Goal: Task Accomplishment & Management: Use online tool/utility

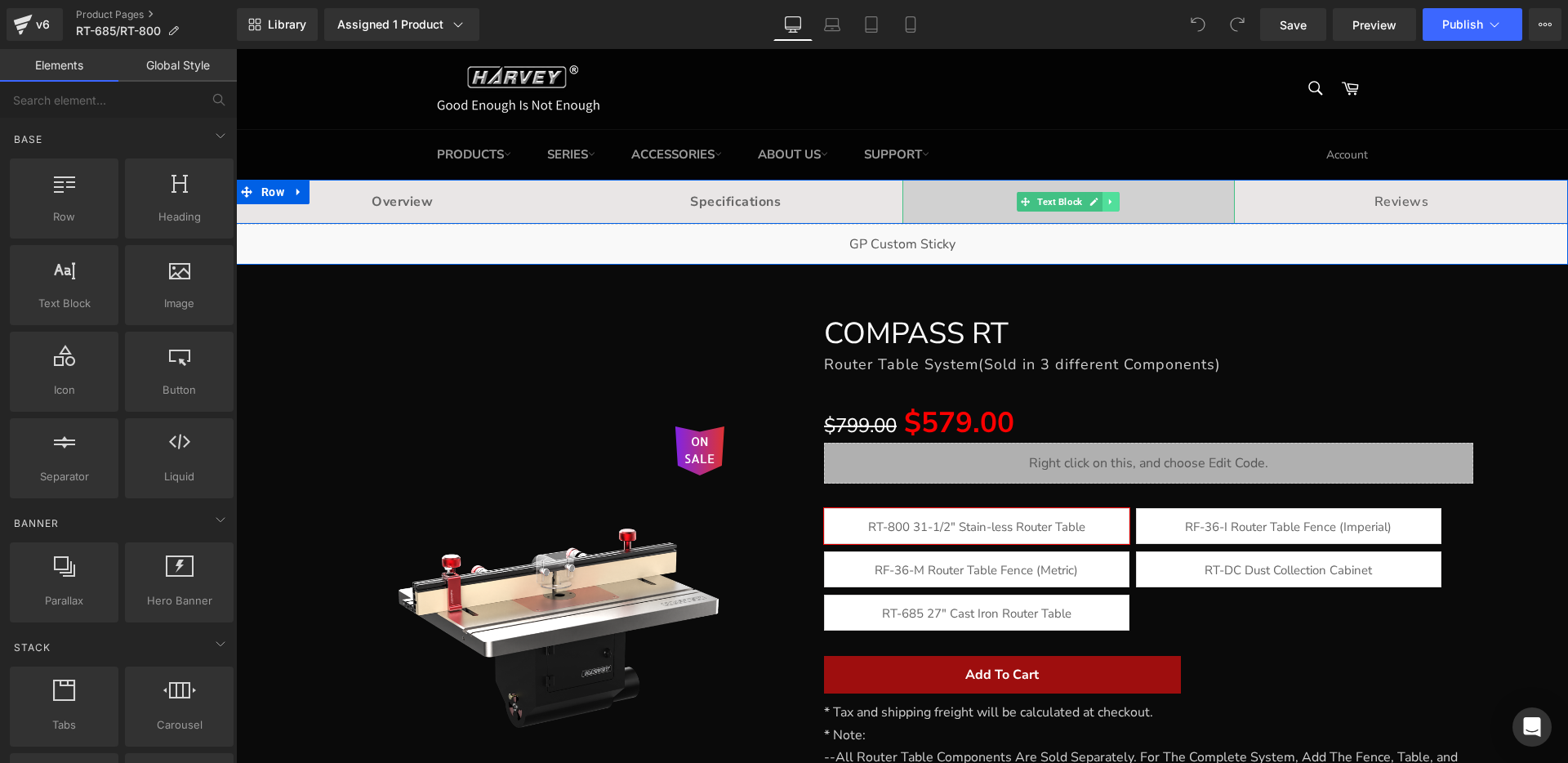
click at [1106, 204] on icon at bounding box center [1111, 201] width 9 height 10
click at [1177, 200] on p "Manual" at bounding box center [1069, 202] width 333 height 20
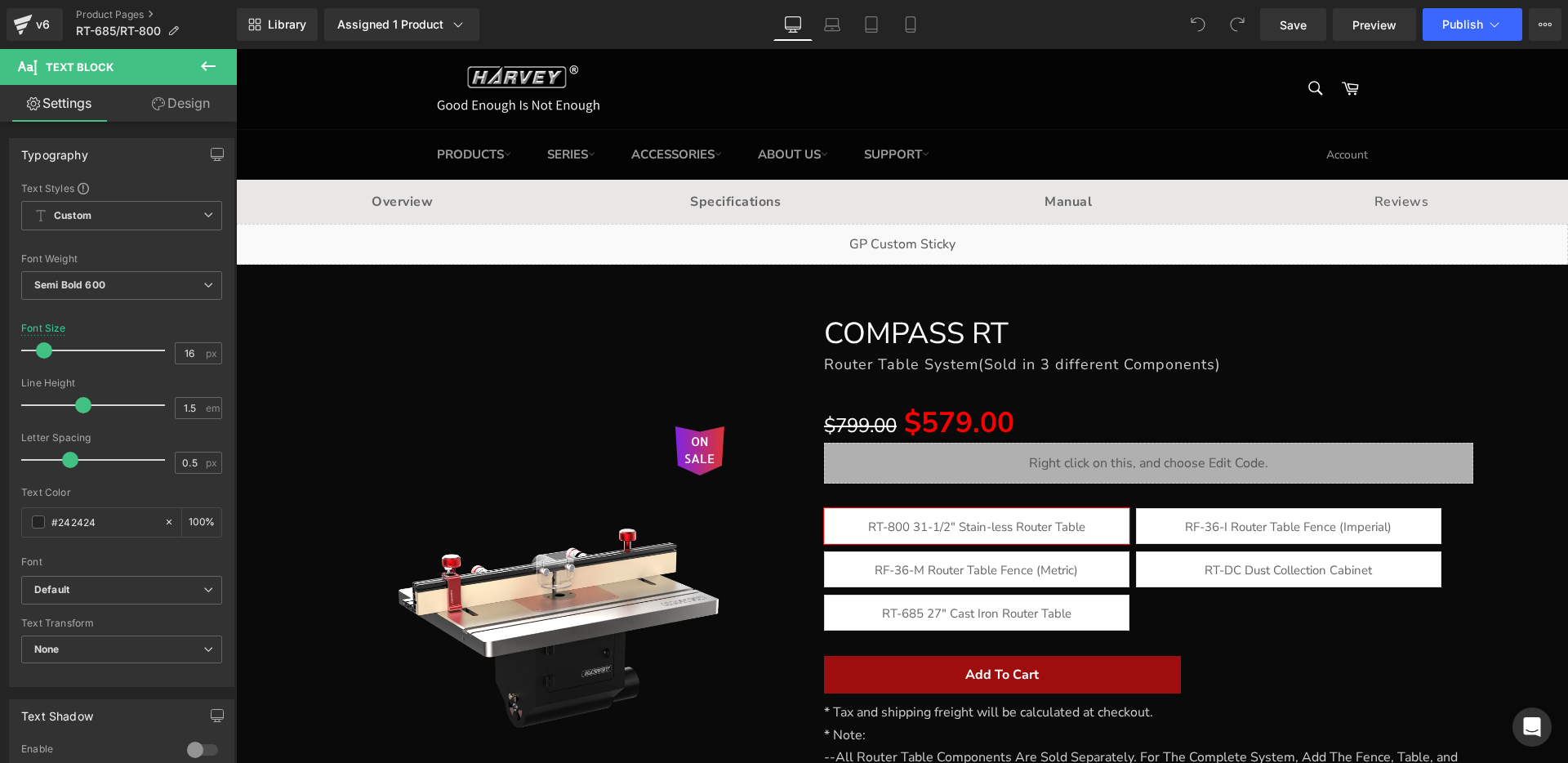
click at [197, 101] on link "Design" at bounding box center [181, 102] width 118 height 37
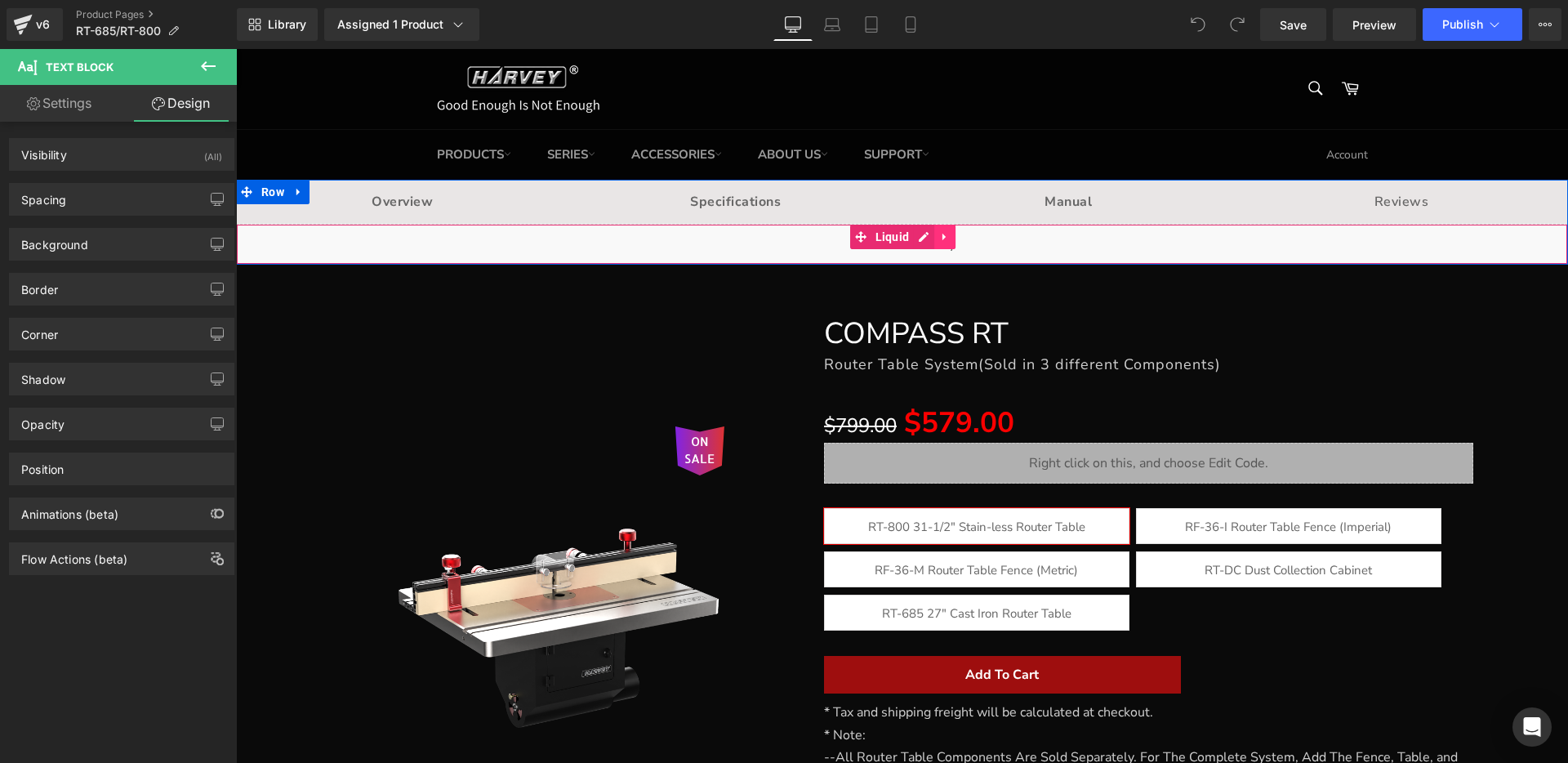
click at [941, 235] on icon at bounding box center [944, 237] width 12 height 12
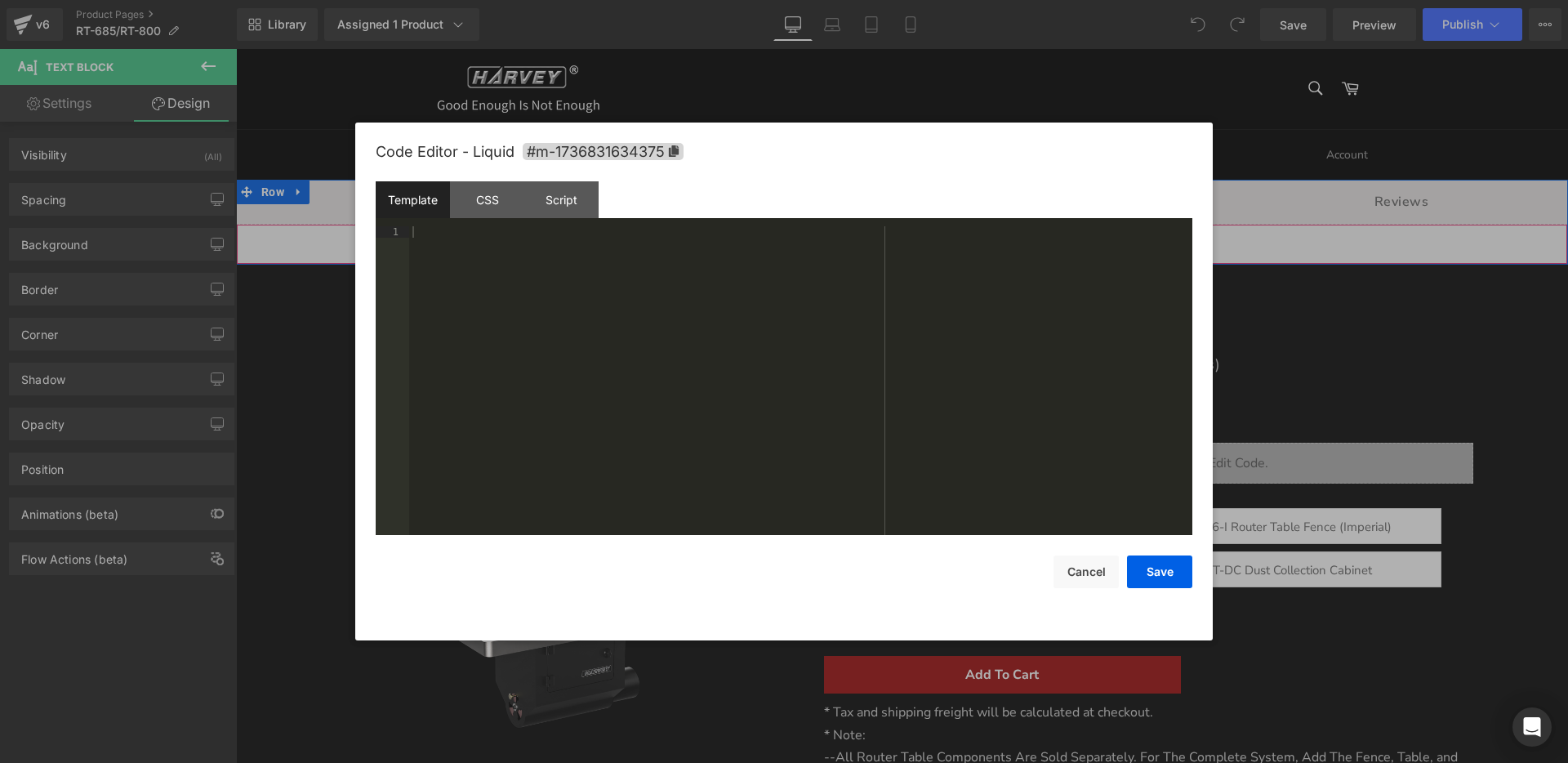
click at [882, 238] on div "Liquid" at bounding box center [901, 244] width 1332 height 41
click at [473, 199] on div "CSS" at bounding box center [487, 199] width 74 height 37
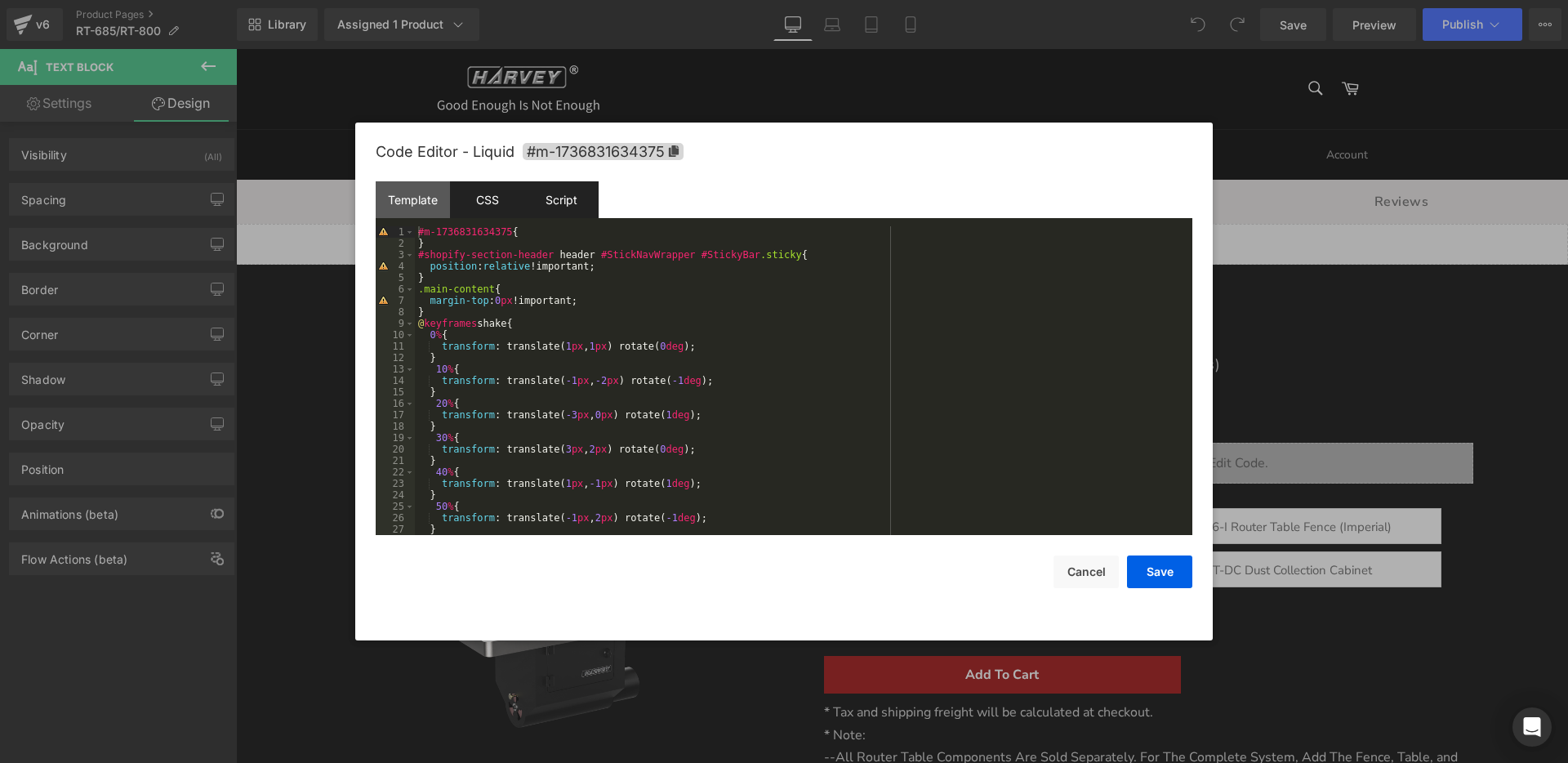
click at [558, 207] on div "Script" at bounding box center [561, 199] width 74 height 37
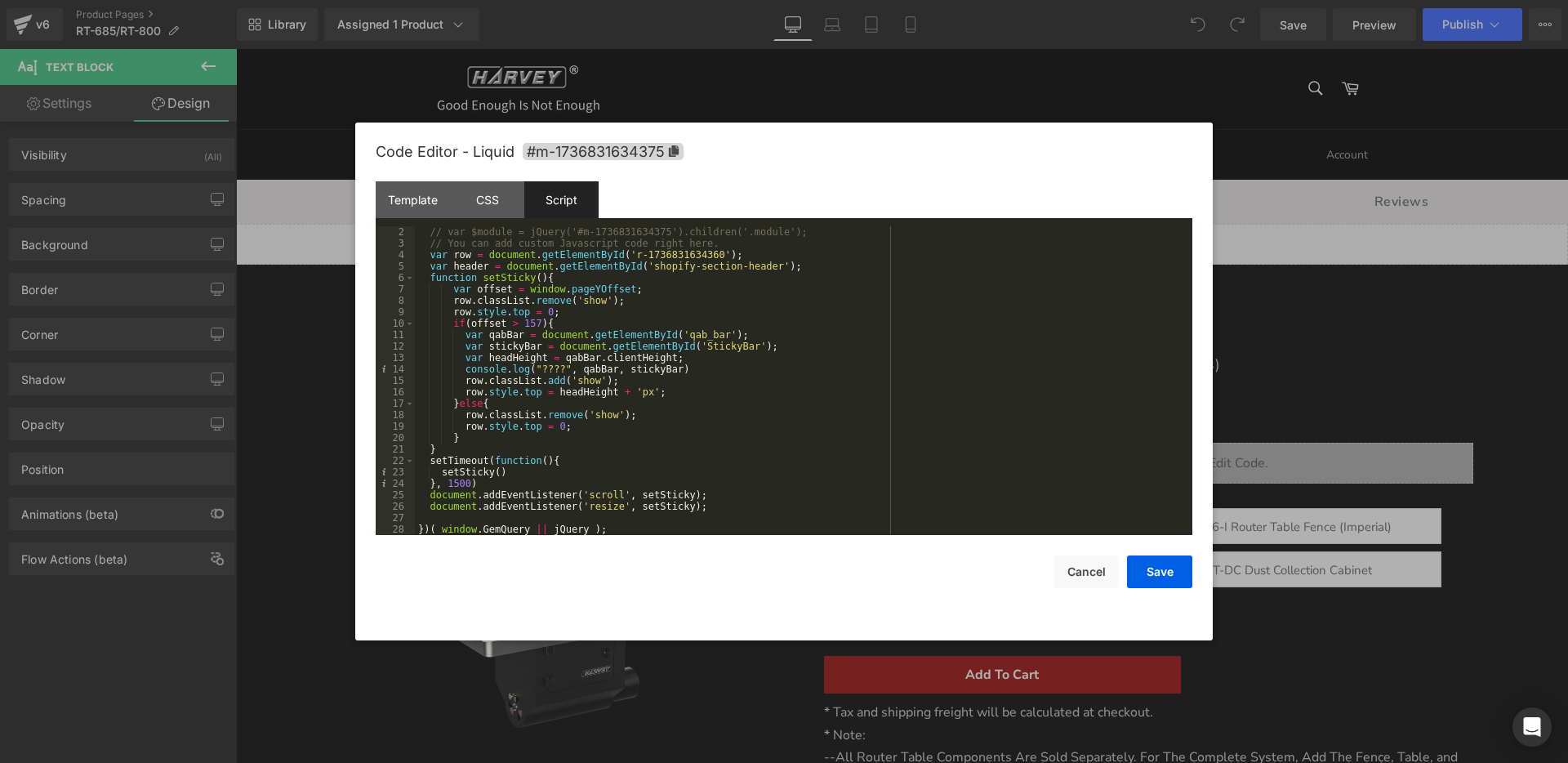
scroll to position [12, 0]
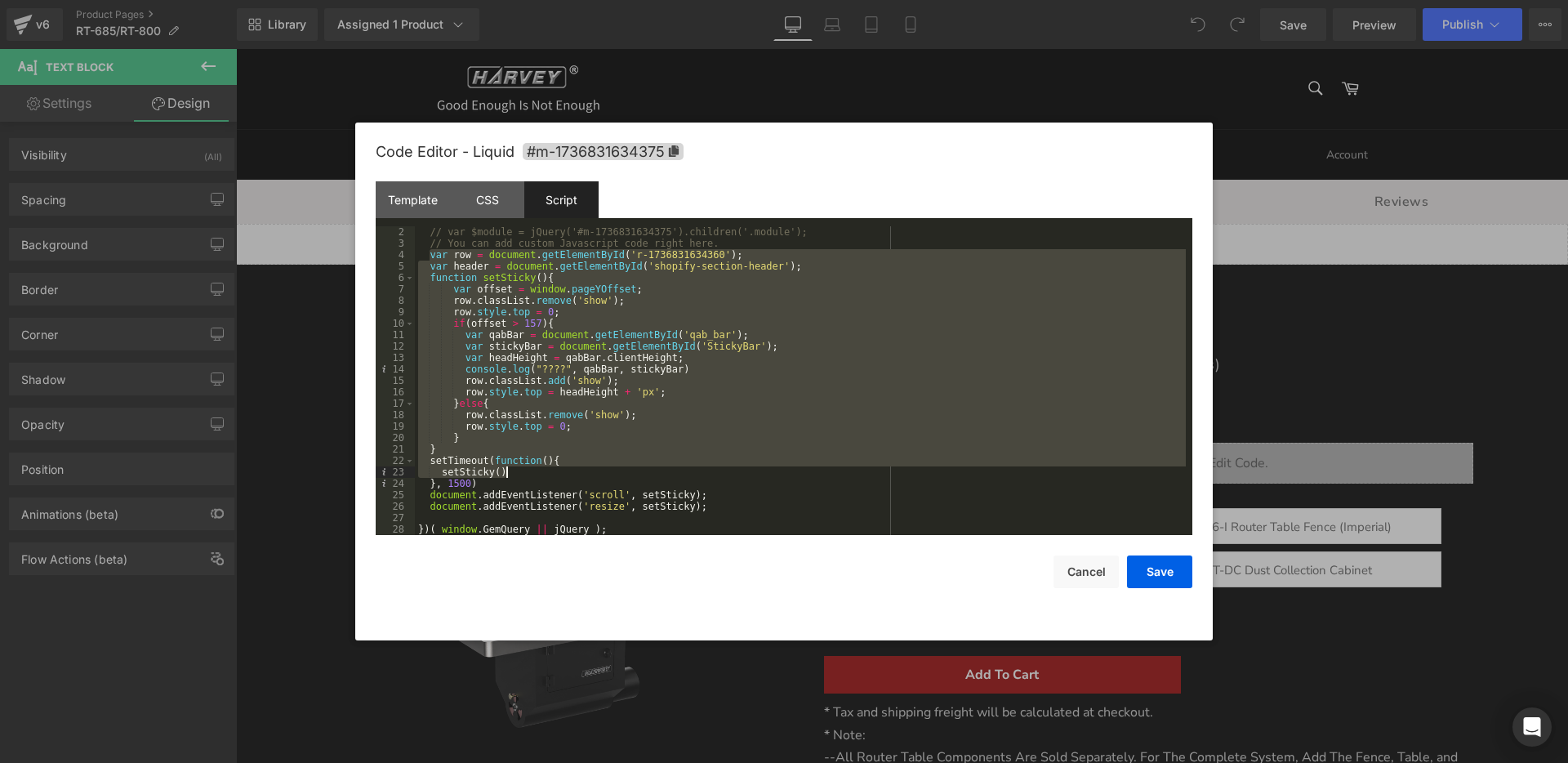
drag, startPoint x: 431, startPoint y: 258, endPoint x: 712, endPoint y: 496, distance: 368.2
click at [712, 496] on div "// var $module = jQuery('#m-1736831634375').children('.module'); // You can add…" at bounding box center [800, 392] width 771 height 332
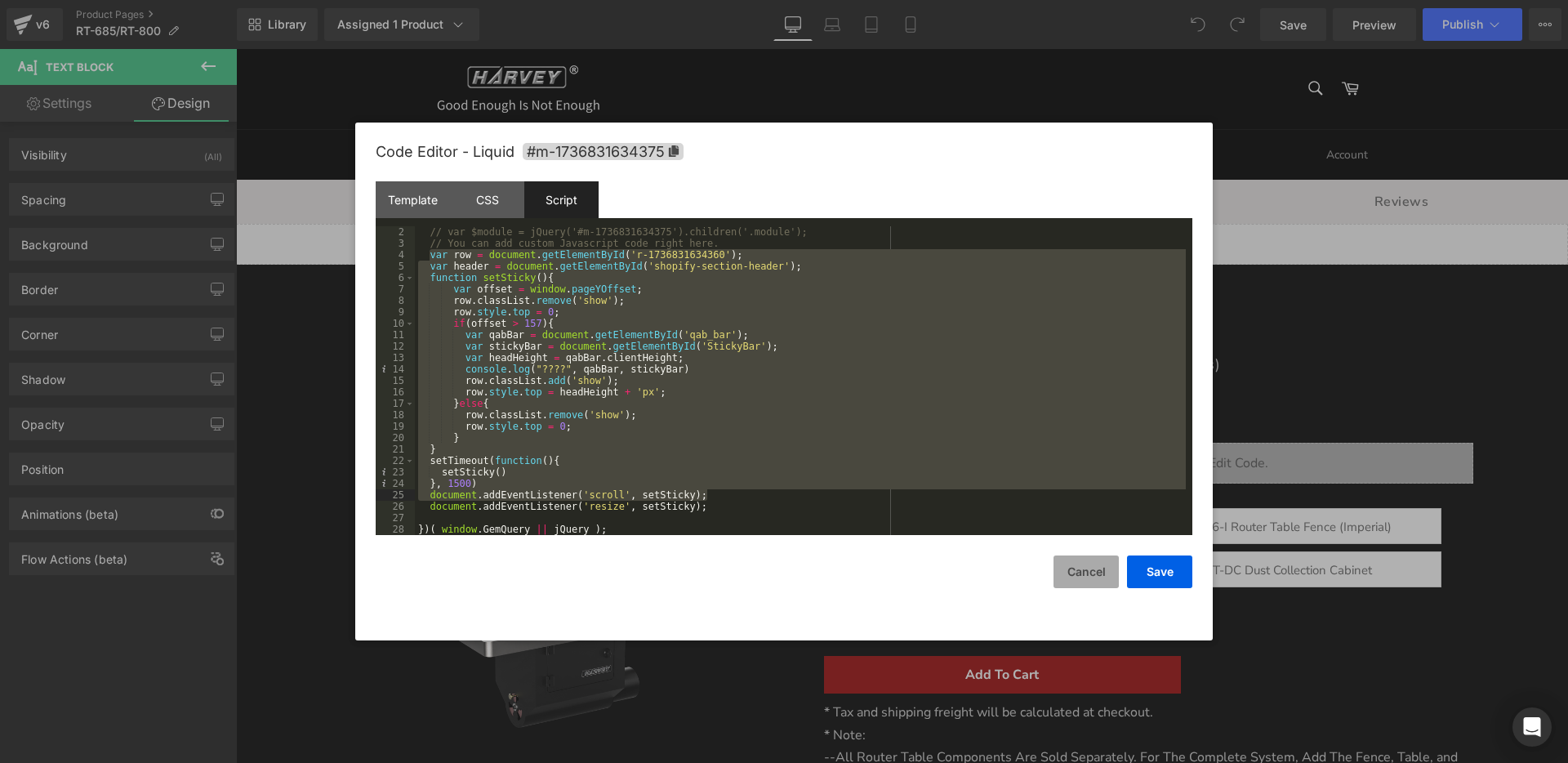
click at [1092, 571] on button "Cancel" at bounding box center [1086, 572] width 65 height 33
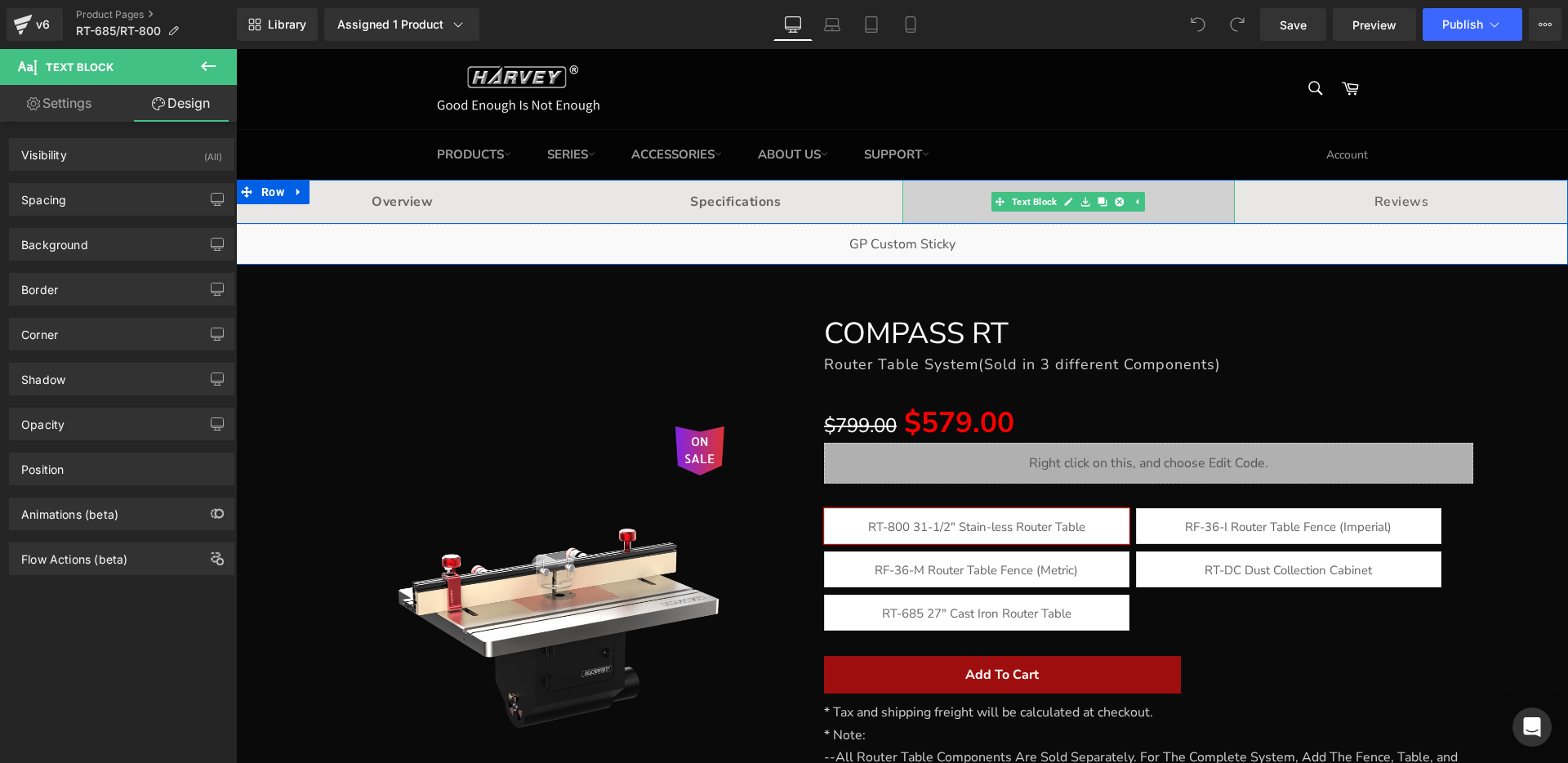
click at [1177, 211] on p "Manual" at bounding box center [1069, 202] width 333 height 20
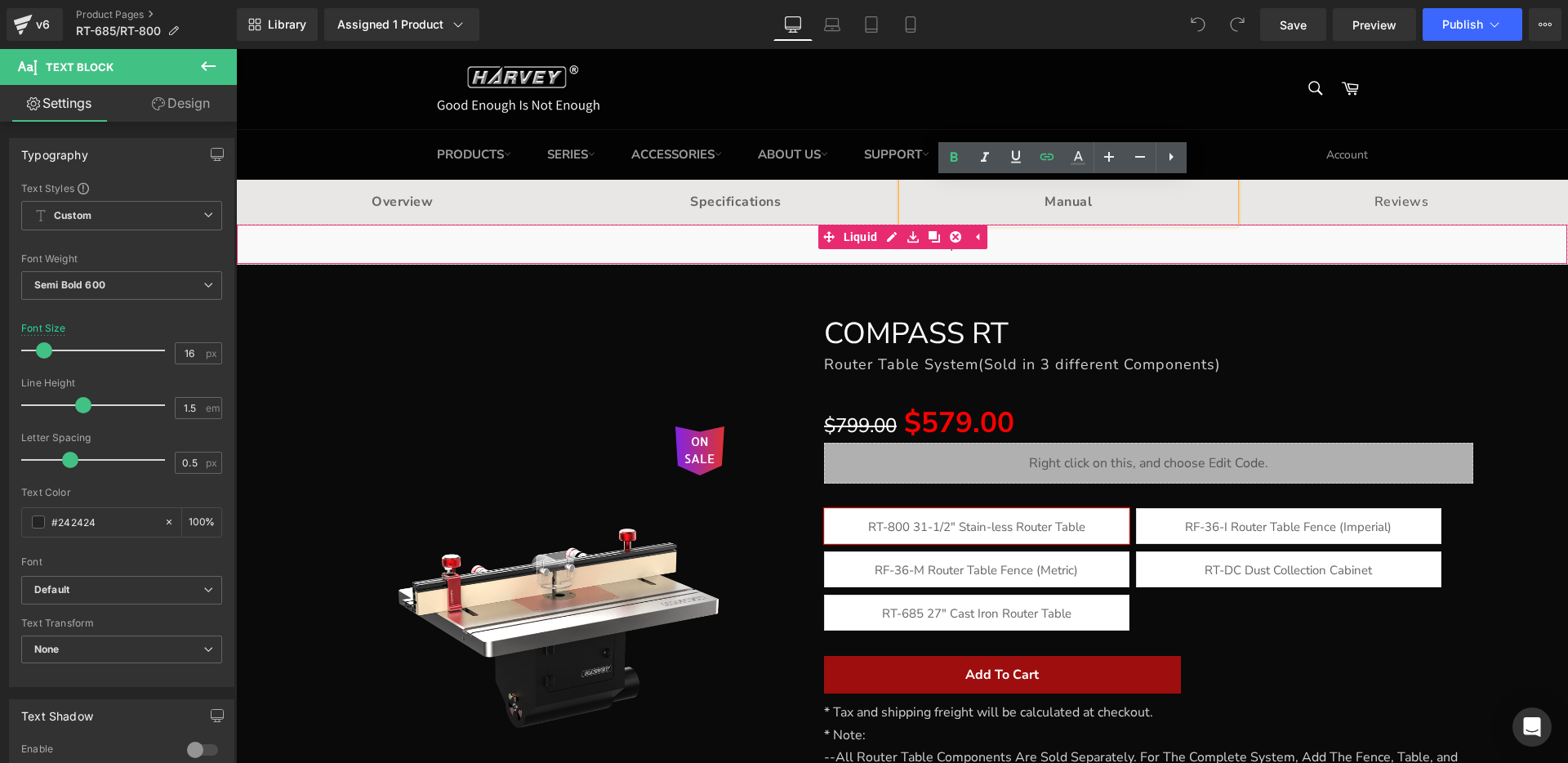
click at [987, 237] on div "Liquid" at bounding box center [901, 244] width 1332 height 41
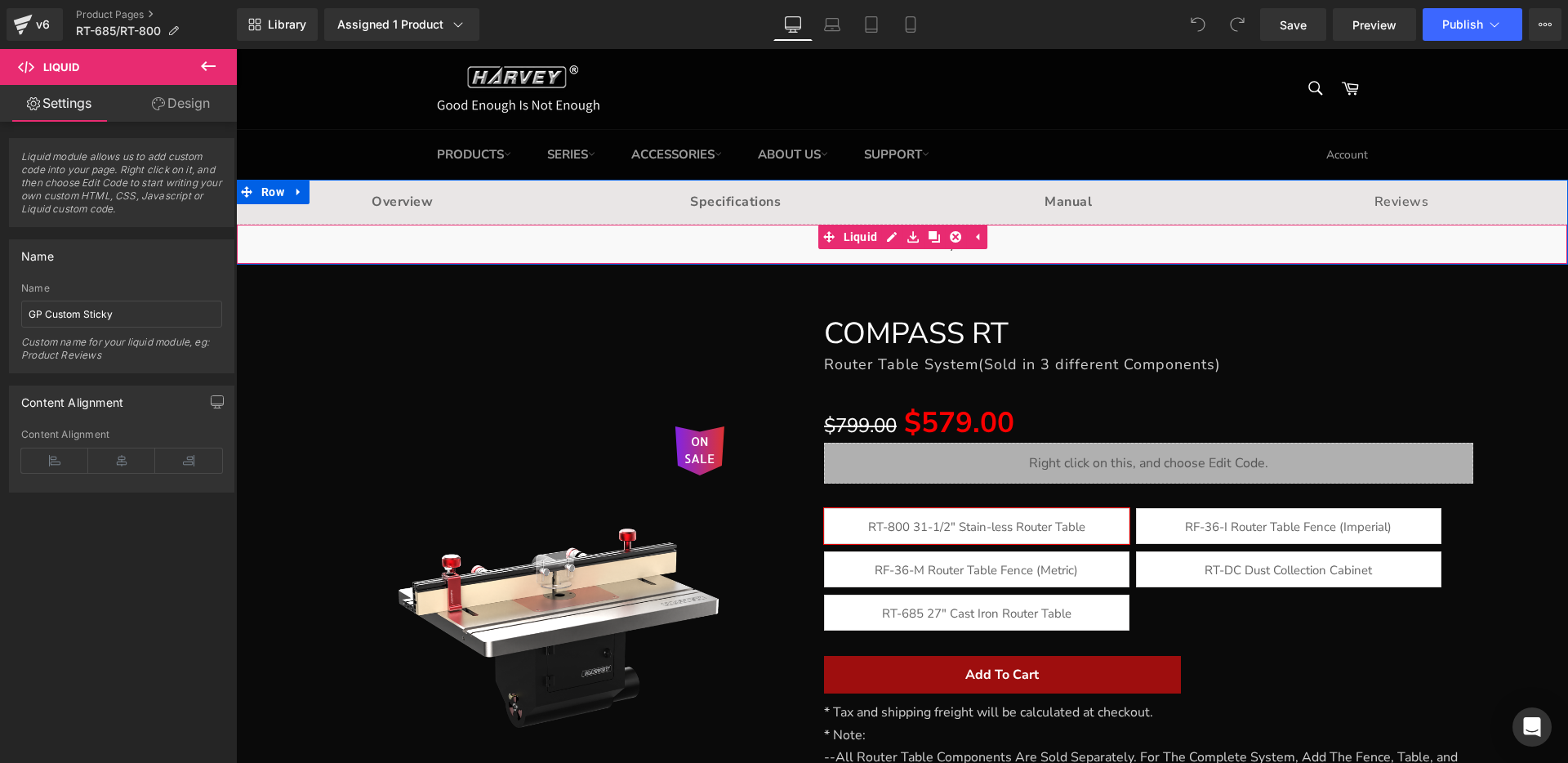
click at [766, 251] on div "Liquid" at bounding box center [901, 244] width 1332 height 41
click at [886, 232] on div "Liquid" at bounding box center [901, 244] width 1332 height 41
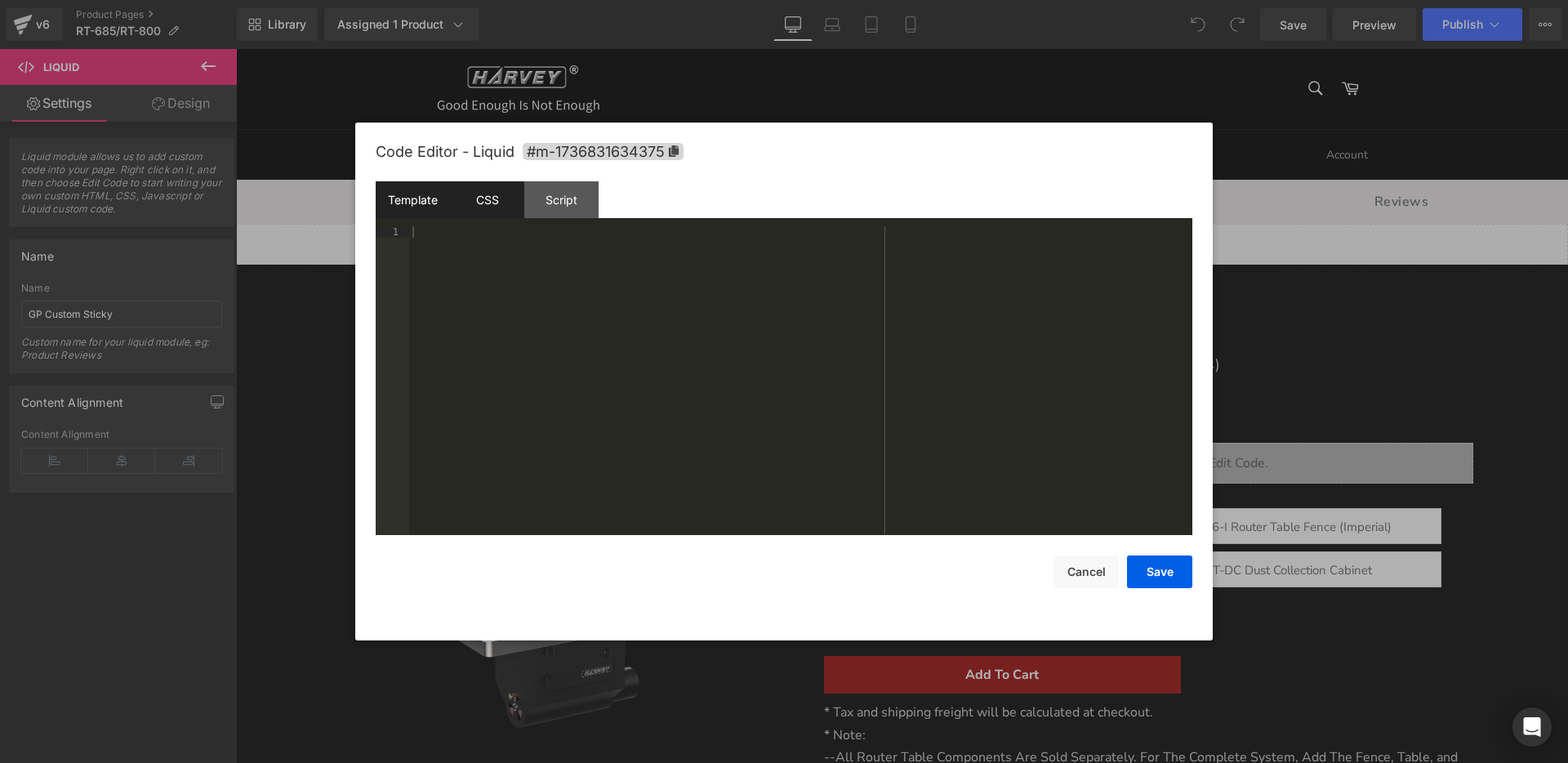
click at [486, 203] on div "CSS" at bounding box center [487, 199] width 74 height 37
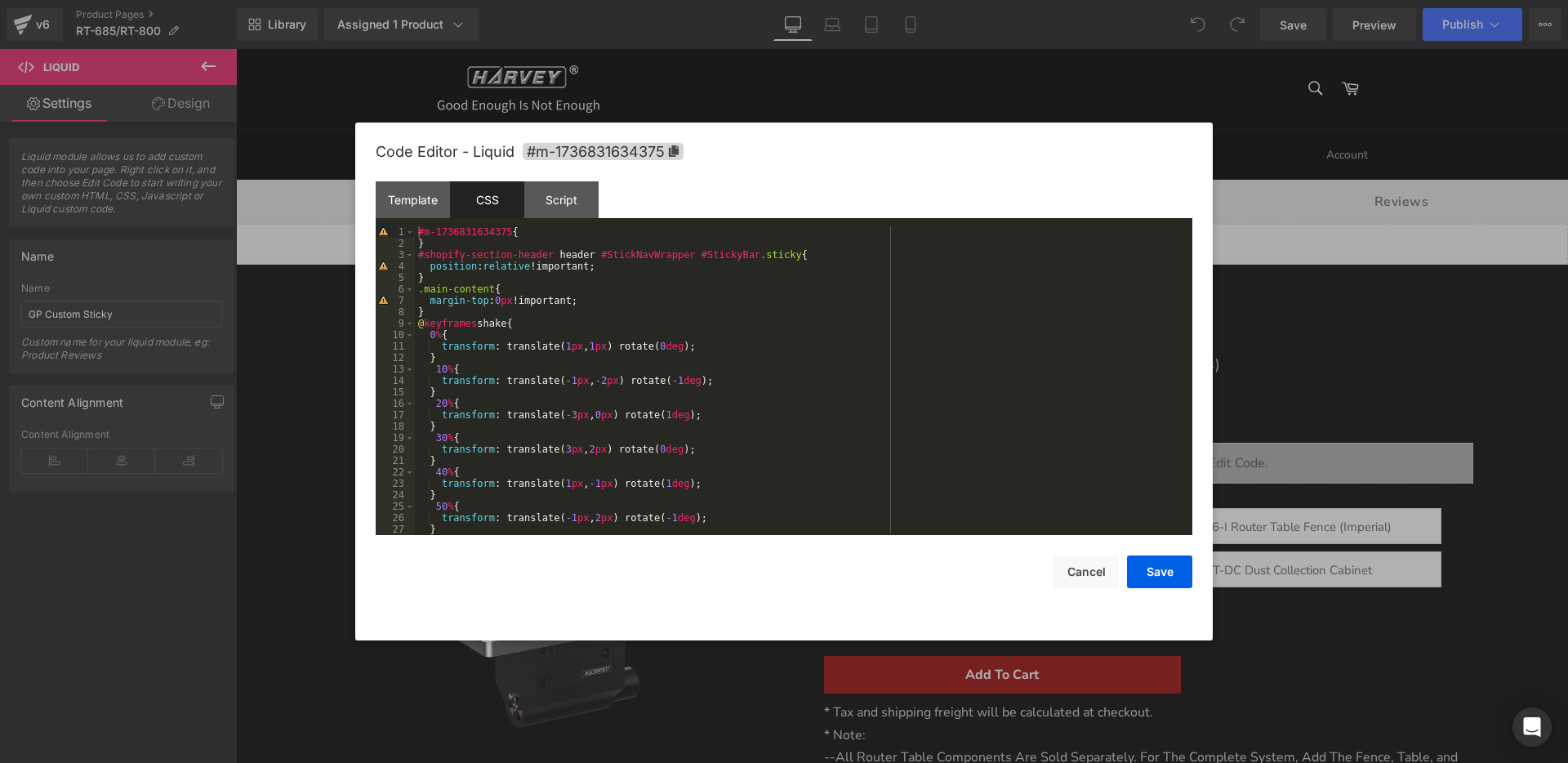
scroll to position [98, 0]
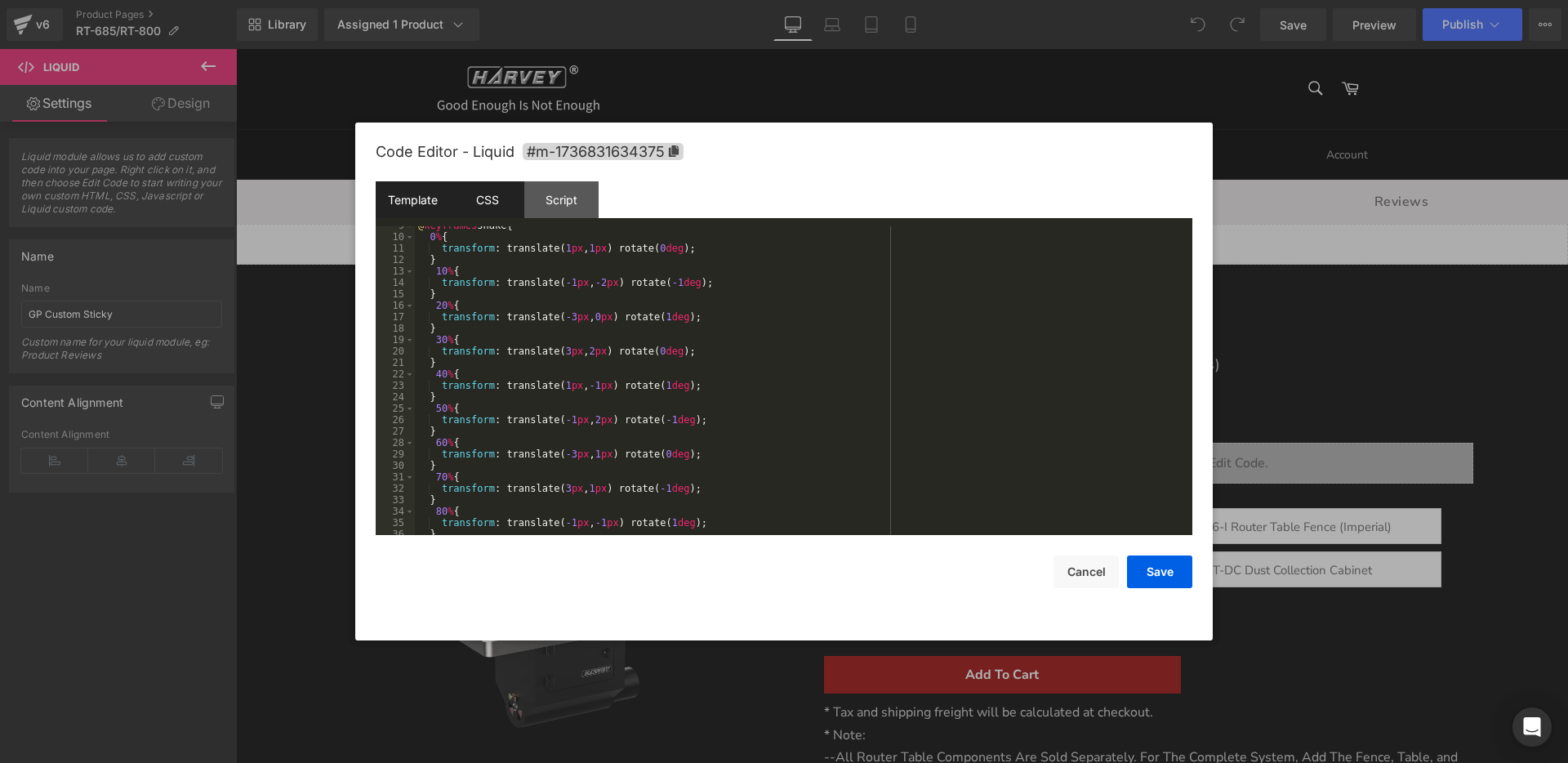
click at [424, 202] on div "Template" at bounding box center [412, 199] width 74 height 37
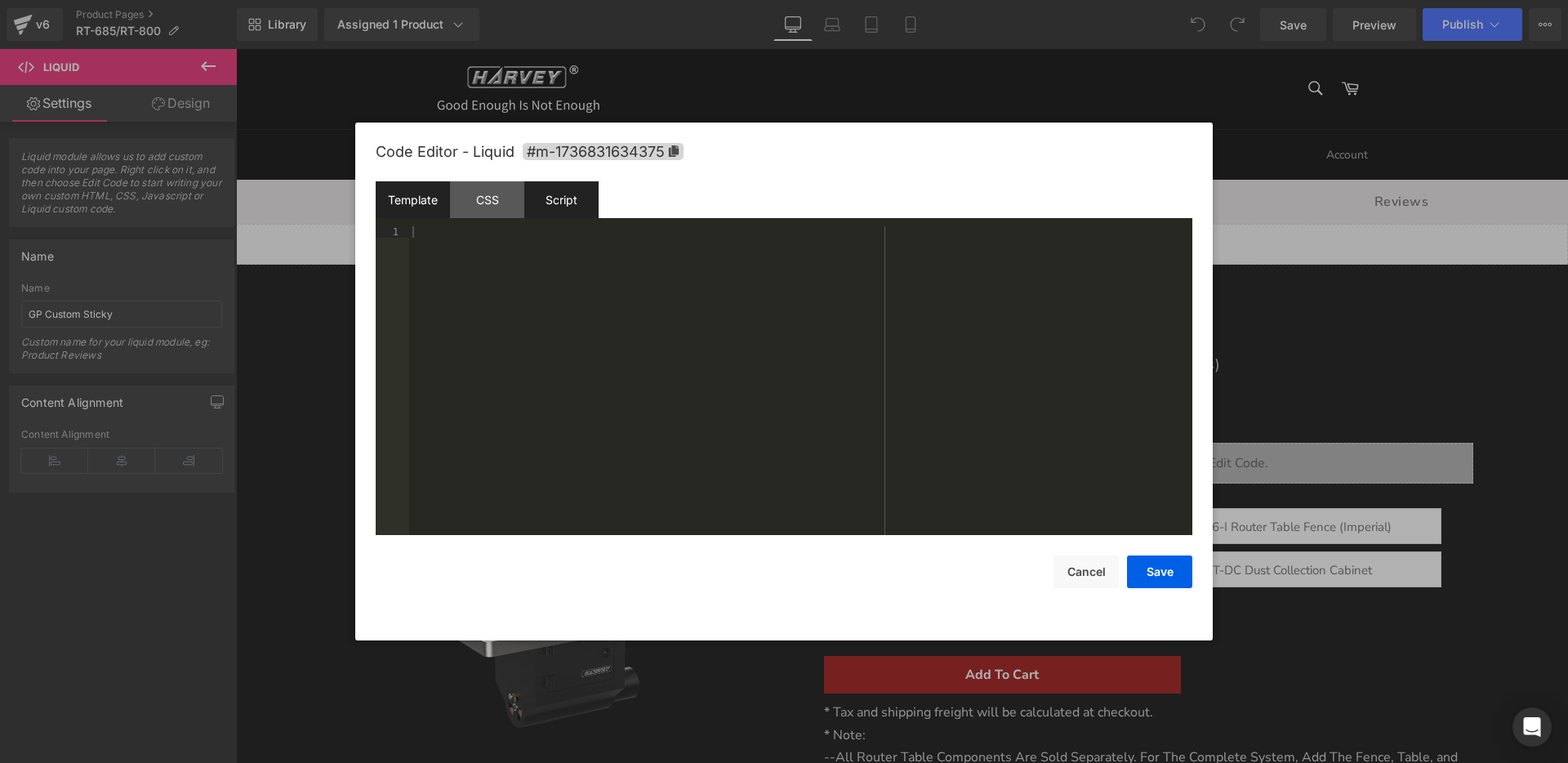
click at [560, 205] on div "Script" at bounding box center [561, 199] width 74 height 37
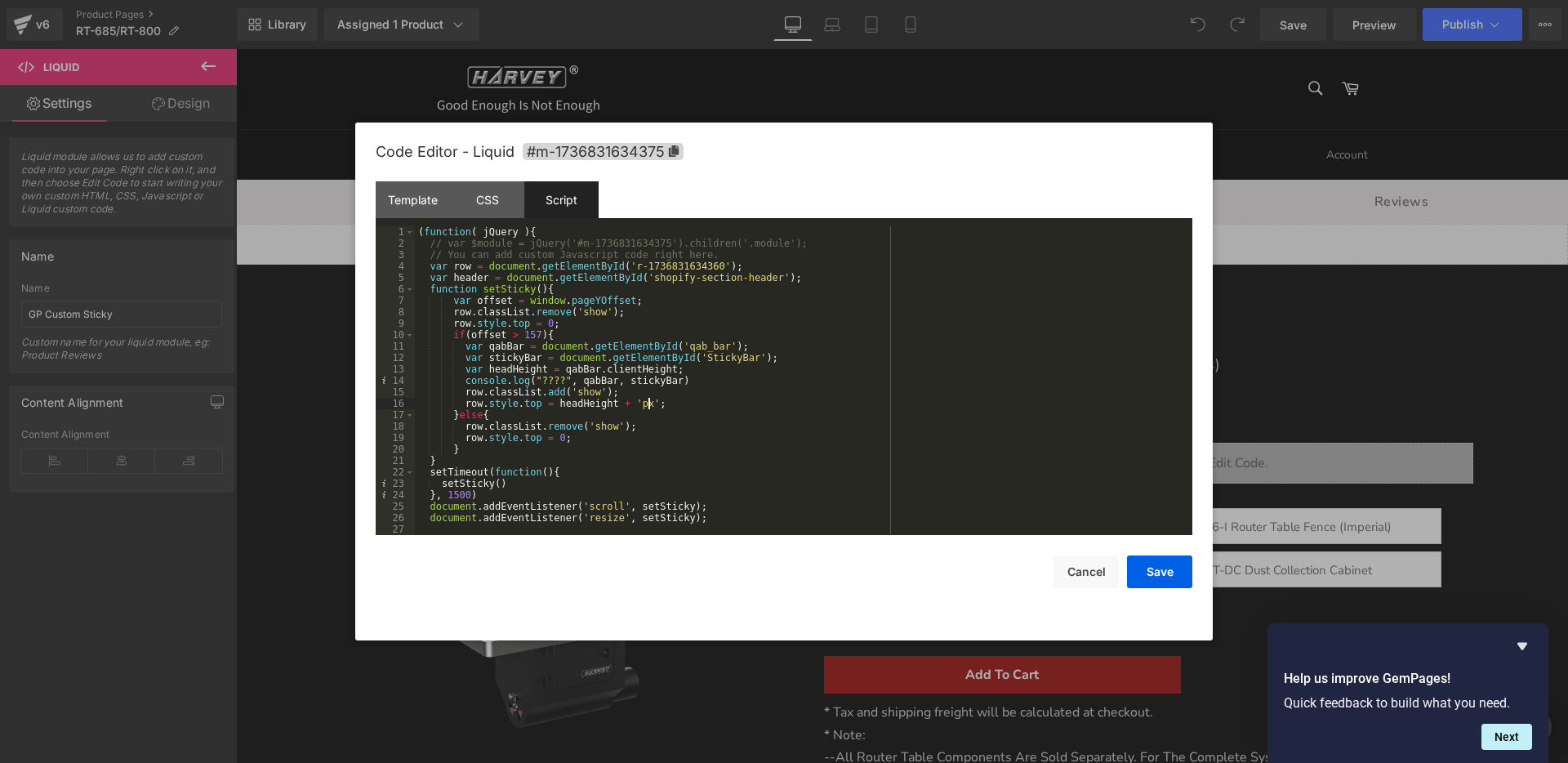
click at [648, 405] on div "( function ( jQuery ) { // var $module = jQuery('#m-1736831634375').children('.…" at bounding box center [800, 392] width 771 height 332
click at [1063, 572] on button "Cancel" at bounding box center [1086, 572] width 65 height 33
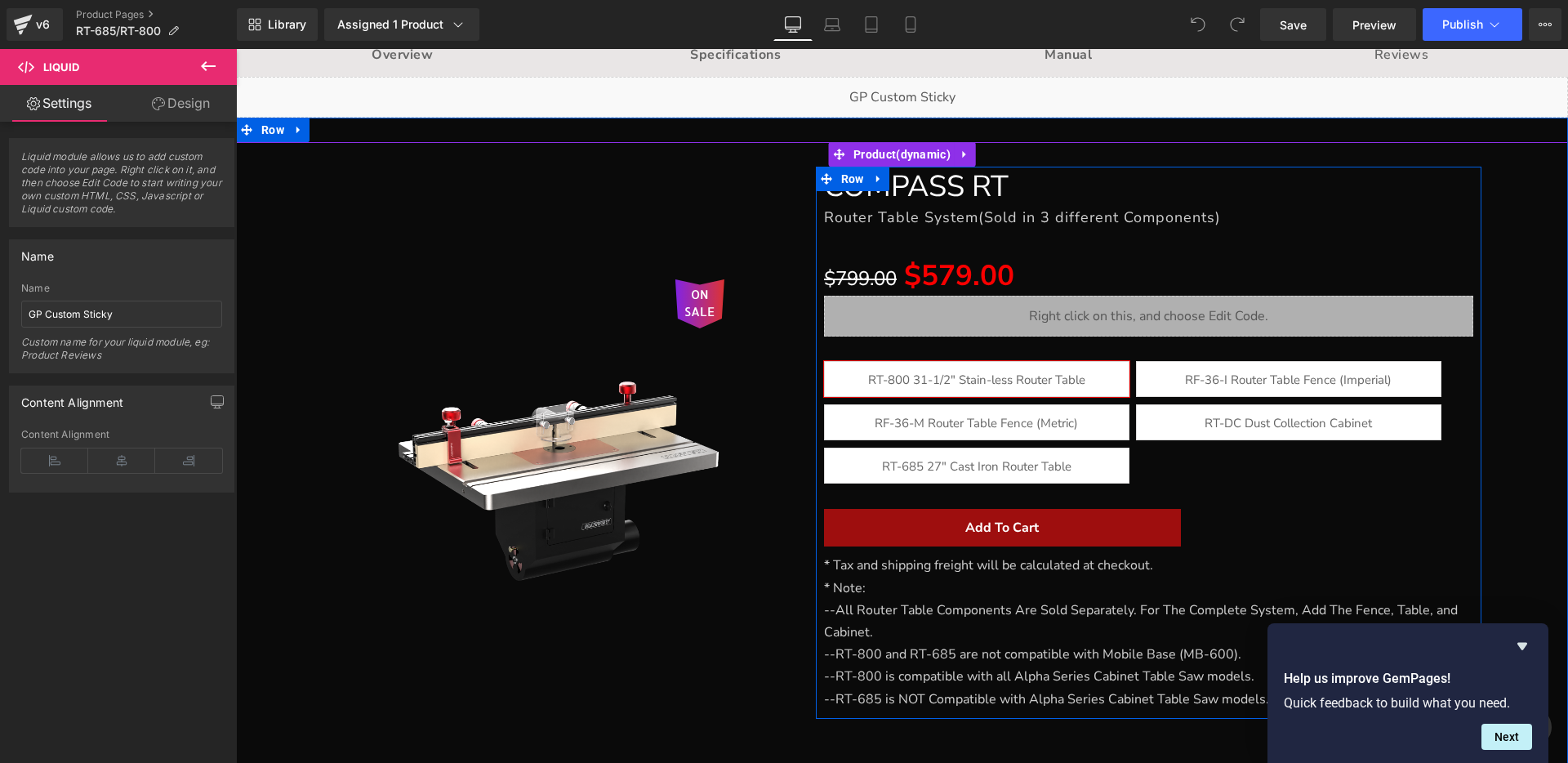
scroll to position [142, 0]
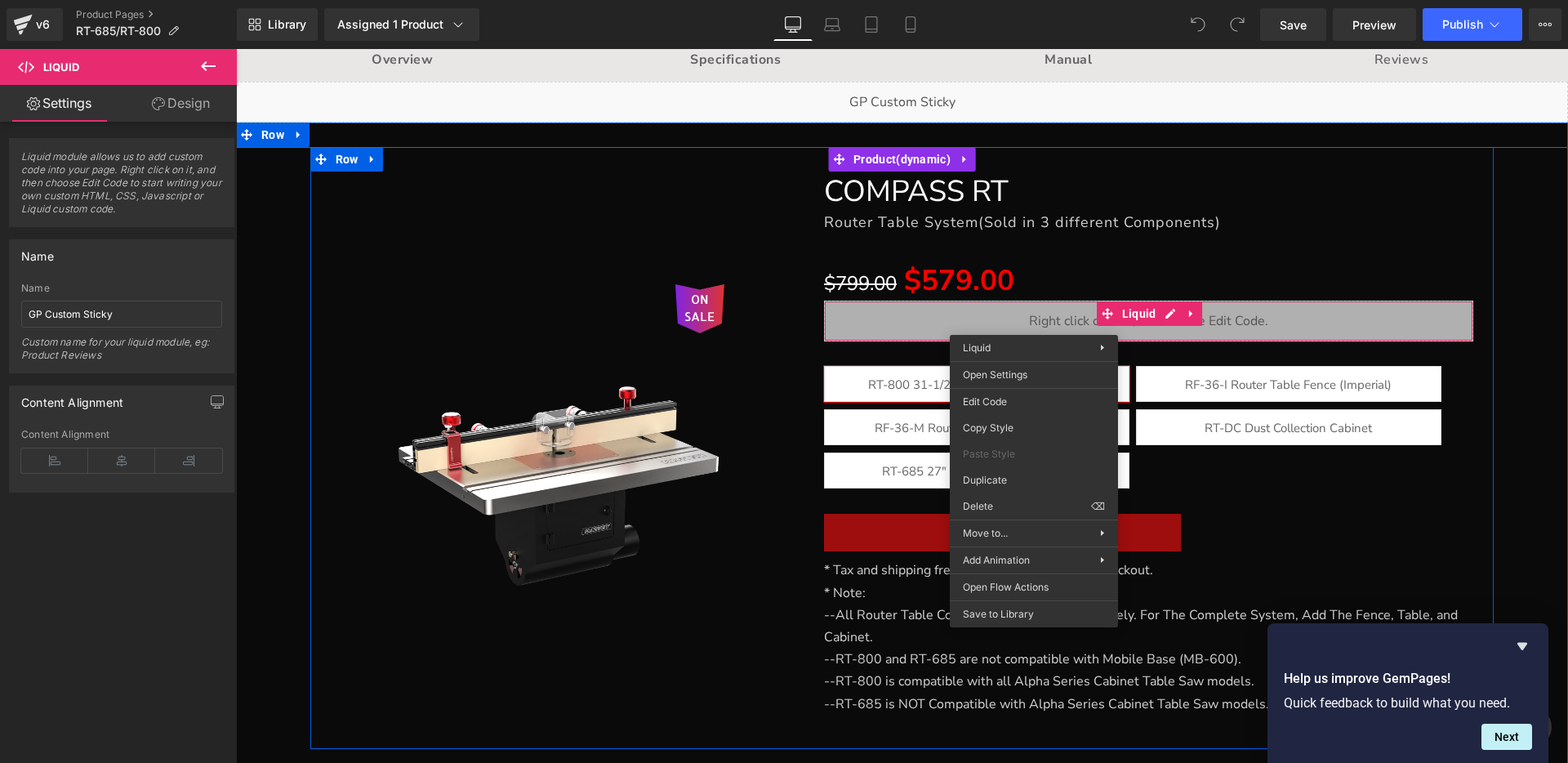
click at [713, 199] on div "ON SALE (P) Image Row" at bounding box center [557, 457] width 493 height 570
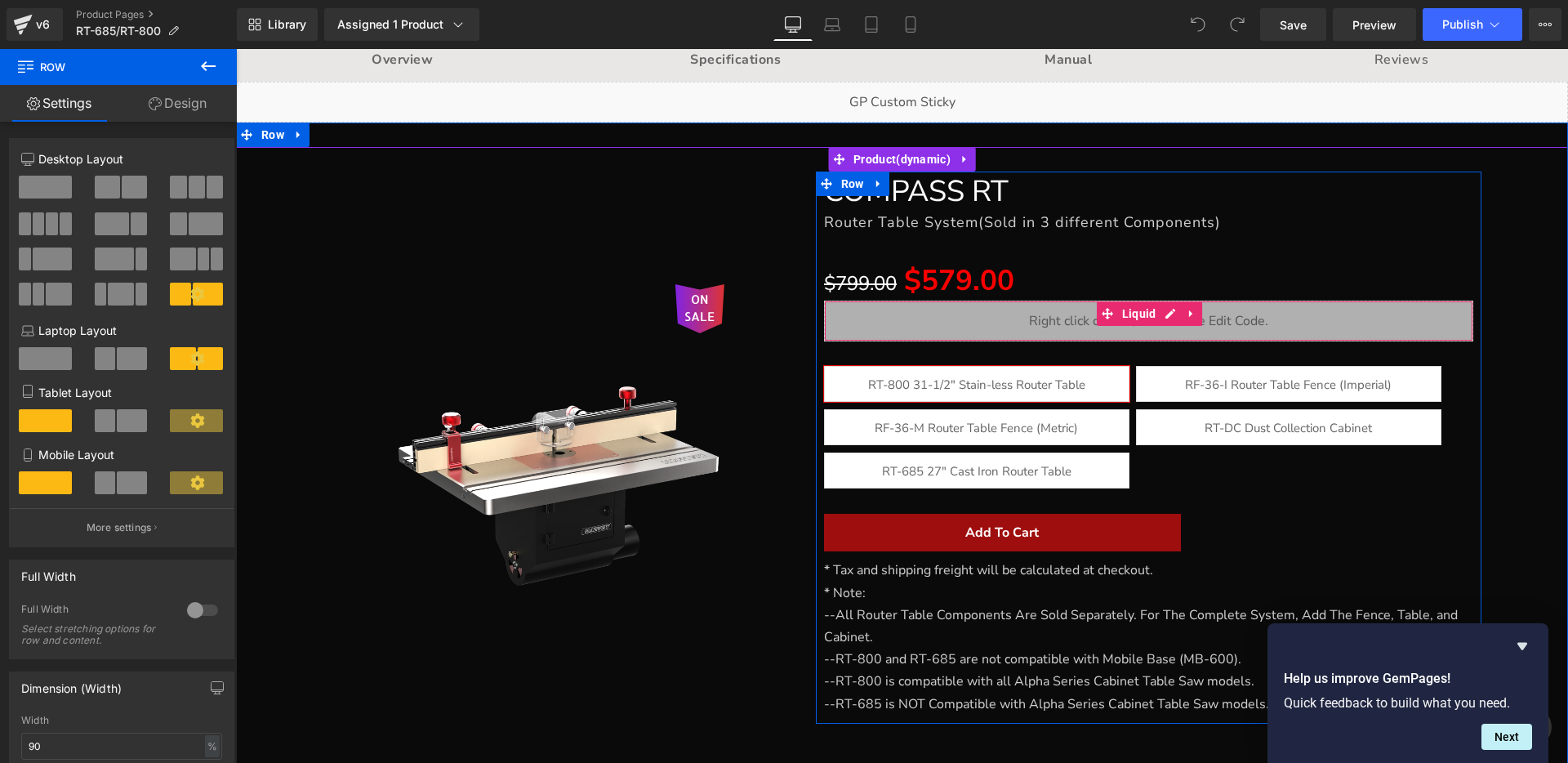
click at [1053, 322] on div "Liquid" at bounding box center [1149, 321] width 650 height 41
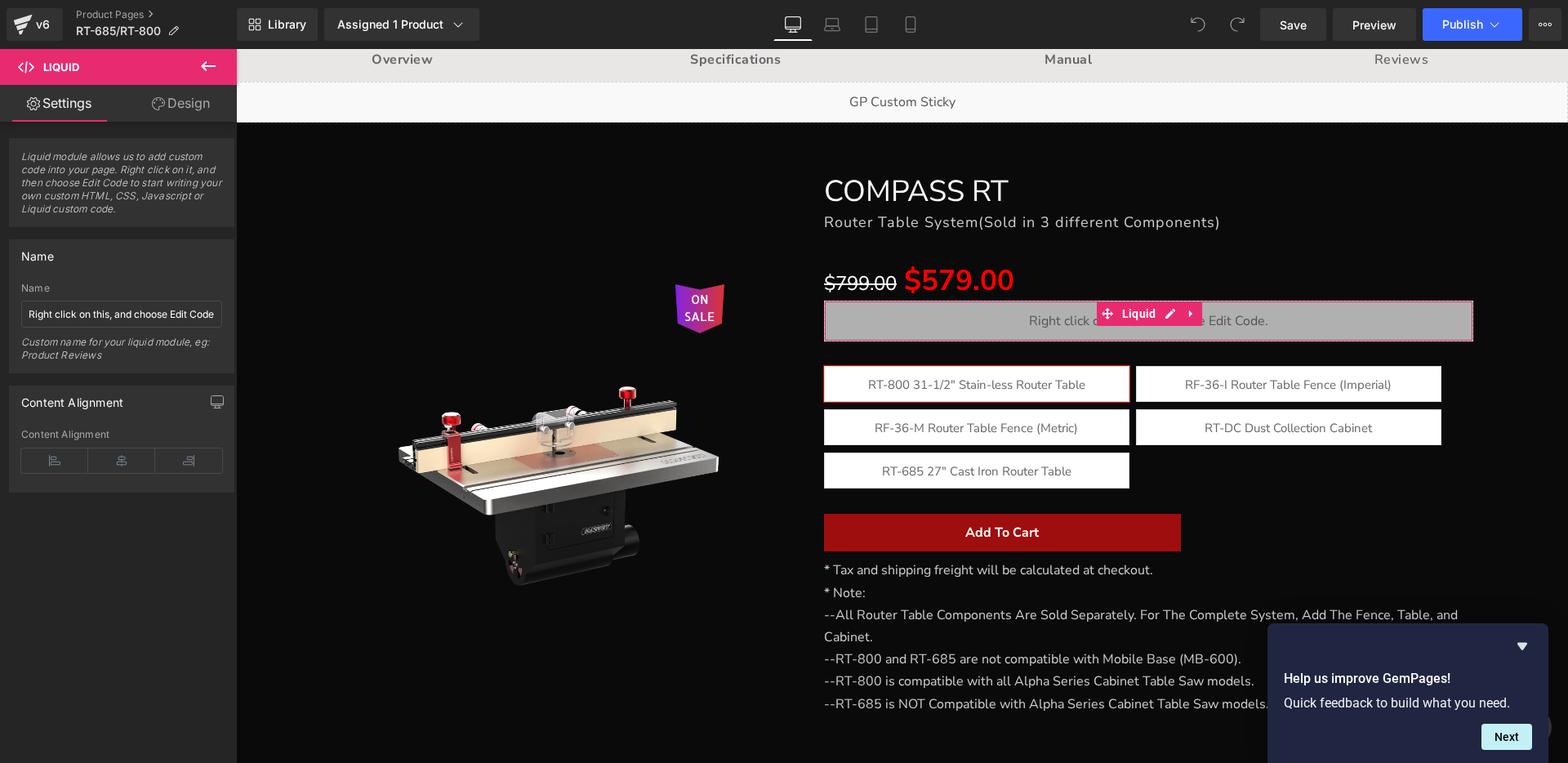
click at [176, 102] on link "Design" at bounding box center [181, 102] width 118 height 37
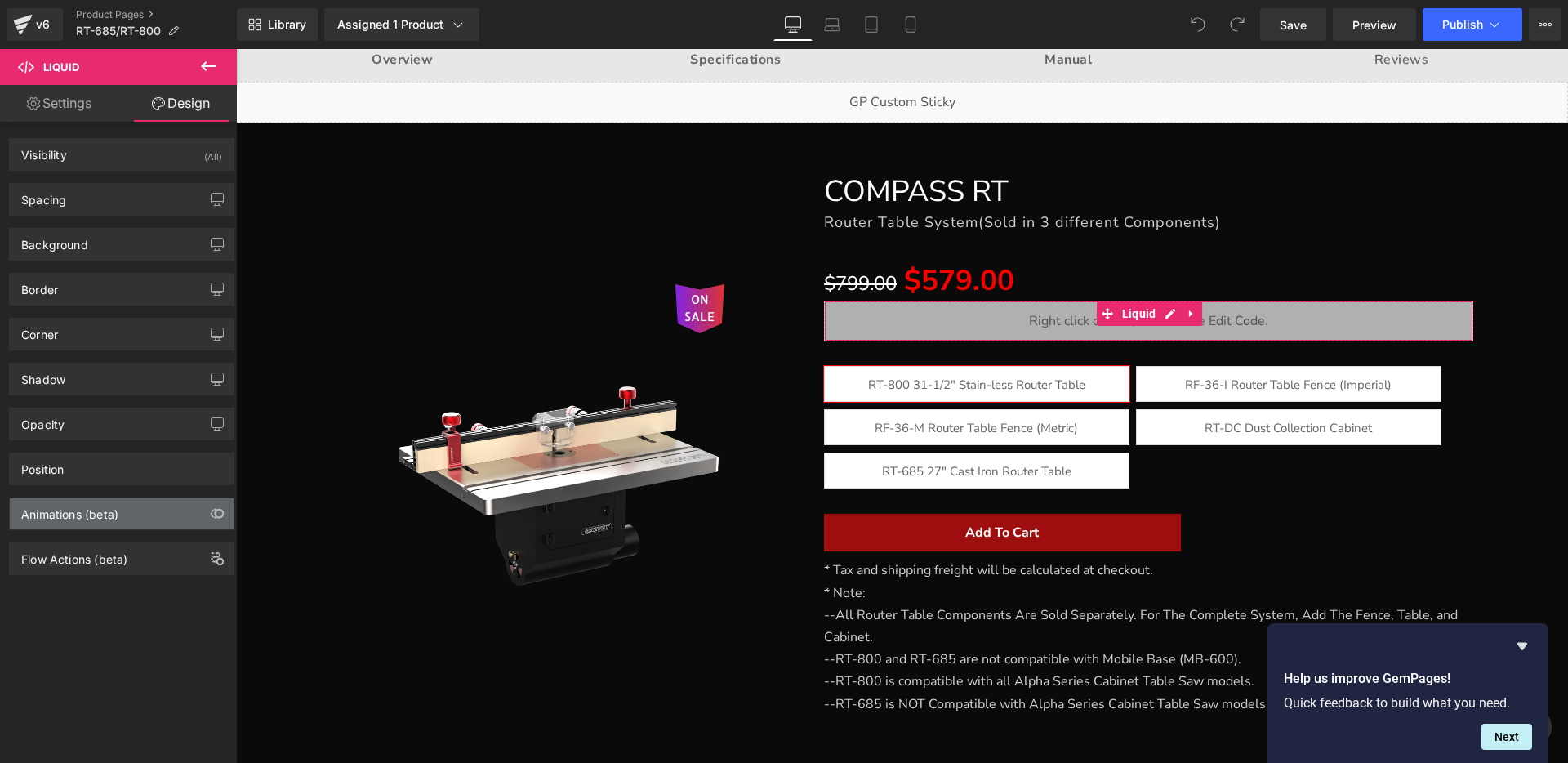
click at [148, 515] on div "Animations (beta)" at bounding box center [121, 514] width 223 height 31
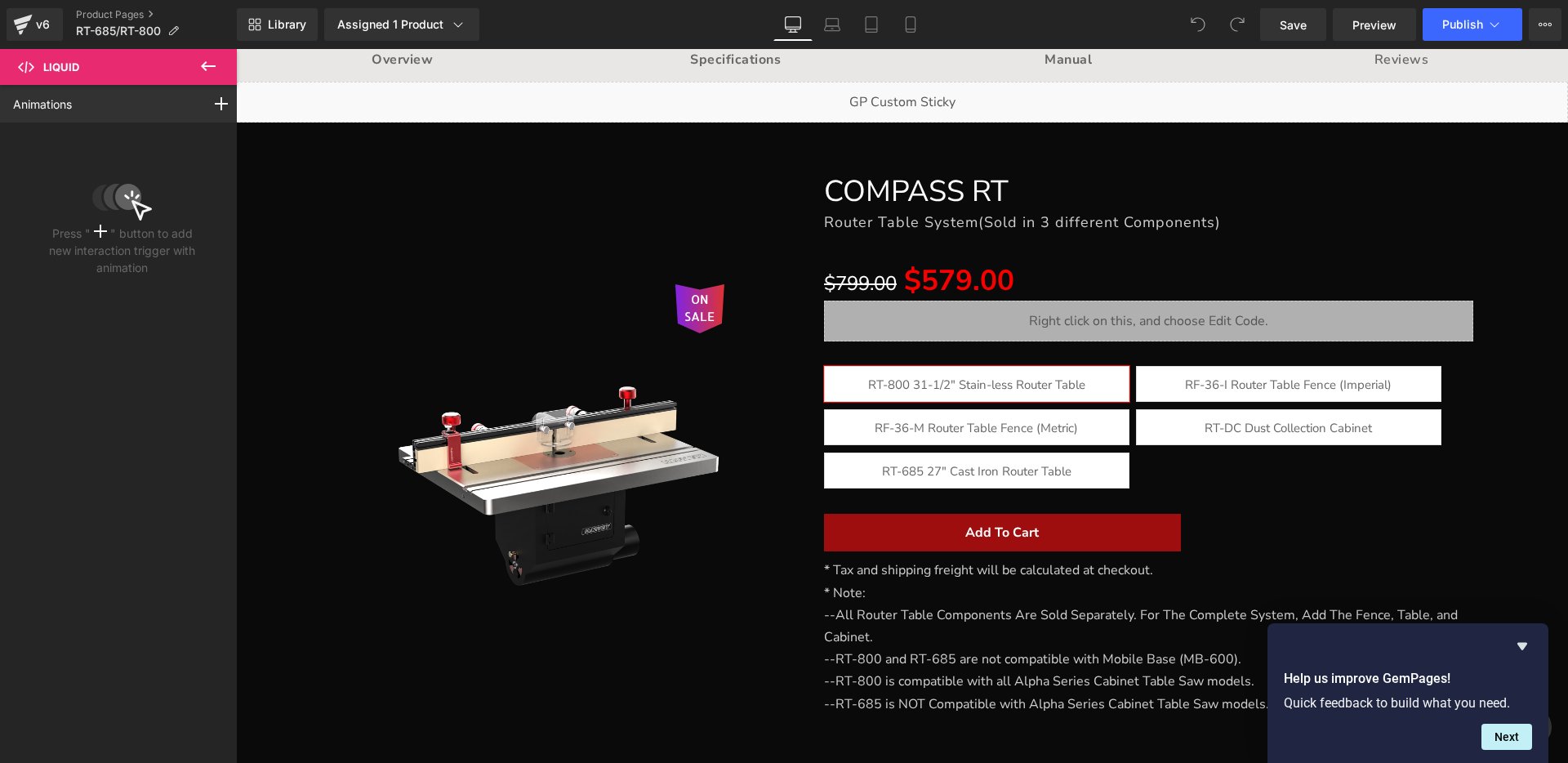
click at [206, 64] on icon at bounding box center [208, 66] width 20 height 20
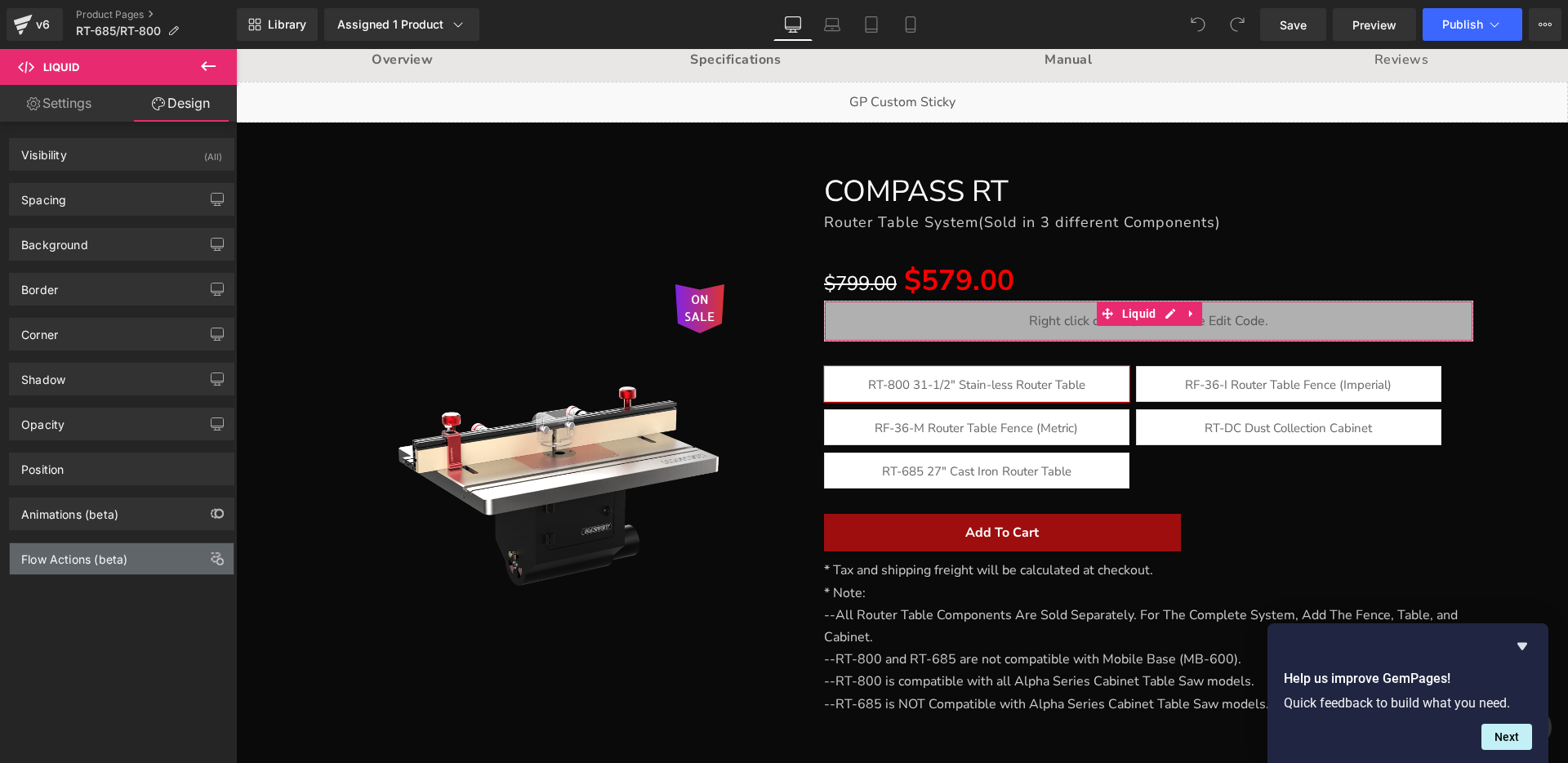
click at [98, 562] on div "Flow Actions (beta)" at bounding box center [74, 555] width 106 height 23
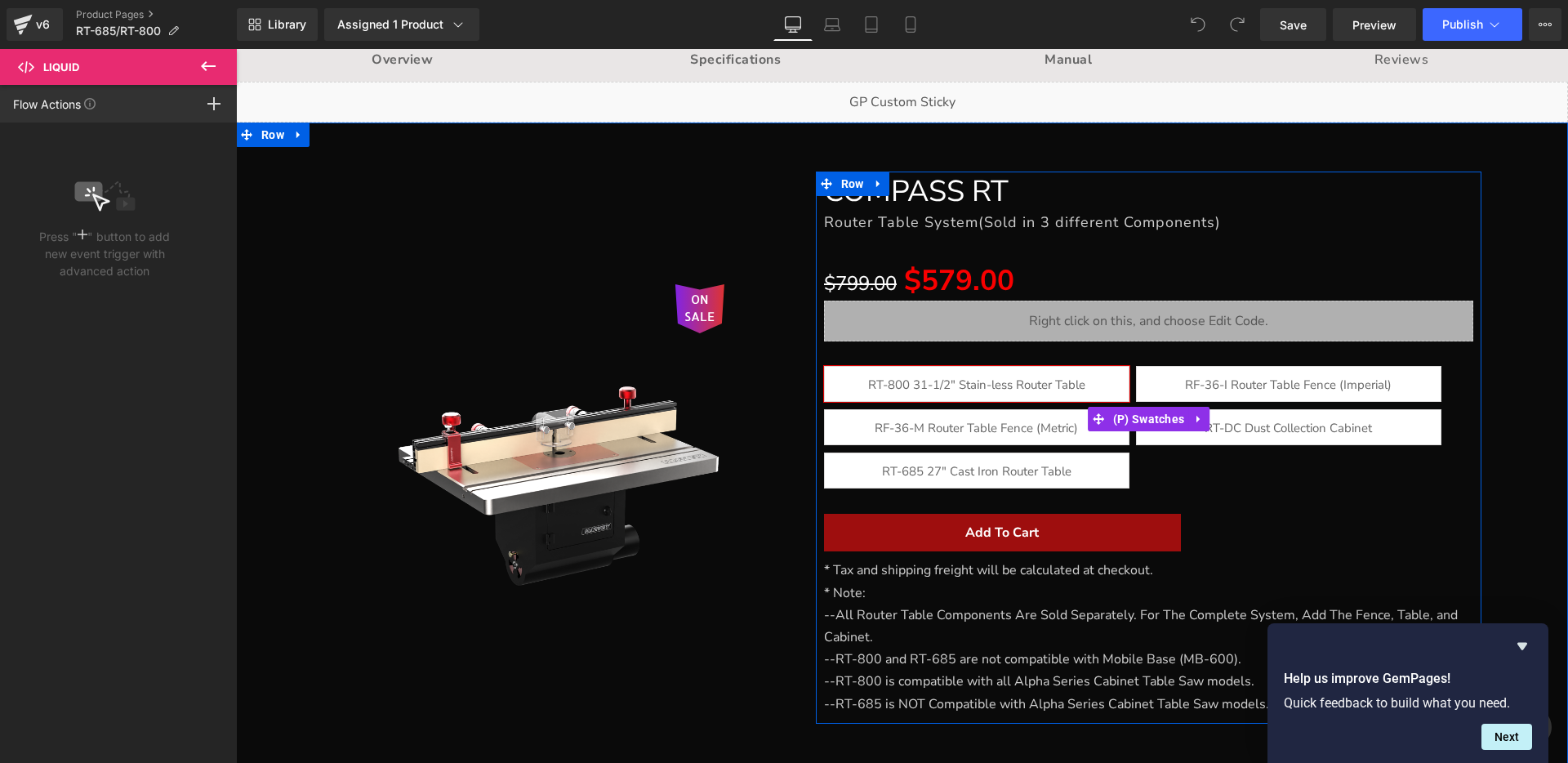
click at [914, 392] on span "RT-800 31-1/2" Stain-less Router Table" at bounding box center [976, 384] width 217 height 35
click at [932, 422] on span "RF-36-M Router Table Fence (Metric)" at bounding box center [976, 427] width 203 height 35
click at [936, 466] on span "RT-685 27" Cast Iron Router Table" at bounding box center [976, 470] width 190 height 35
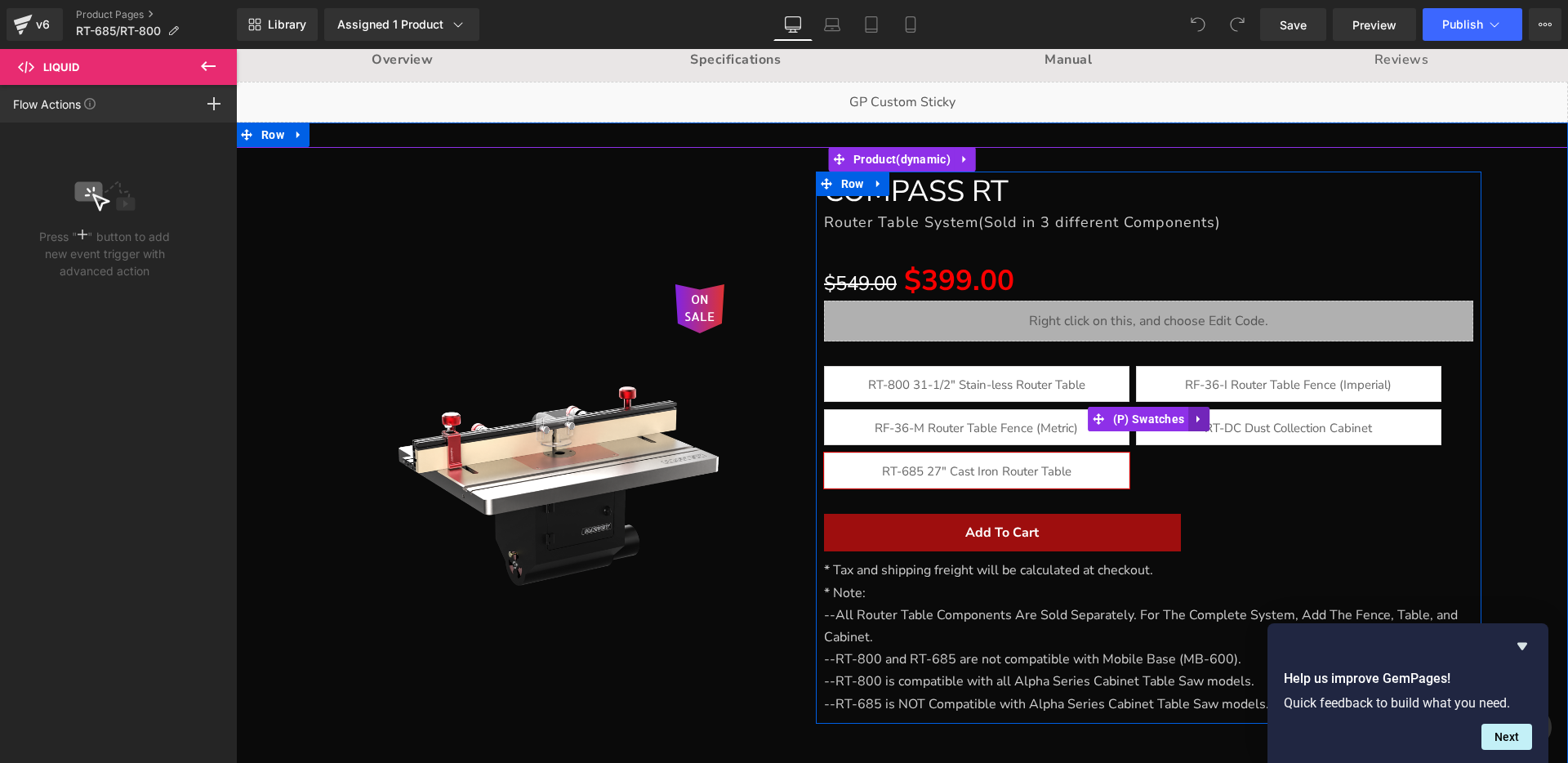
click at [1196, 419] on icon at bounding box center [1198, 419] width 4 height 7
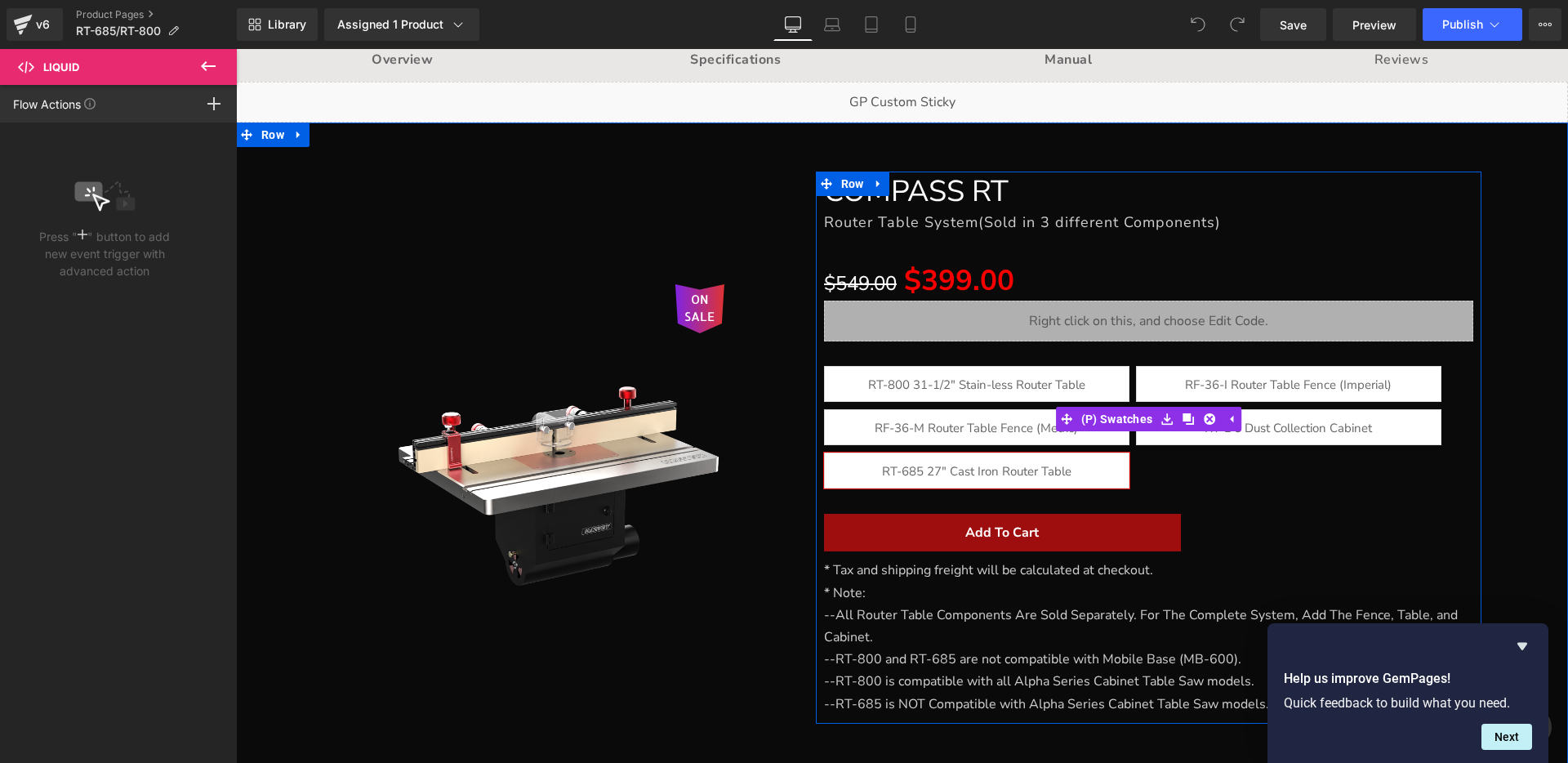
click at [1002, 390] on span "RT-800 31-1/2" Stain-less Router Table" at bounding box center [976, 384] width 217 height 35
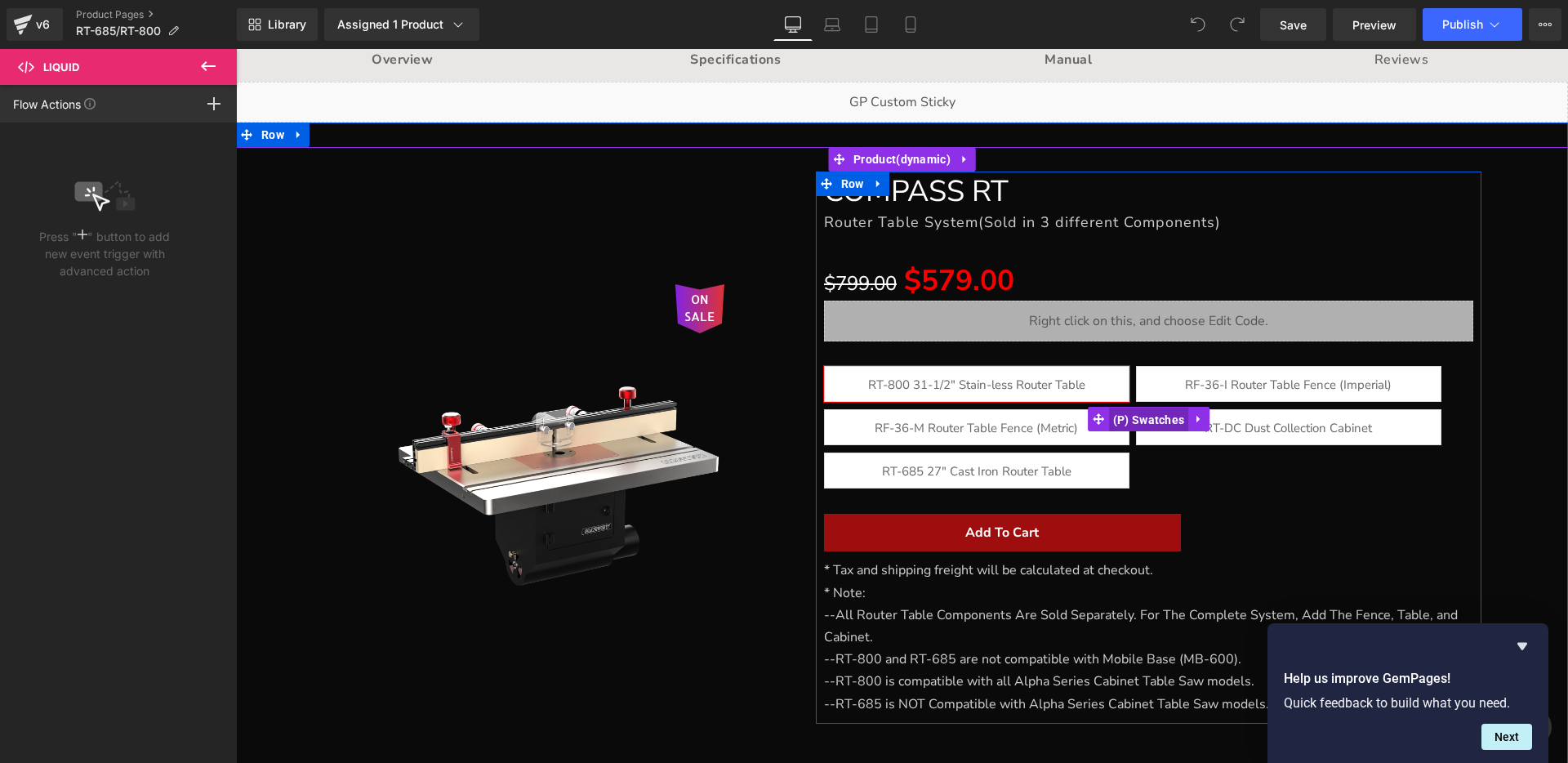
click at [1096, 420] on link "(P) Swatches" at bounding box center [1138, 419] width 101 height 25
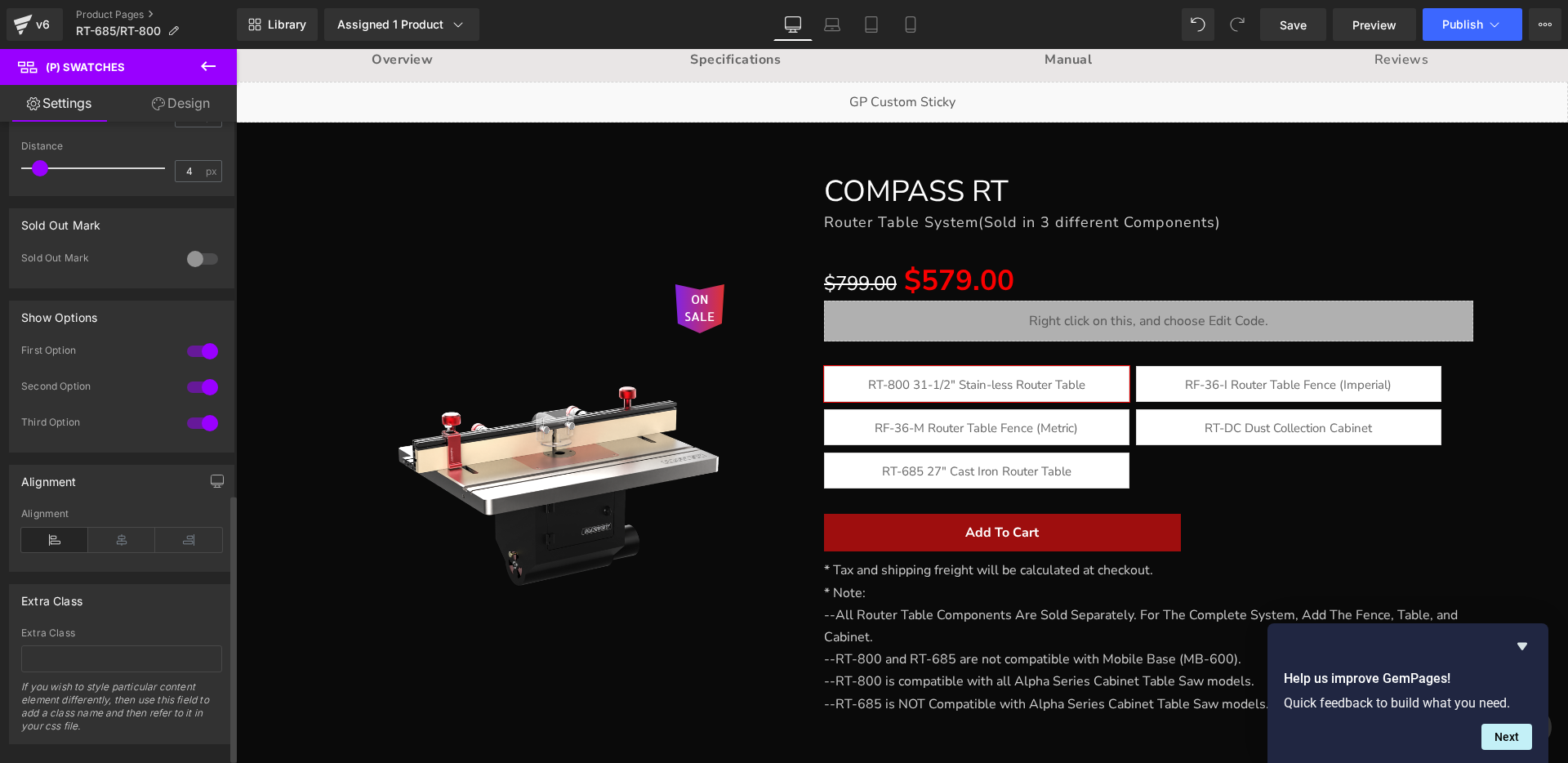
scroll to position [900, 0]
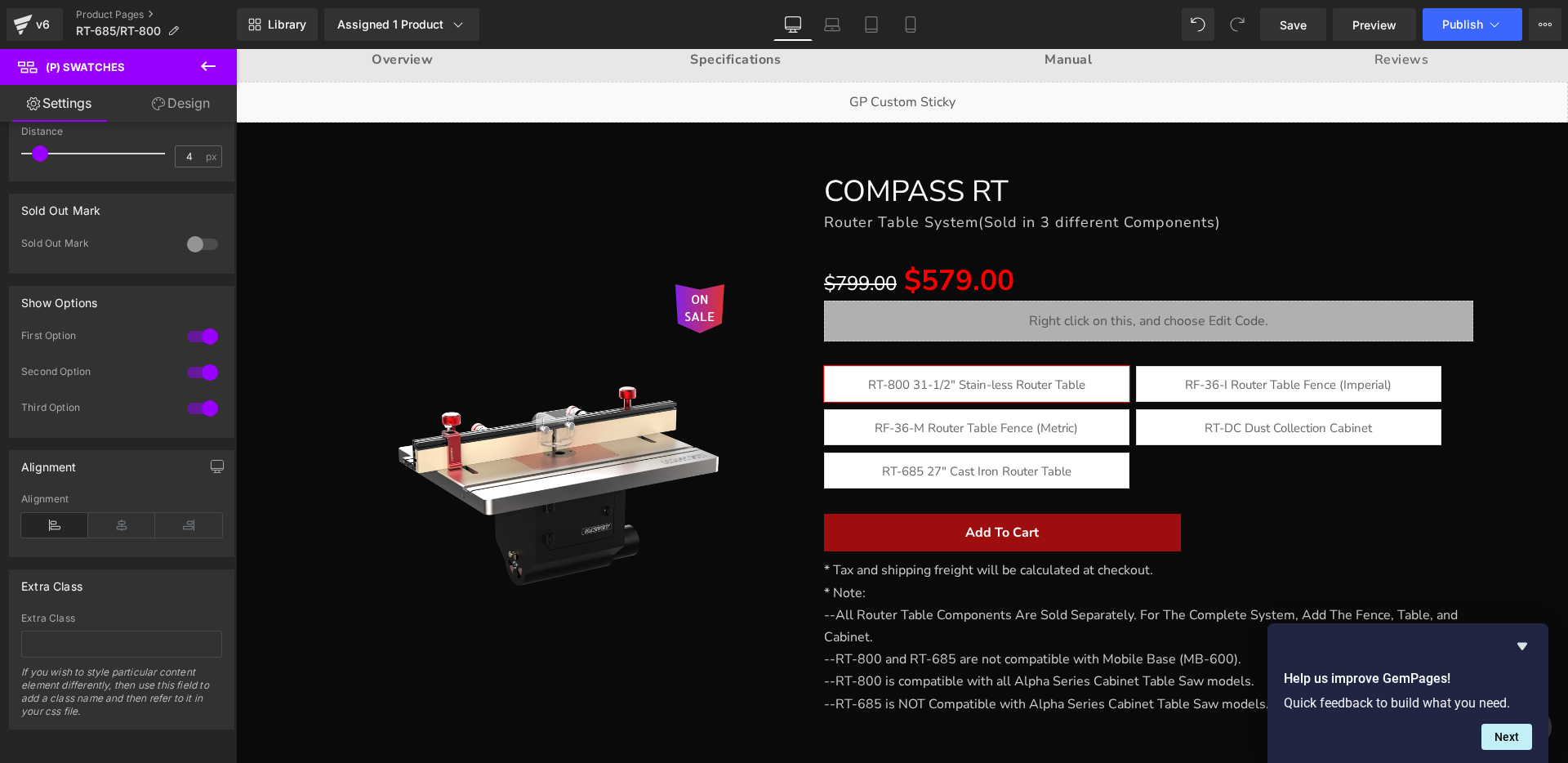
click at [183, 101] on link "Design" at bounding box center [181, 102] width 118 height 37
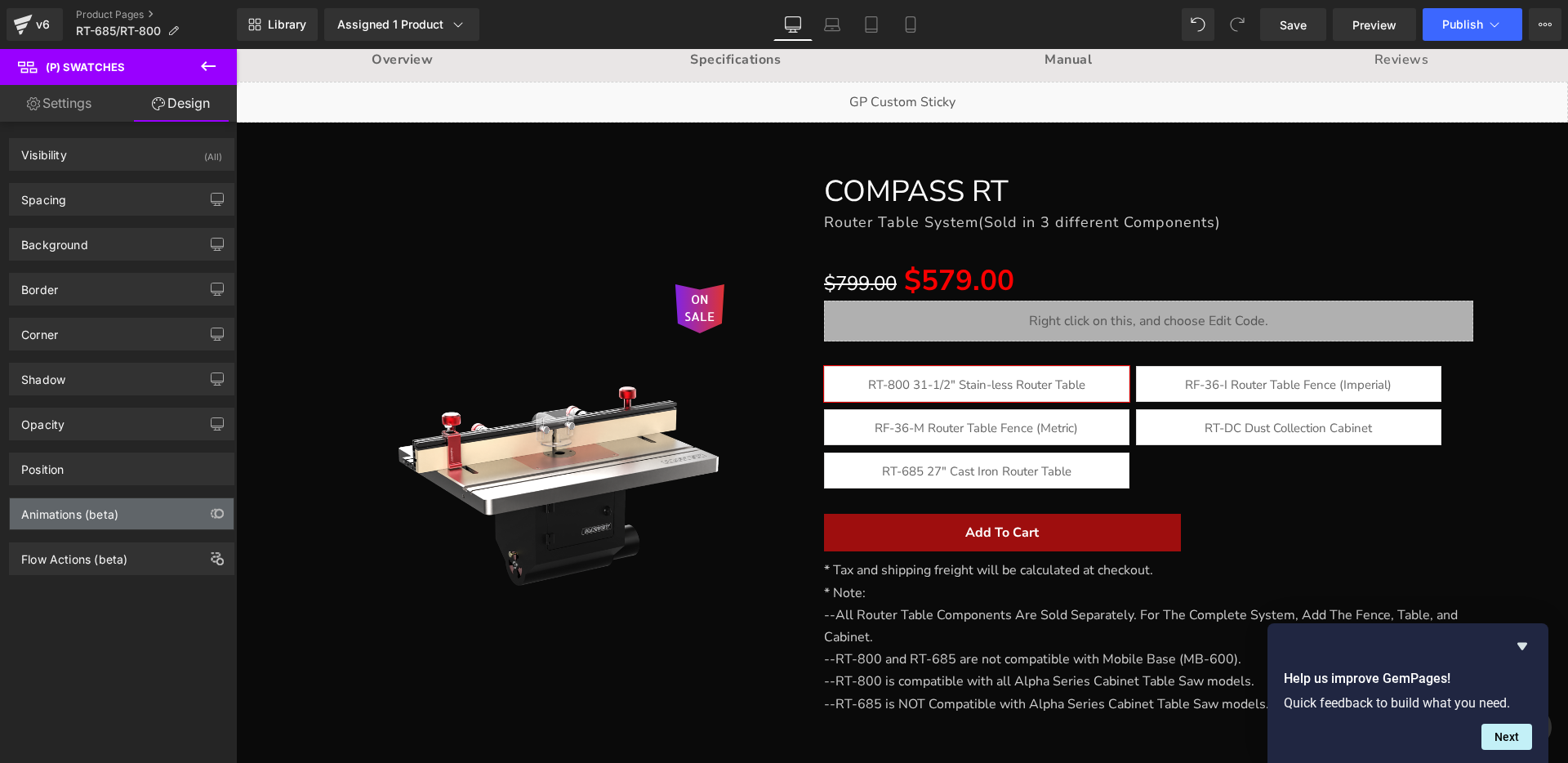
click at [123, 517] on div "Animations (beta)" at bounding box center [121, 514] width 223 height 31
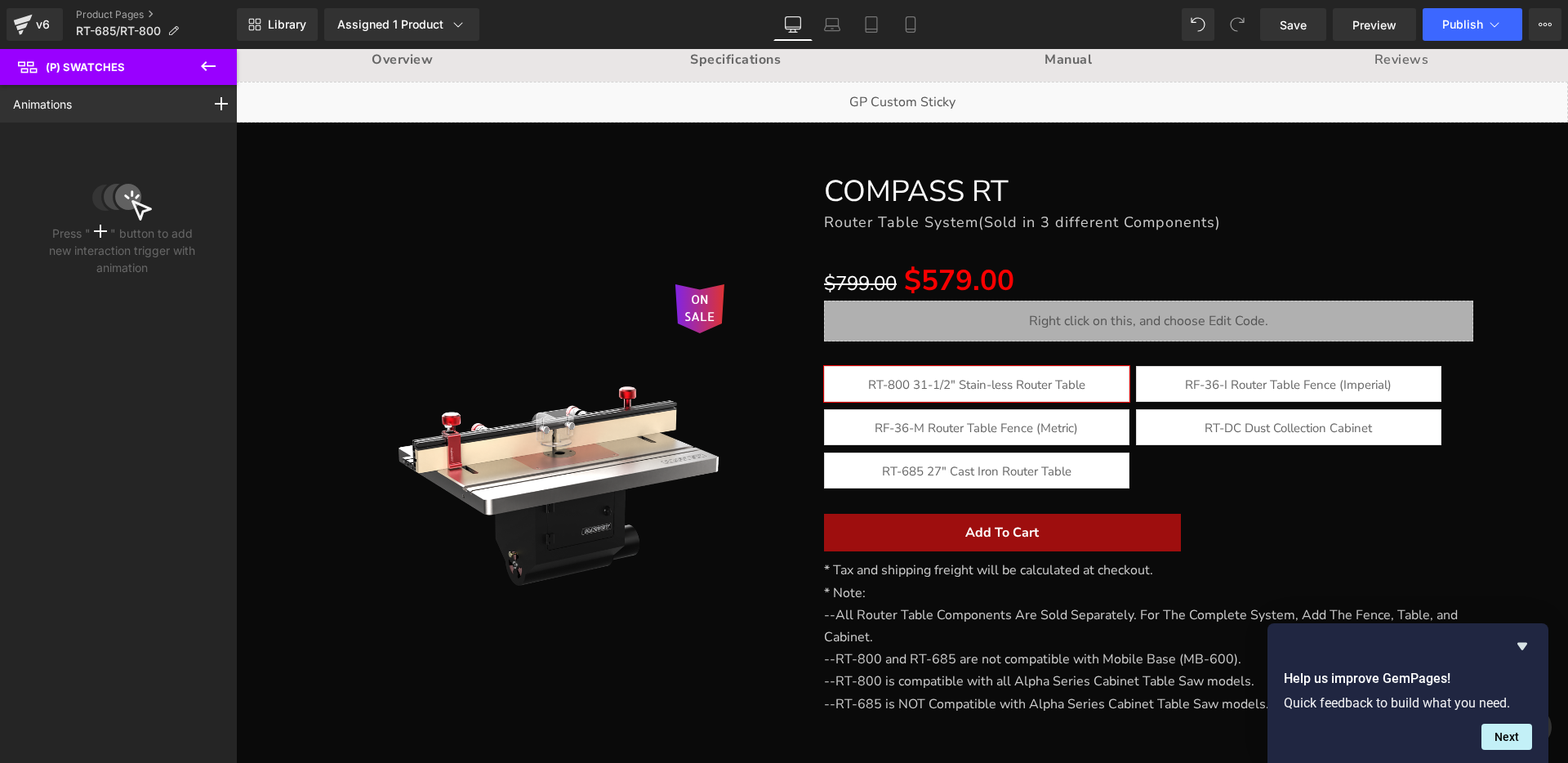
click at [214, 59] on icon at bounding box center [208, 66] width 20 height 20
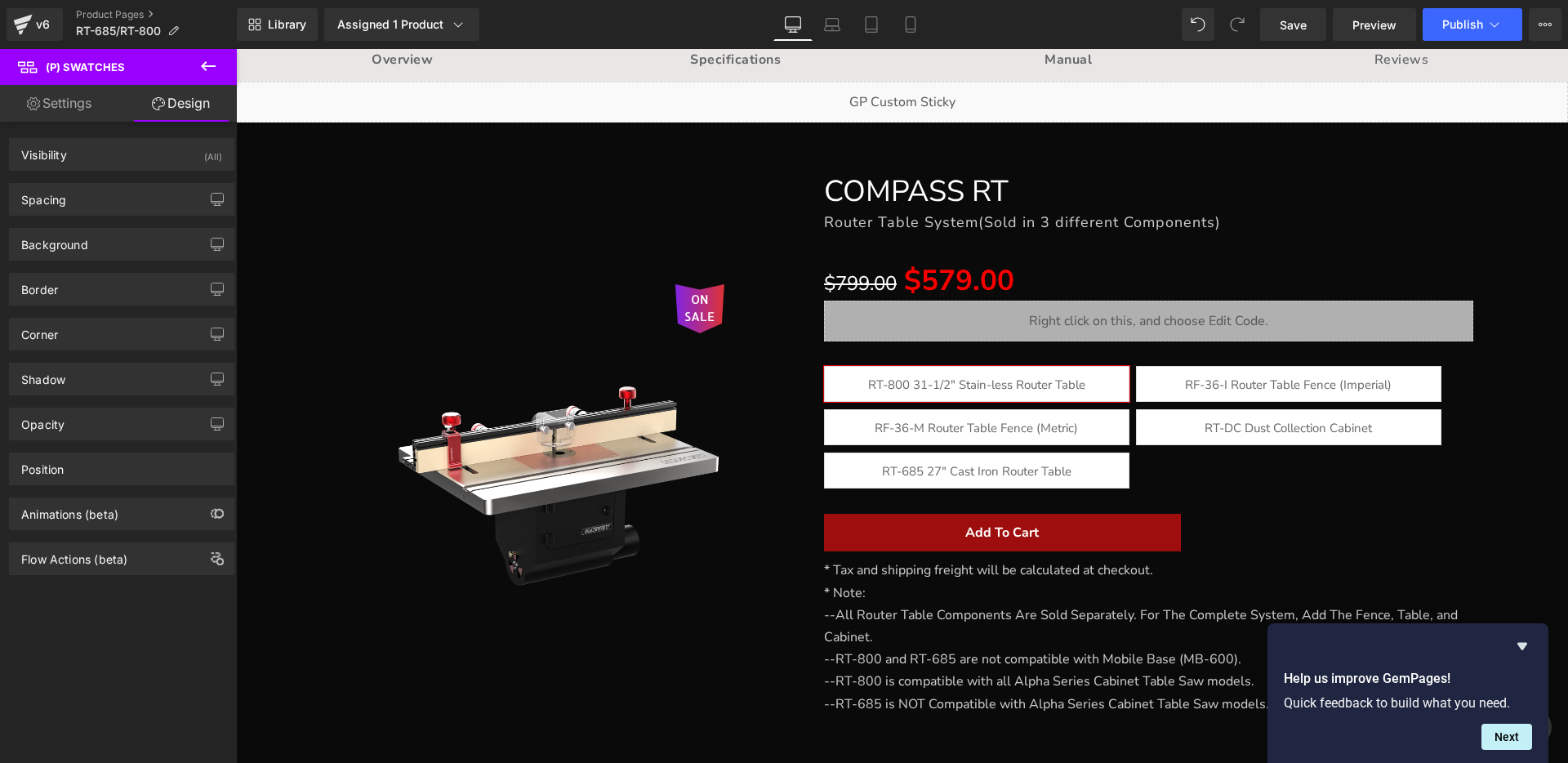
click at [57, 101] on link "Settings" at bounding box center [59, 102] width 118 height 37
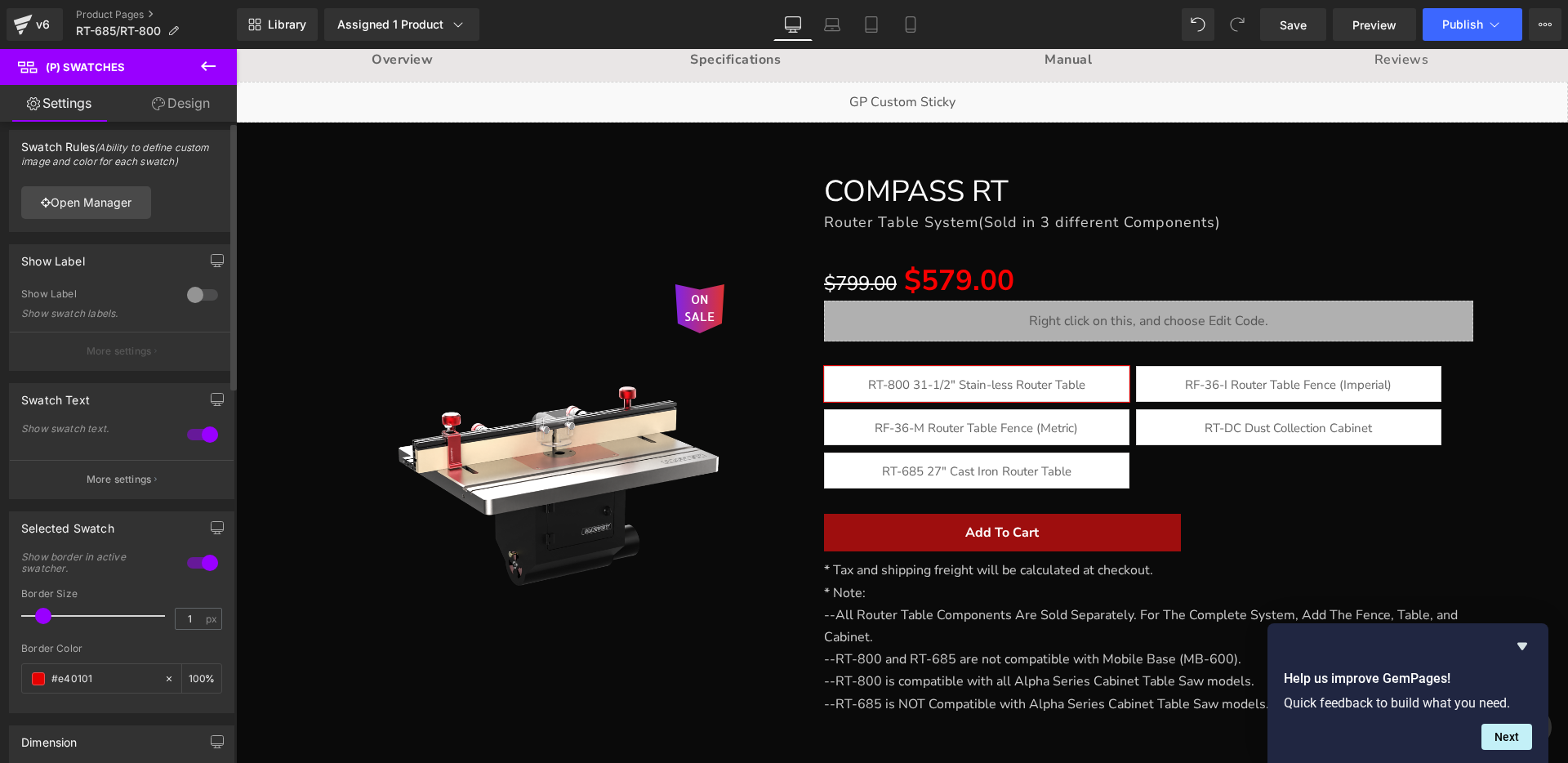
scroll to position [0, 0]
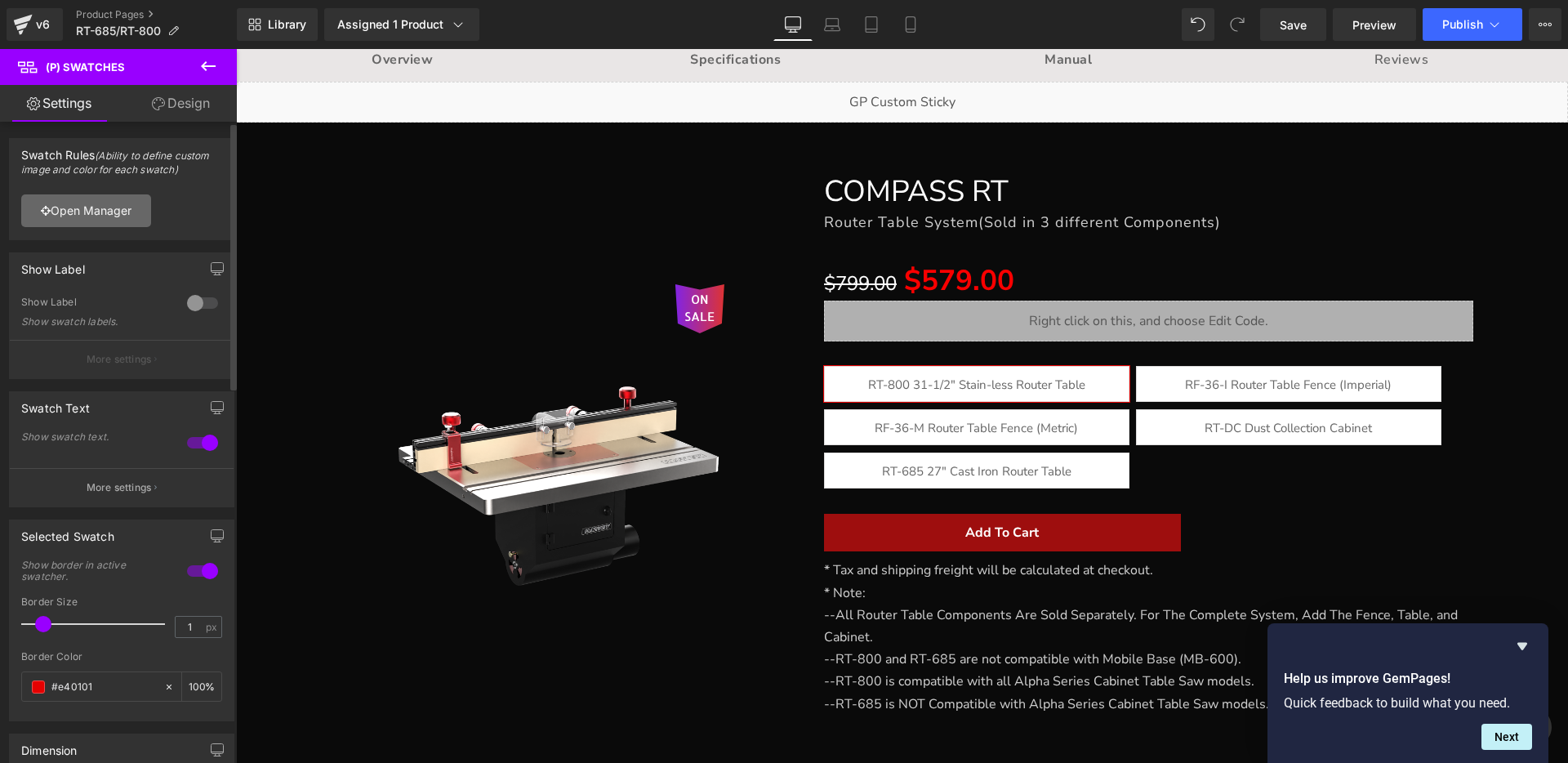
click at [102, 213] on link "Open Manager" at bounding box center [86, 210] width 130 height 33
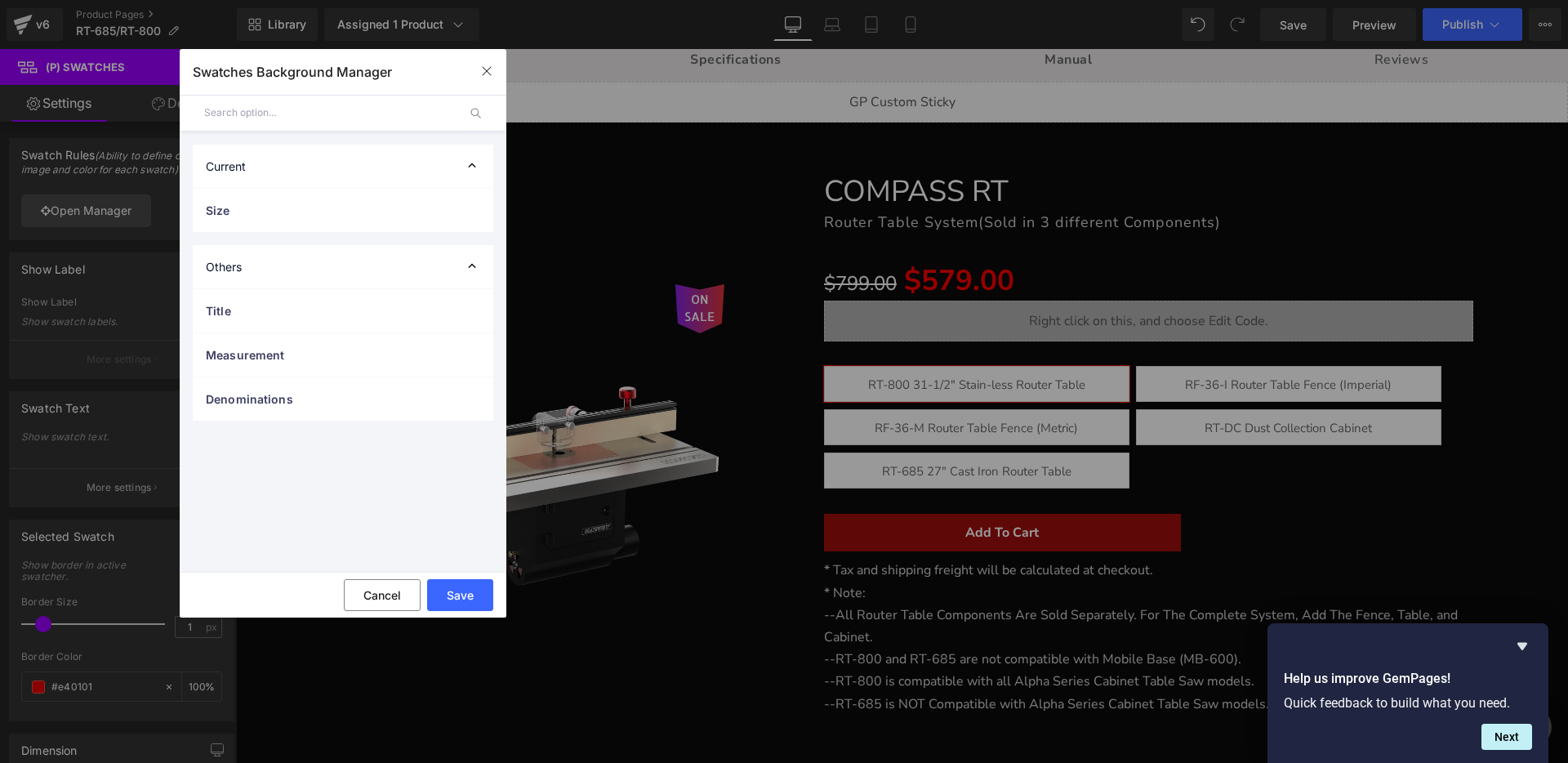
click at [268, 264] on div "Others" at bounding box center [344, 266] width 301 height 44
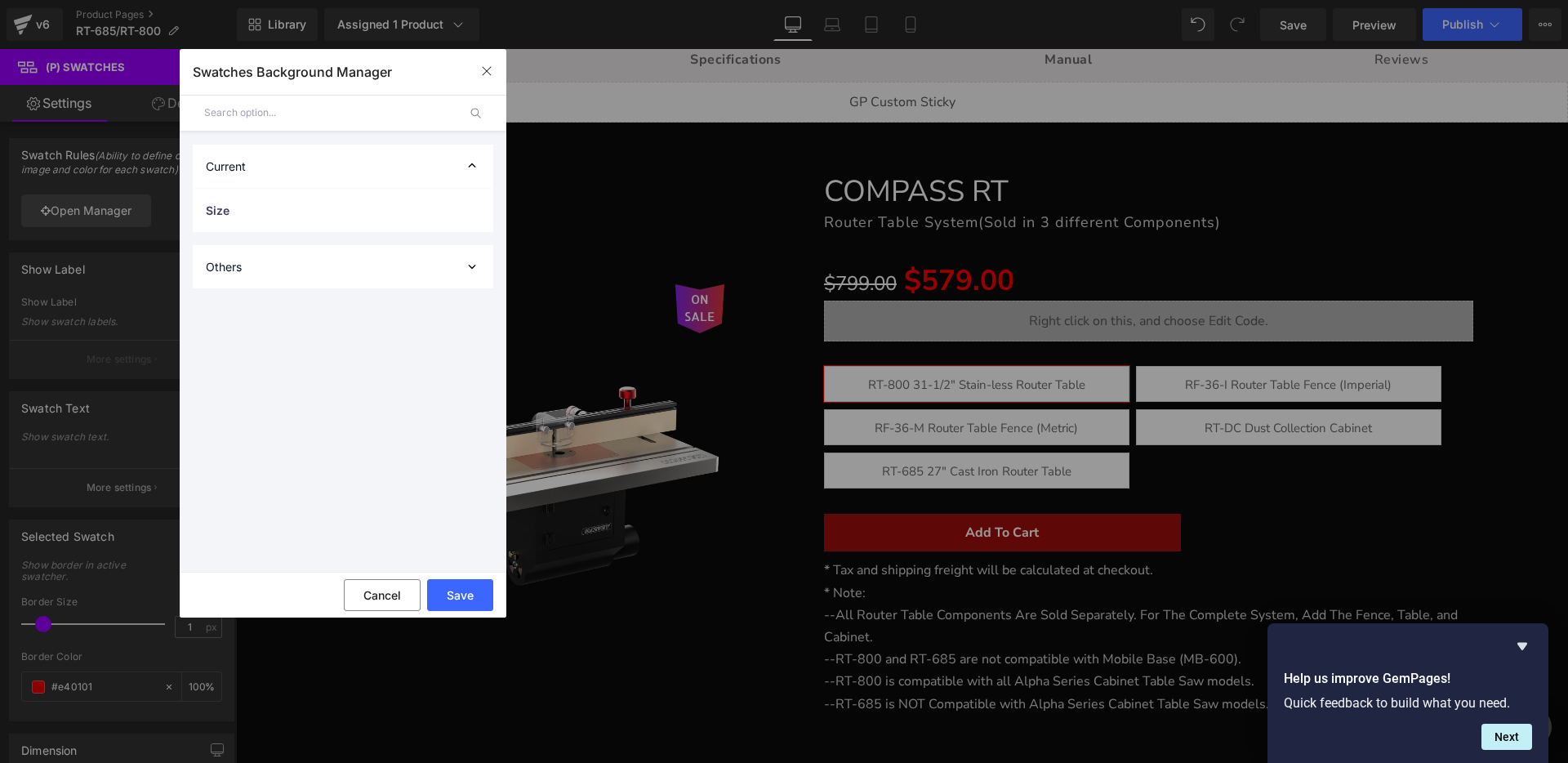
click at [264, 272] on div "Others" at bounding box center [344, 266] width 301 height 44
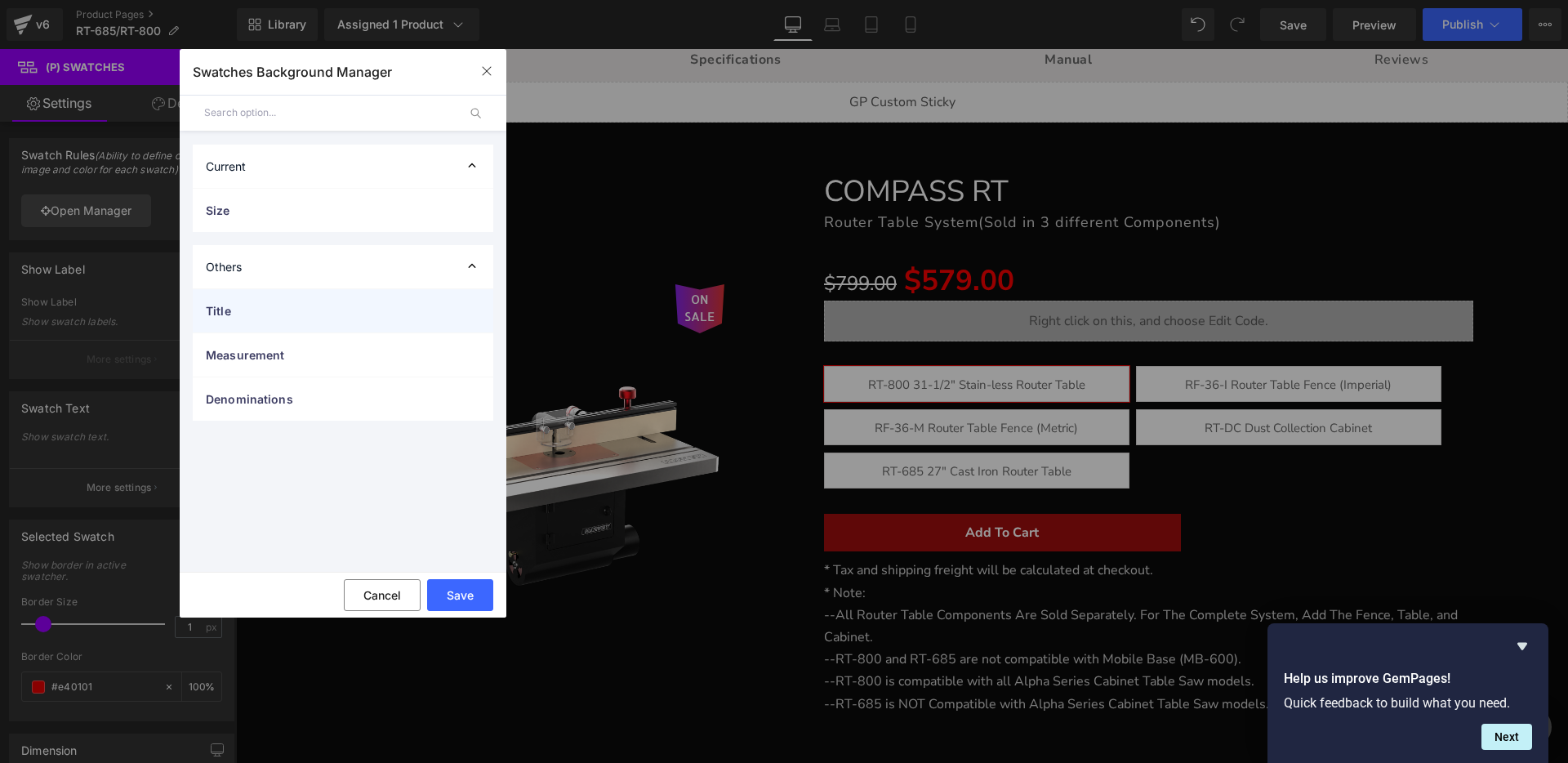
click at [247, 310] on span "Title" at bounding box center [327, 310] width 242 height 17
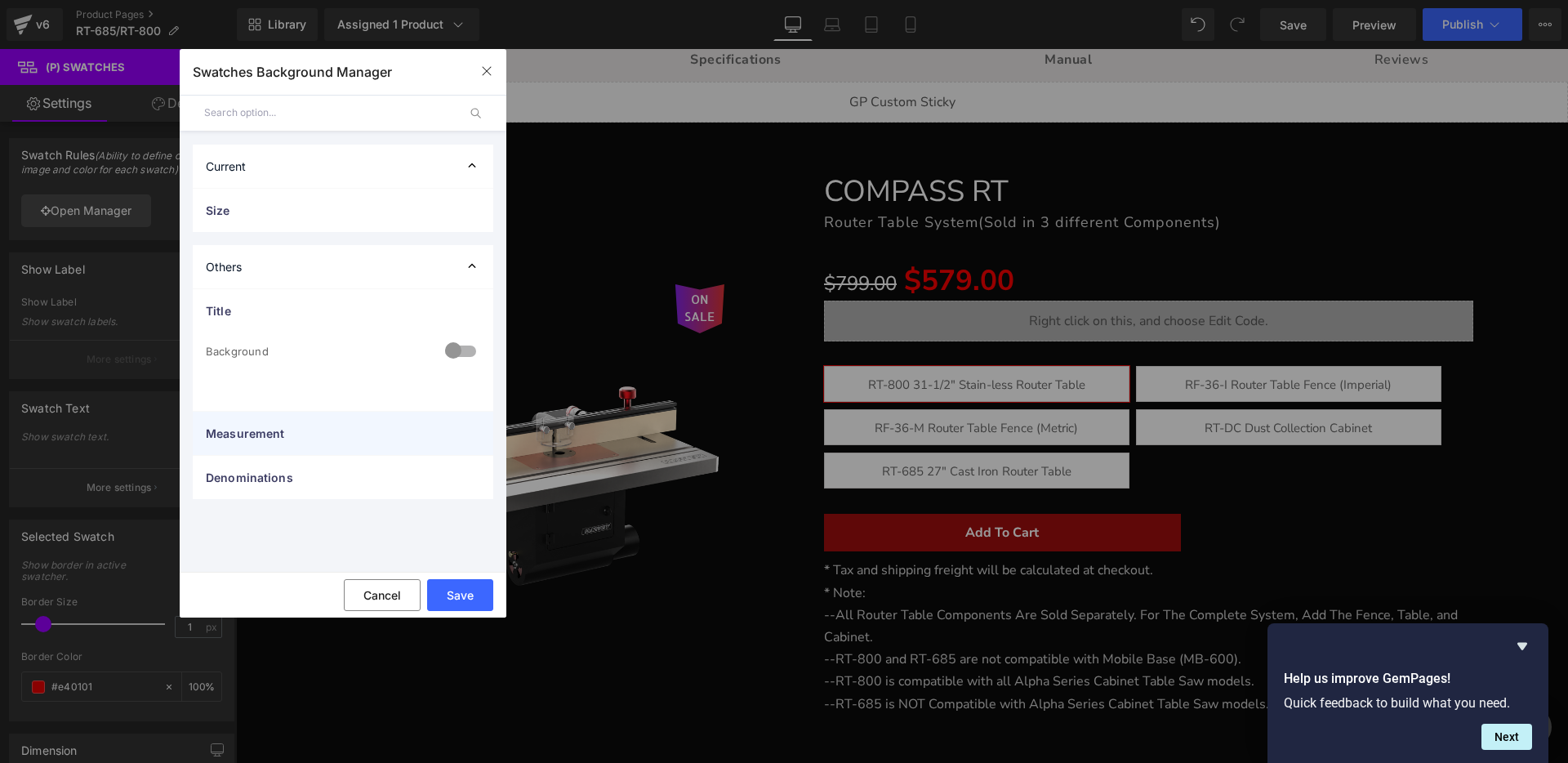
click at [275, 440] on span "Measurement" at bounding box center [327, 433] width 242 height 17
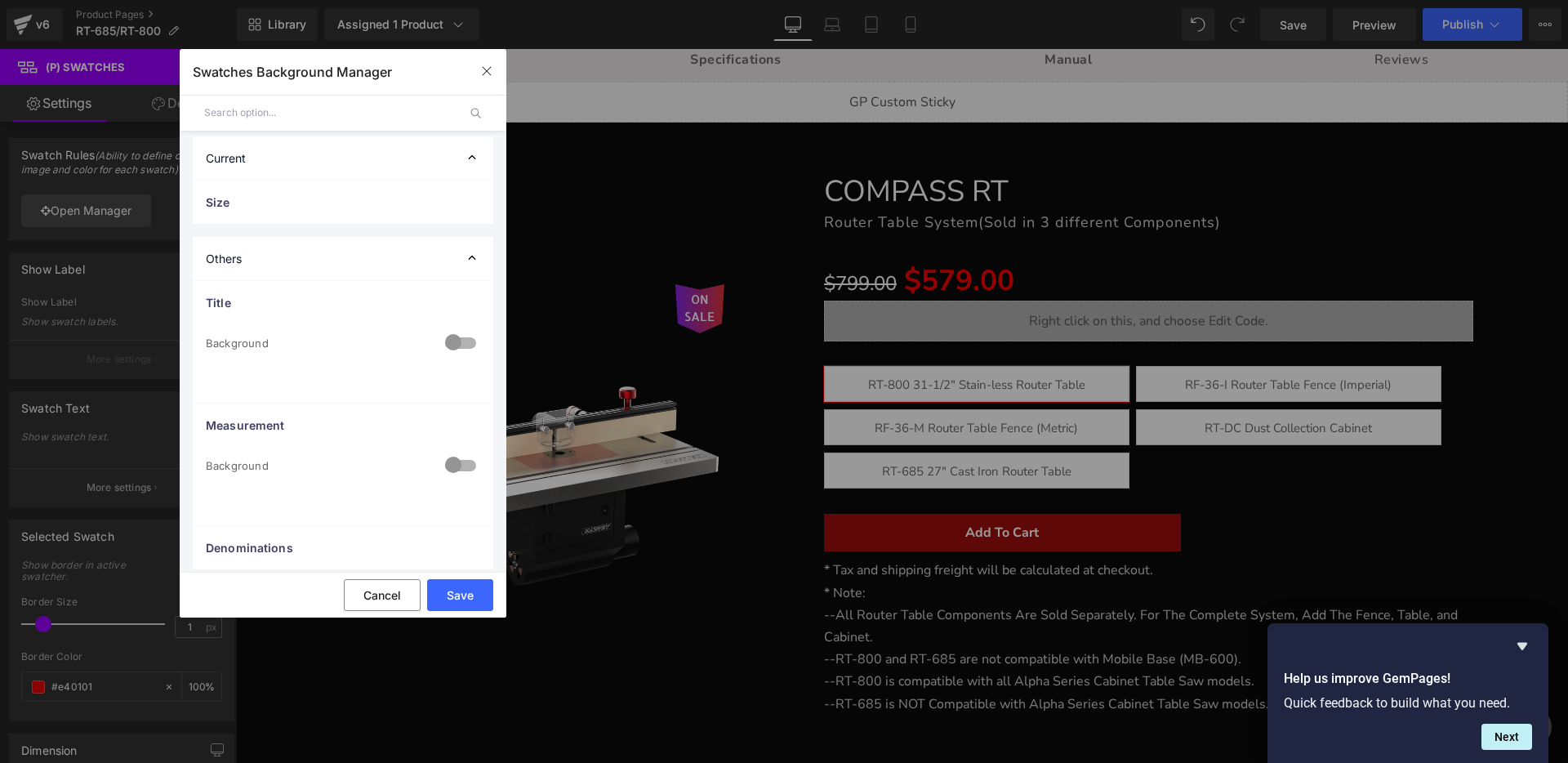
scroll to position [19, 0]
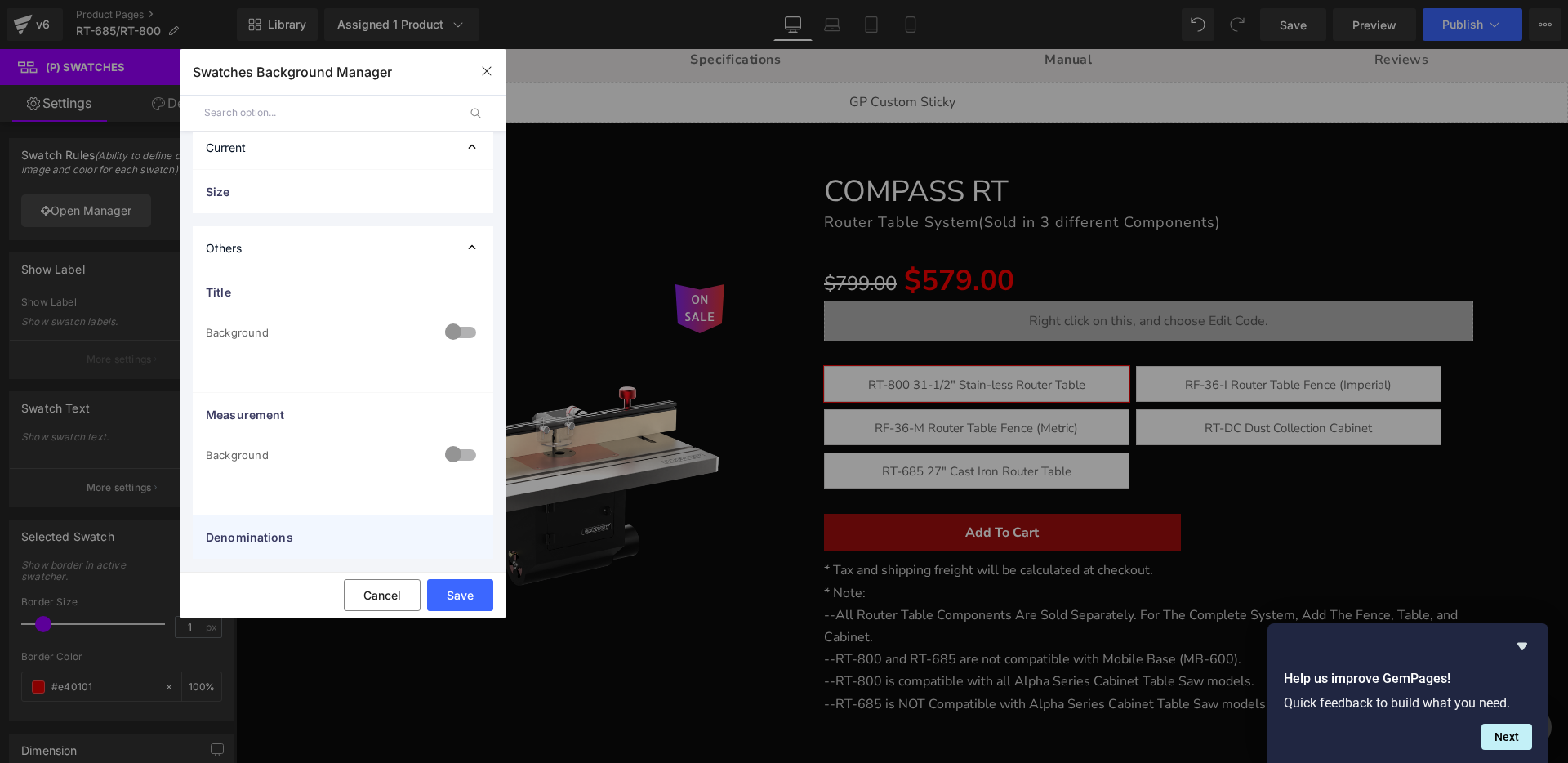
click at [287, 530] on span "Denominations" at bounding box center [327, 537] width 242 height 17
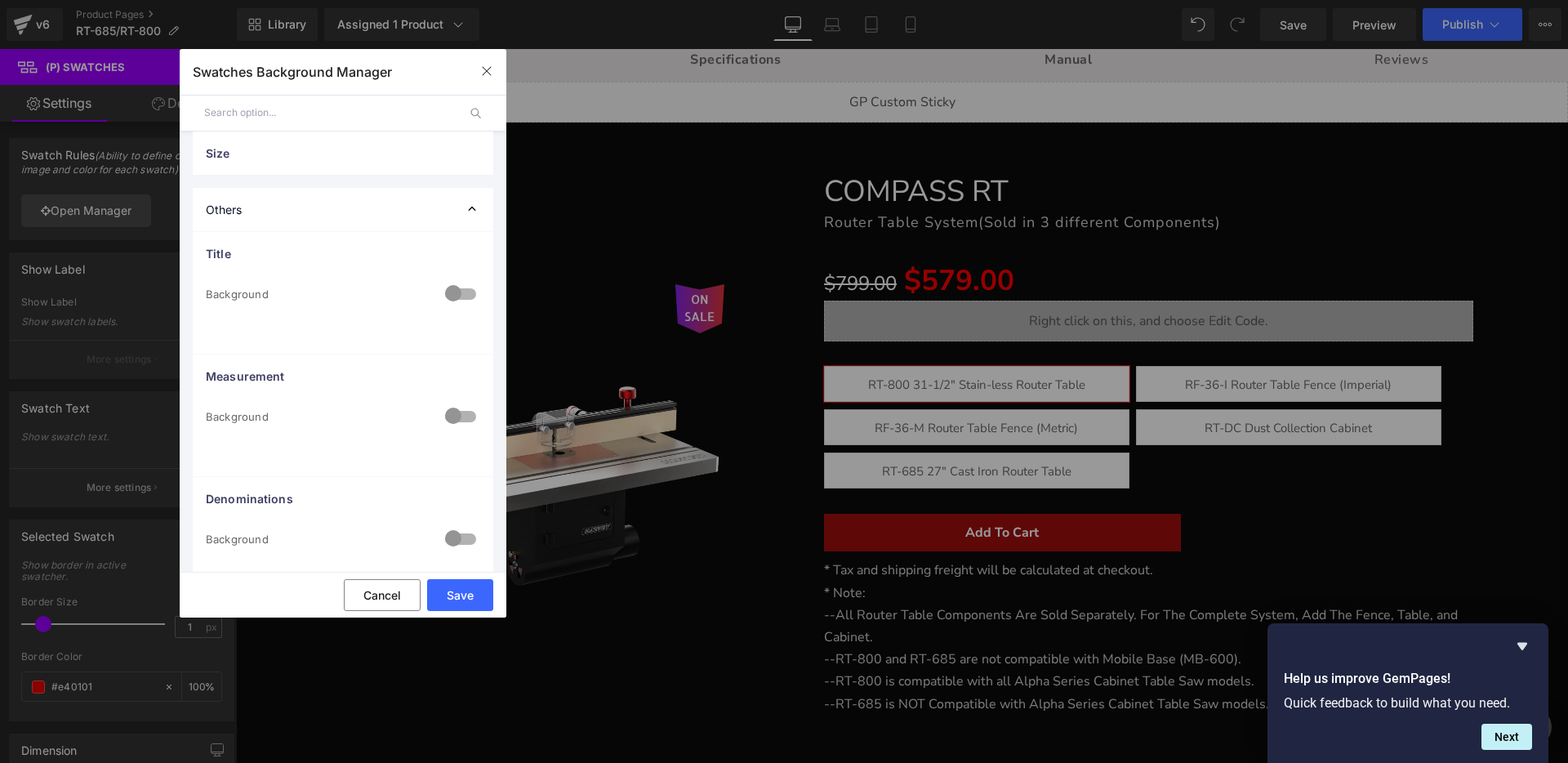
scroll to position [0, 0]
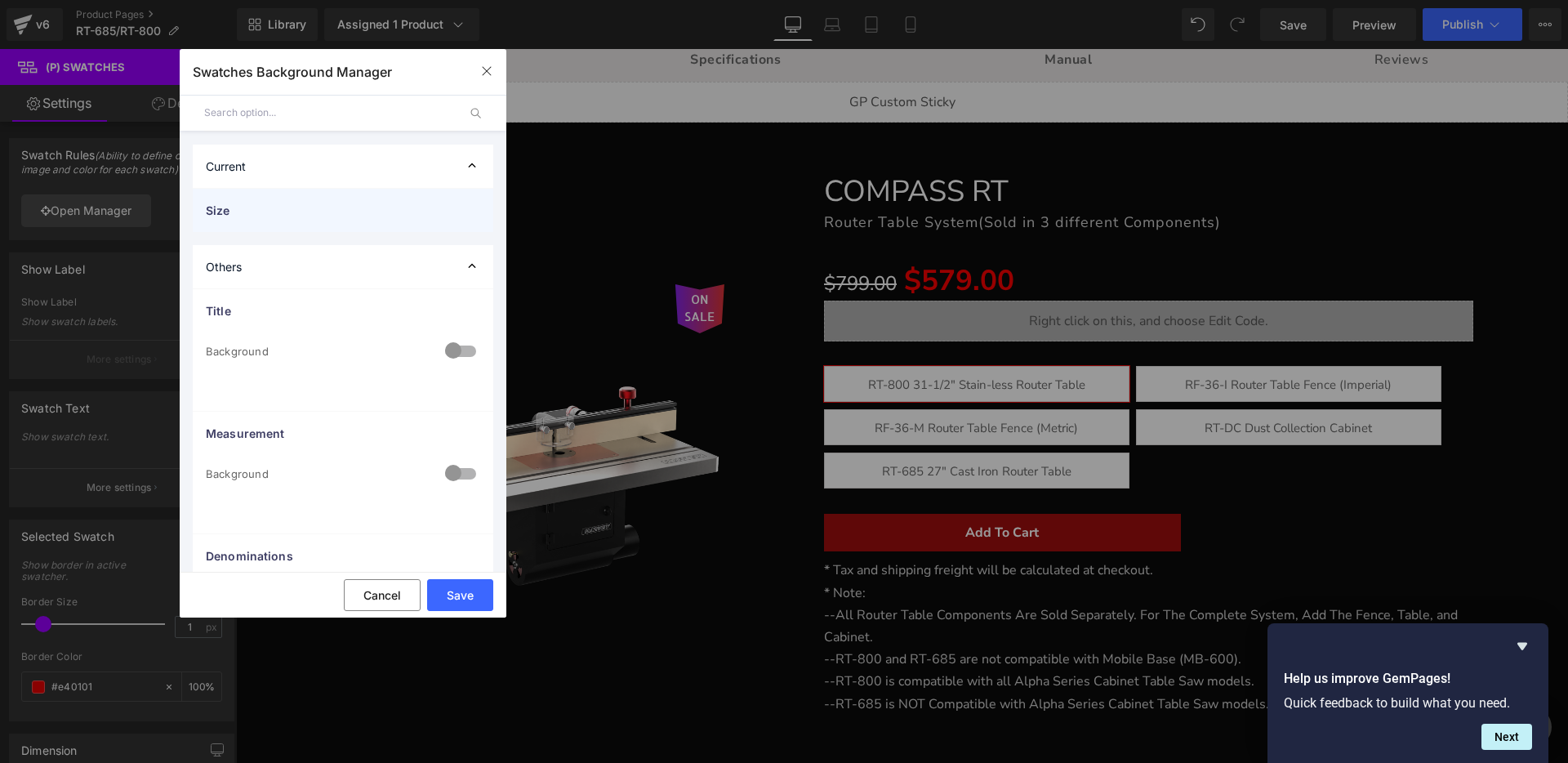
click at [258, 201] on div "Size" at bounding box center [344, 210] width 301 height 44
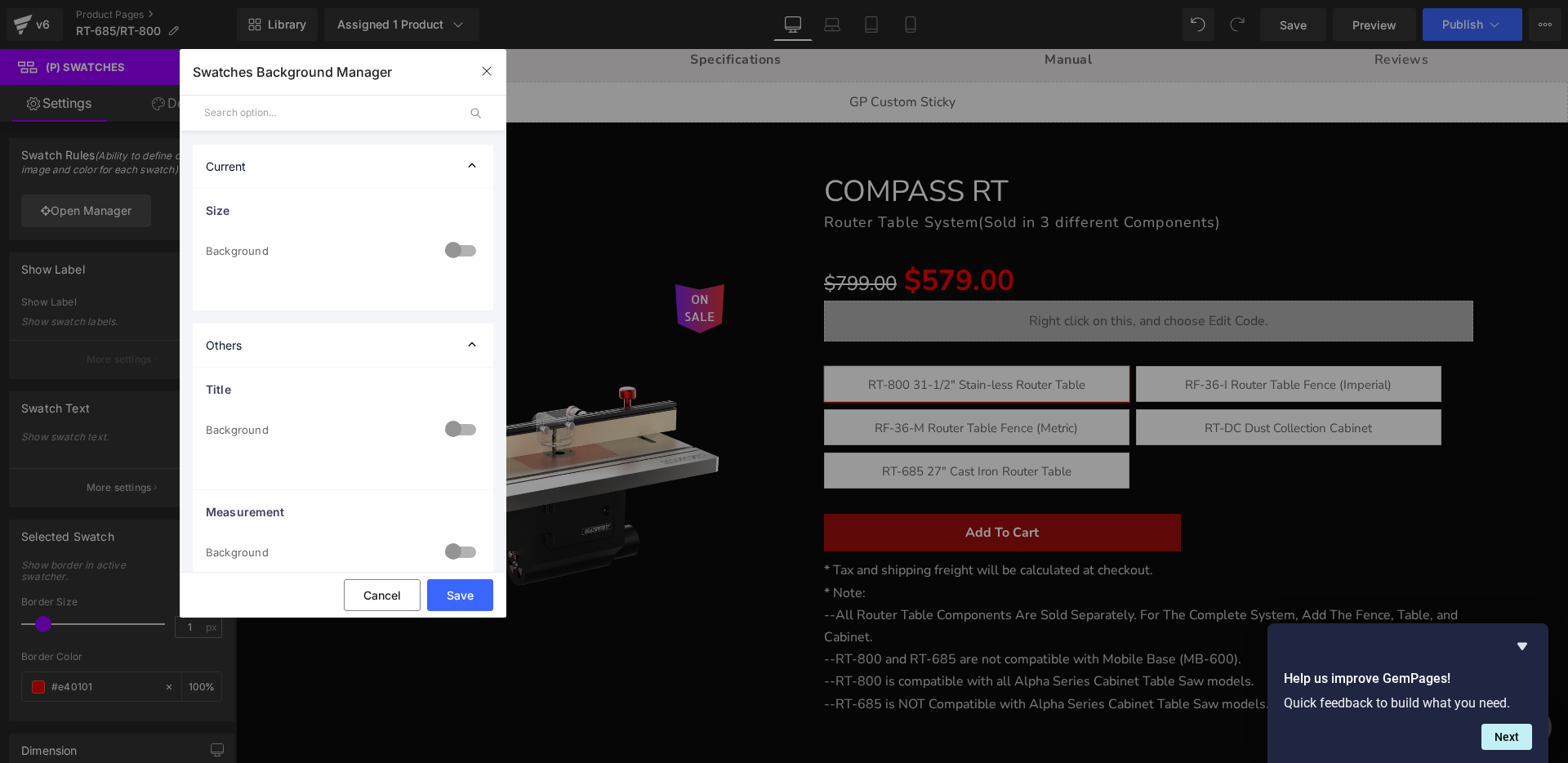
click at [266, 165] on div "Current" at bounding box center [344, 166] width 301 height 44
click at [374, 593] on button "Cancel" at bounding box center [382, 596] width 77 height 32
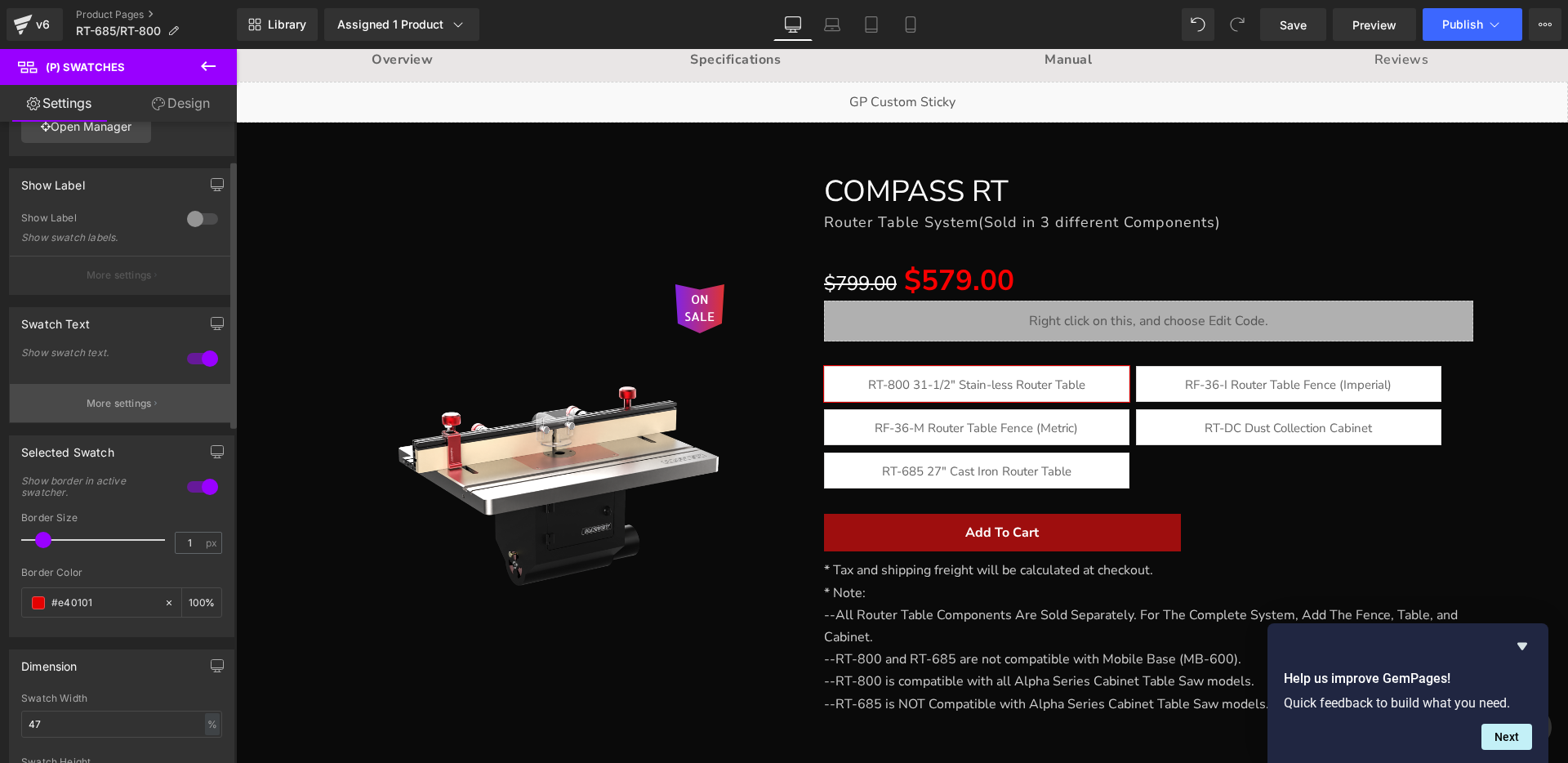
scroll to position [92, 0]
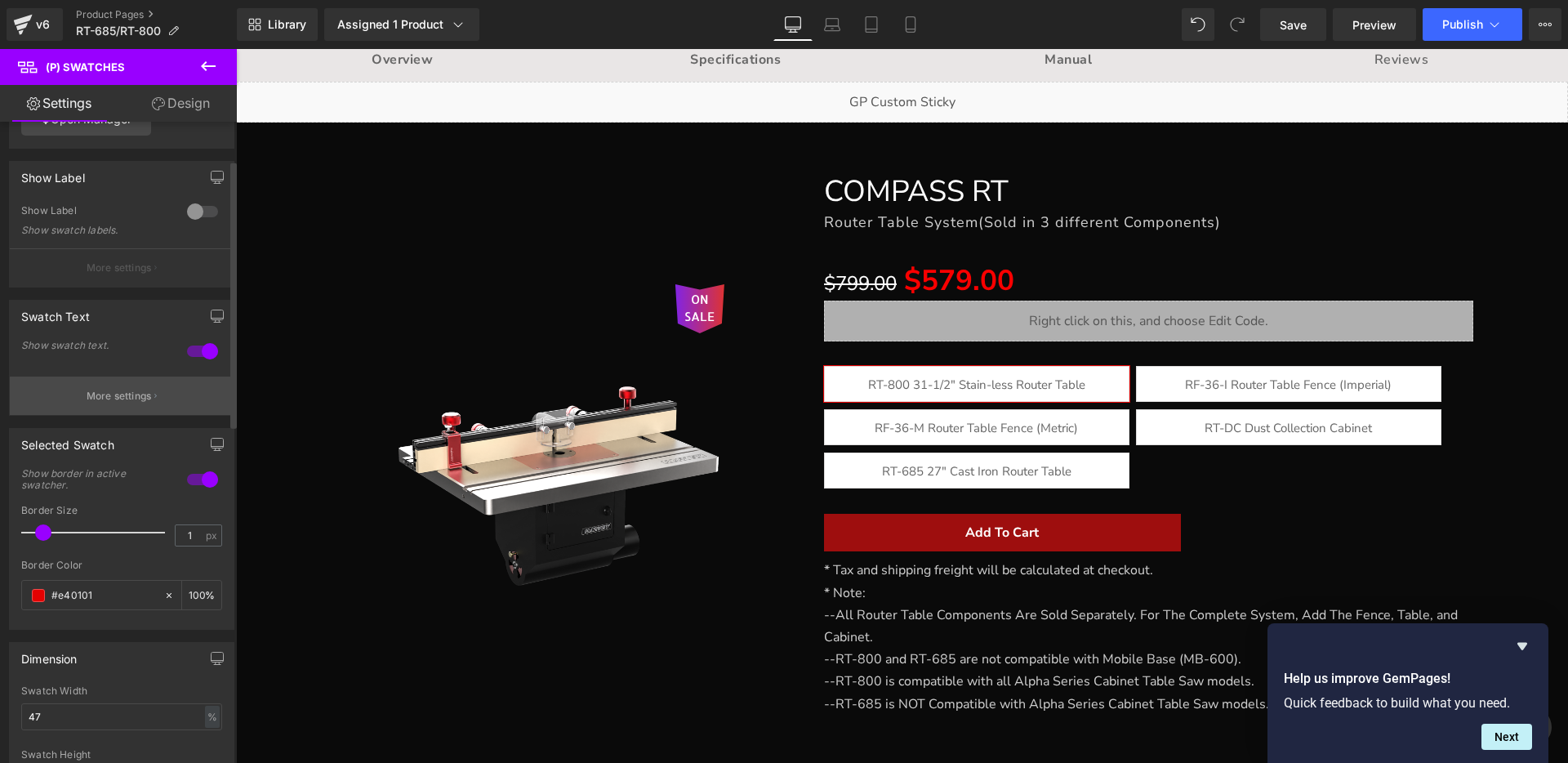
click at [120, 393] on p "More settings" at bounding box center [118, 396] width 65 height 15
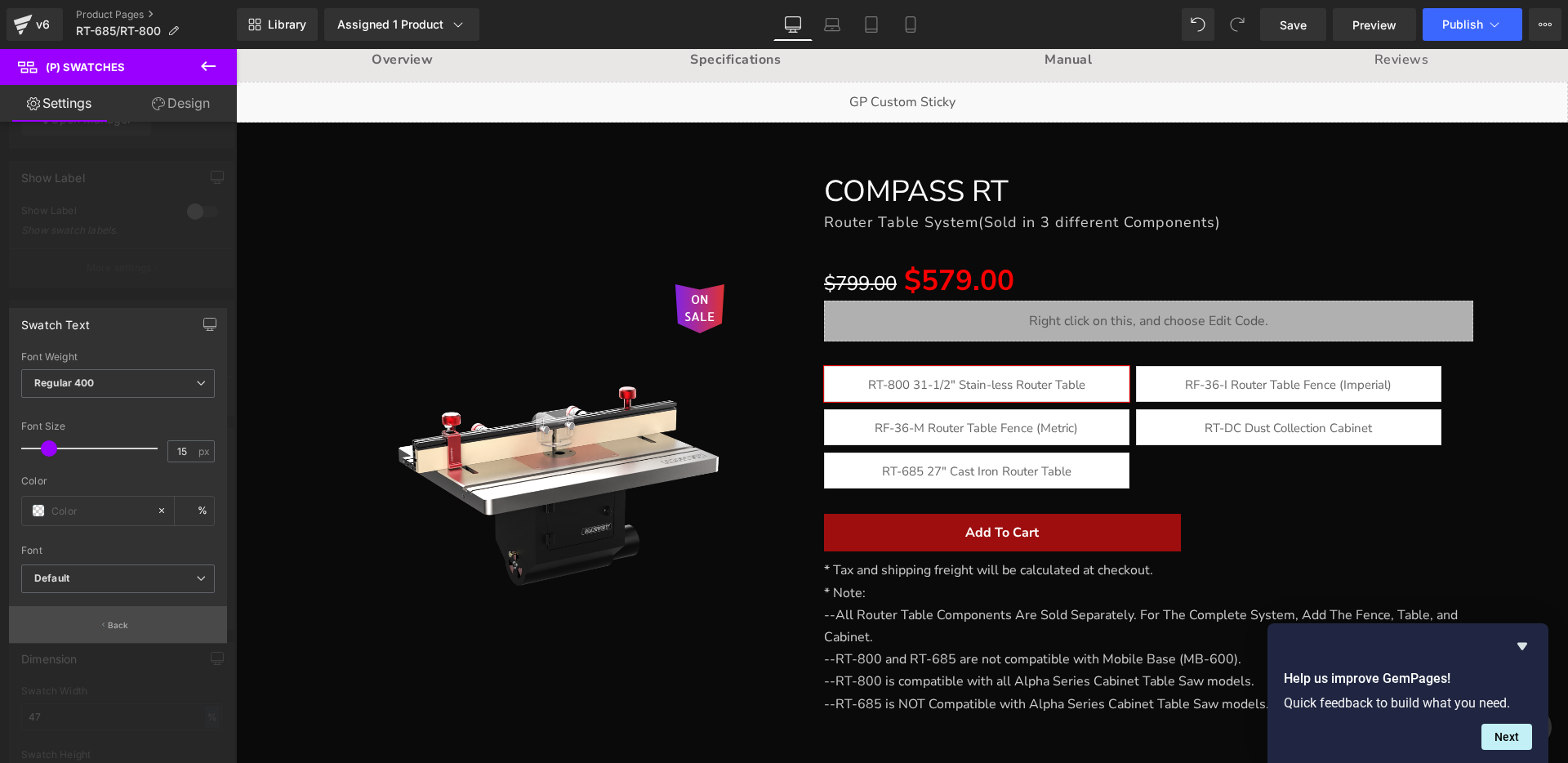
click at [125, 629] on p "Back" at bounding box center [118, 626] width 21 height 12
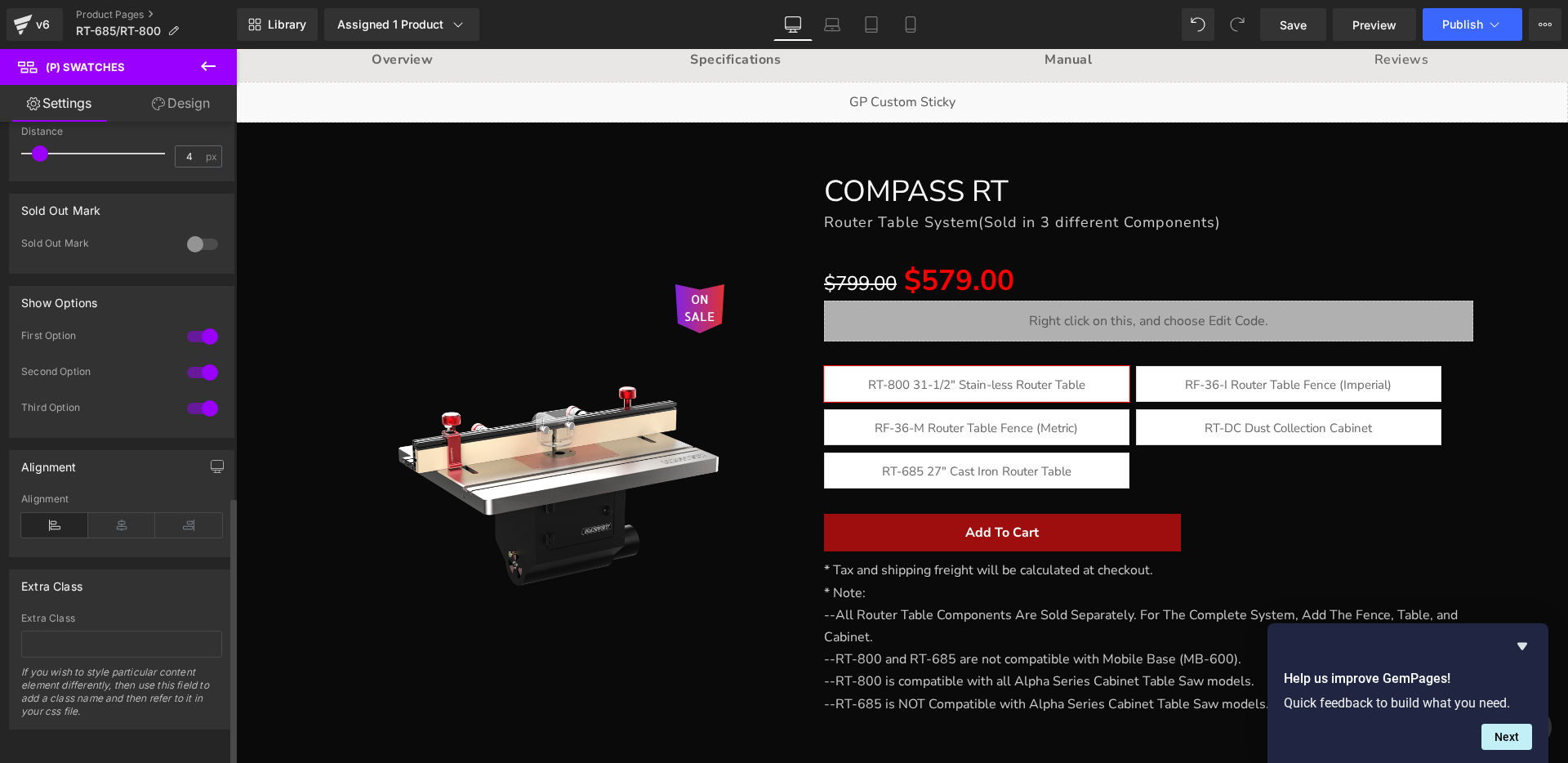
scroll to position [900, 0]
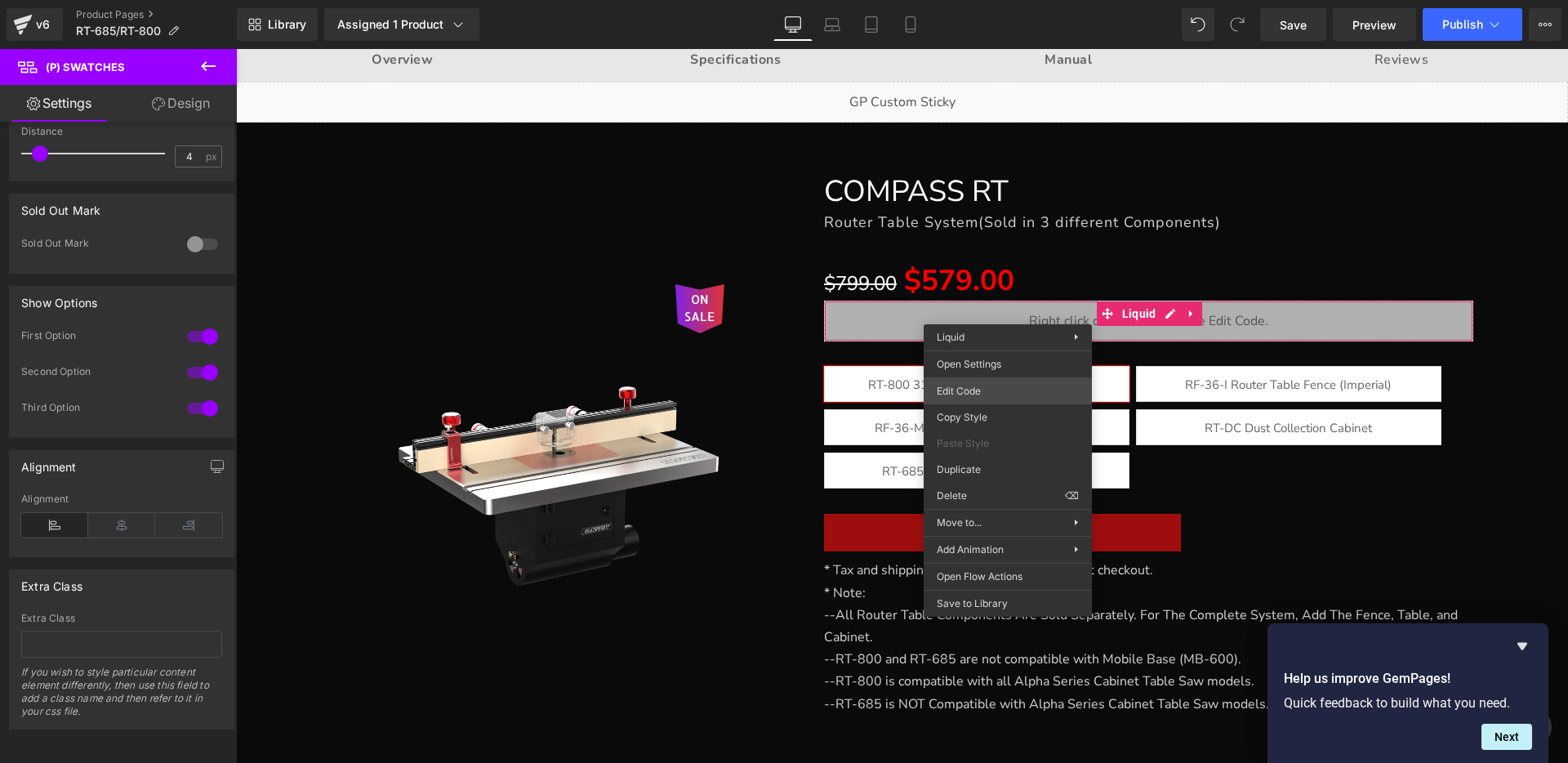
click at [962, 0] on div "(P) Swatches You are previewing how the will restyle your page. You can not edi…" at bounding box center [784, 0] width 1568 height 0
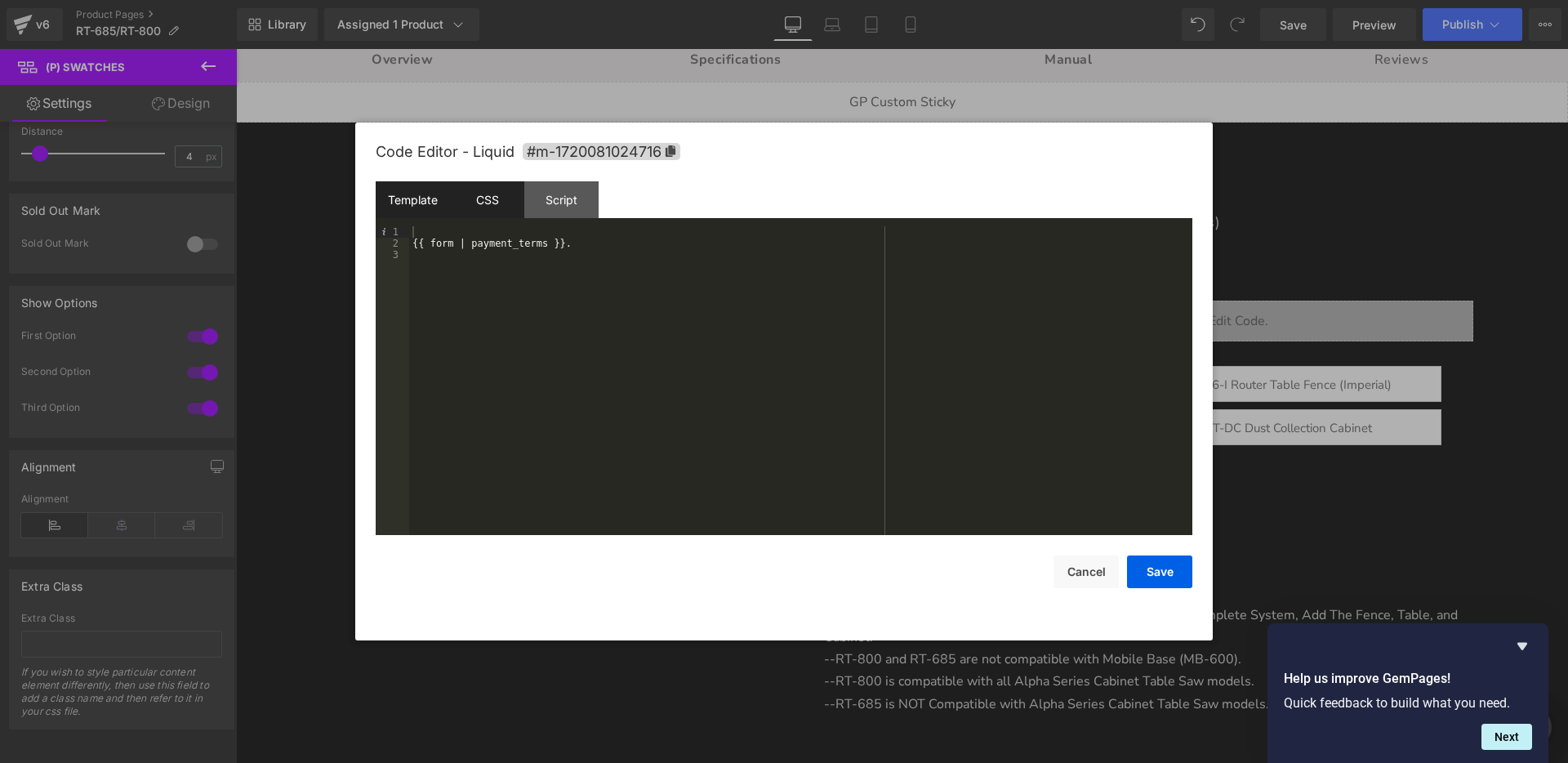
click at [490, 200] on div "CSS" at bounding box center [487, 199] width 74 height 37
click at [560, 199] on div "Script" at bounding box center [561, 199] width 74 height 37
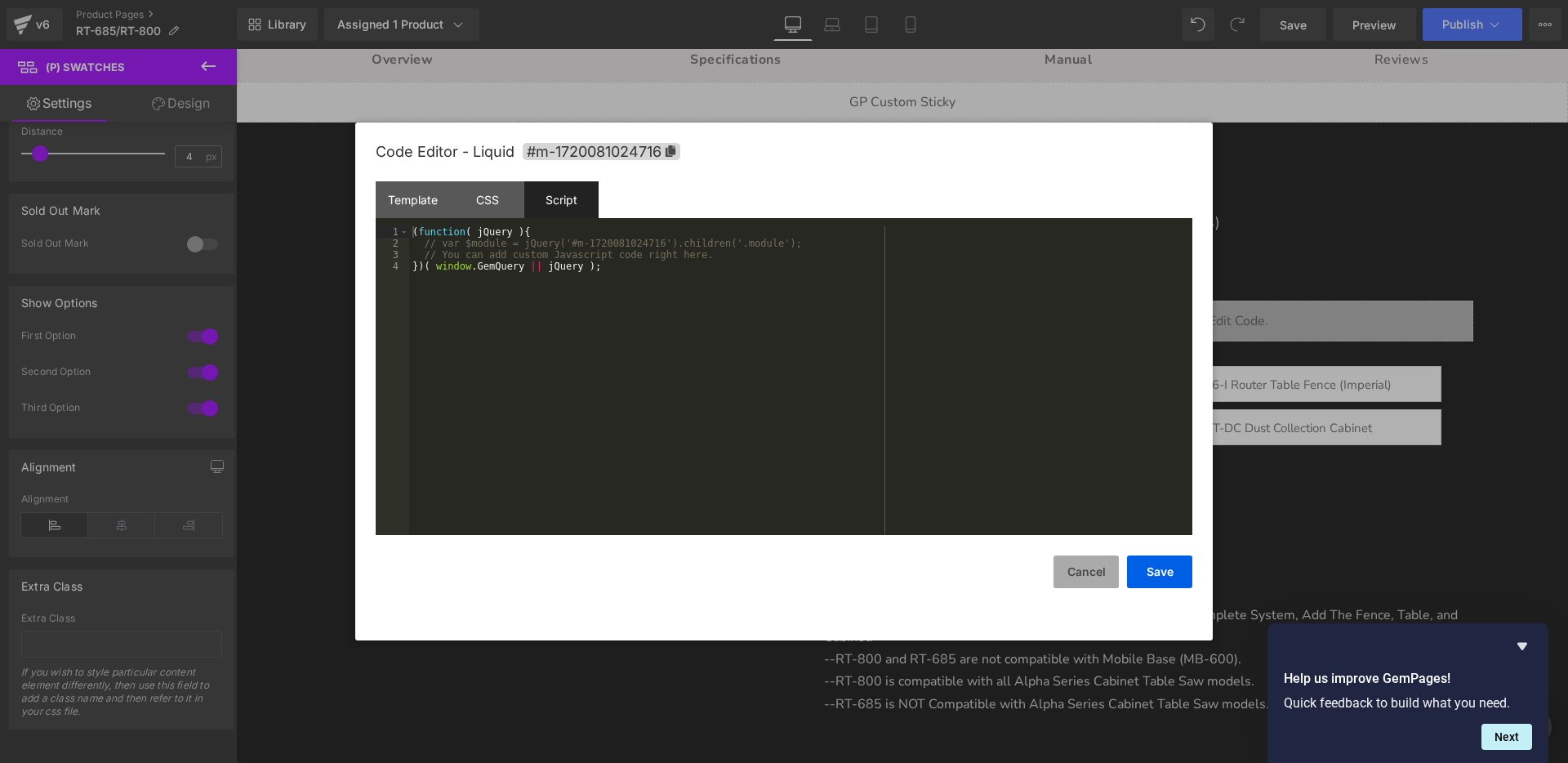
click at [1085, 568] on button "Cancel" at bounding box center [1086, 572] width 65 height 33
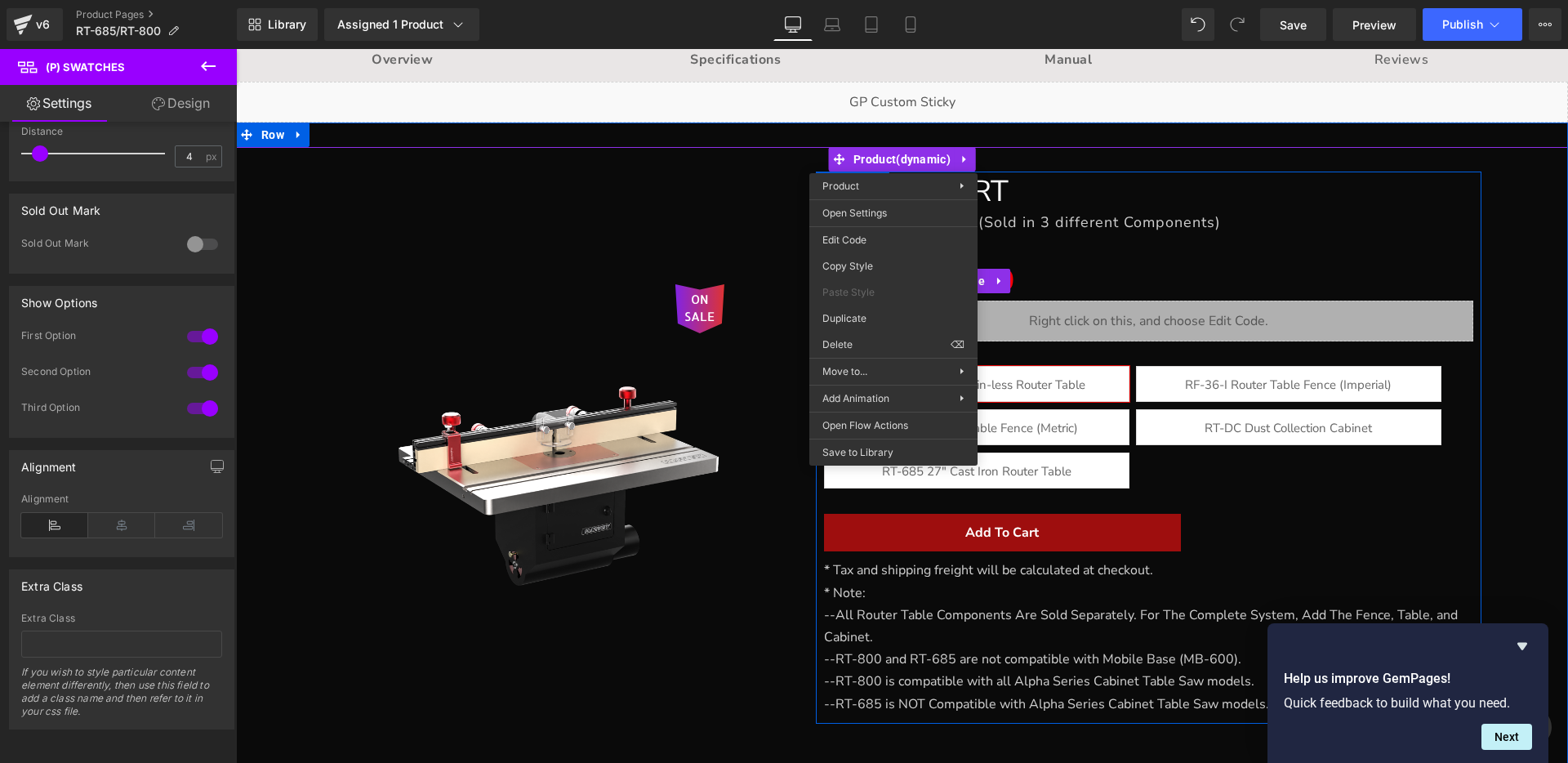
click at [1129, 273] on div "$799.00 $579.00" at bounding box center [1149, 281] width 650 height 39
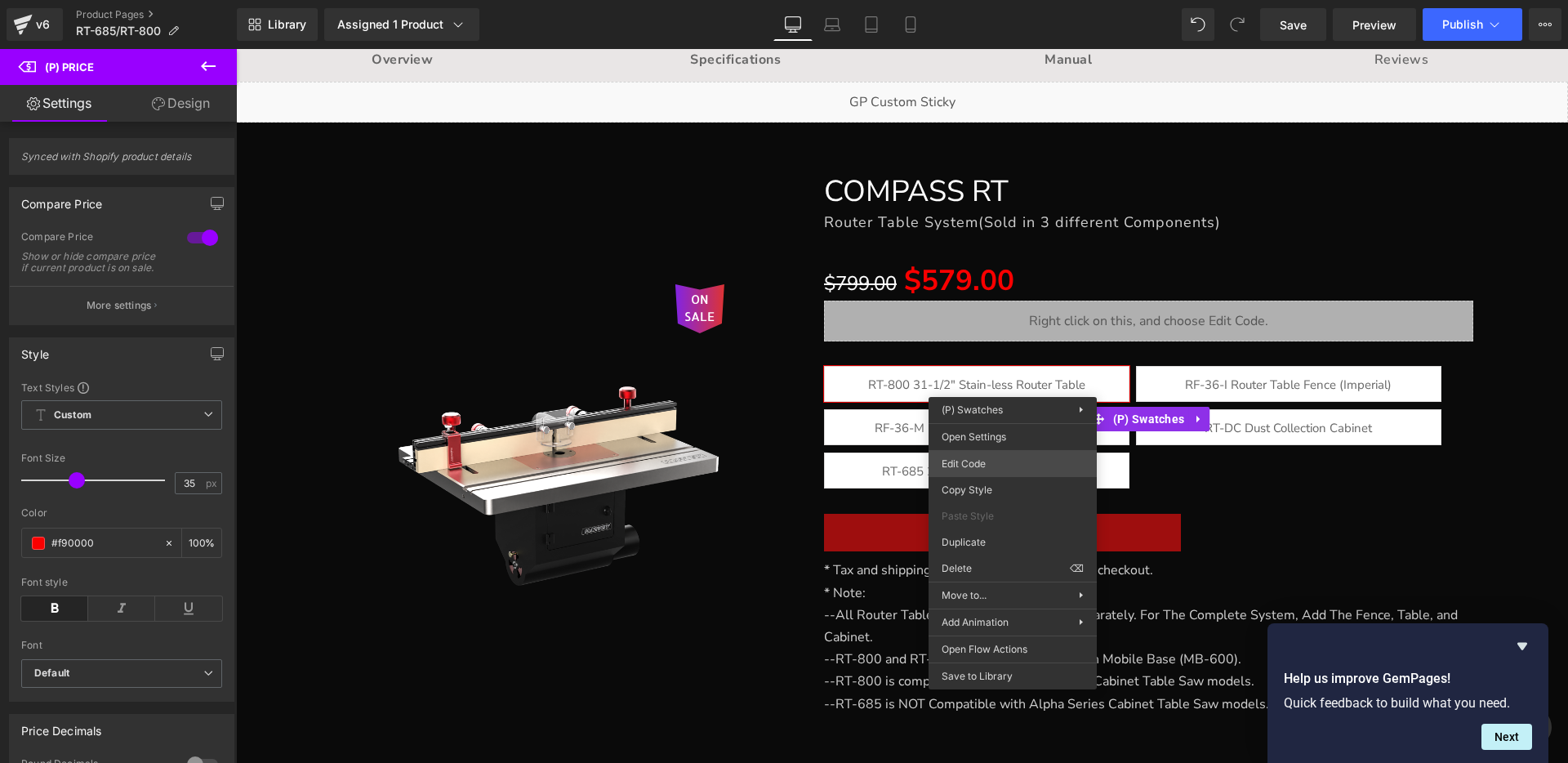
click at [996, 0] on div "(P) Swatches You are previewing how the will restyle your page. You can not edi…" at bounding box center [784, 0] width 1568 height 0
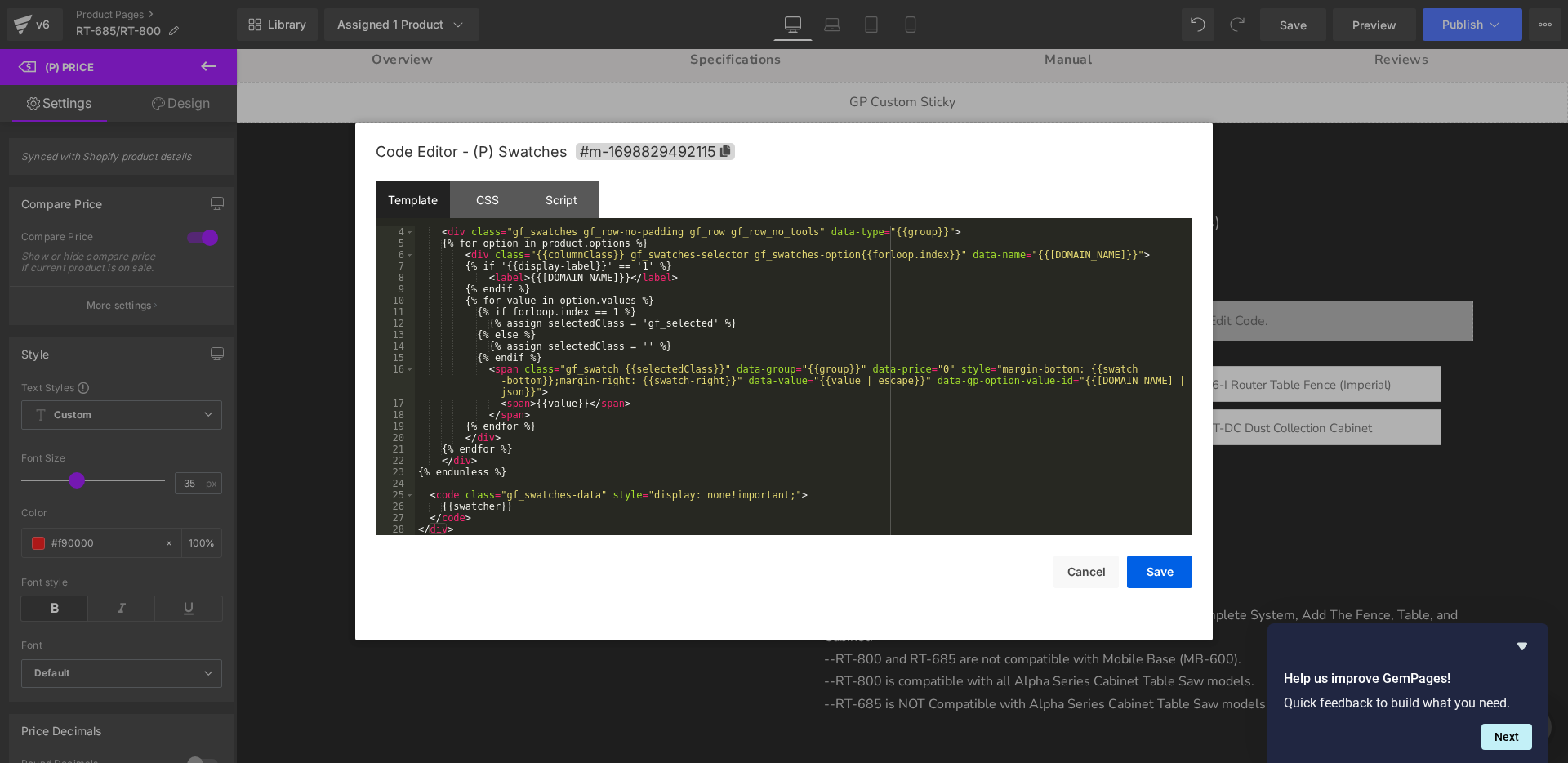
scroll to position [80, 0]
click at [481, 203] on div "CSS" at bounding box center [487, 199] width 74 height 37
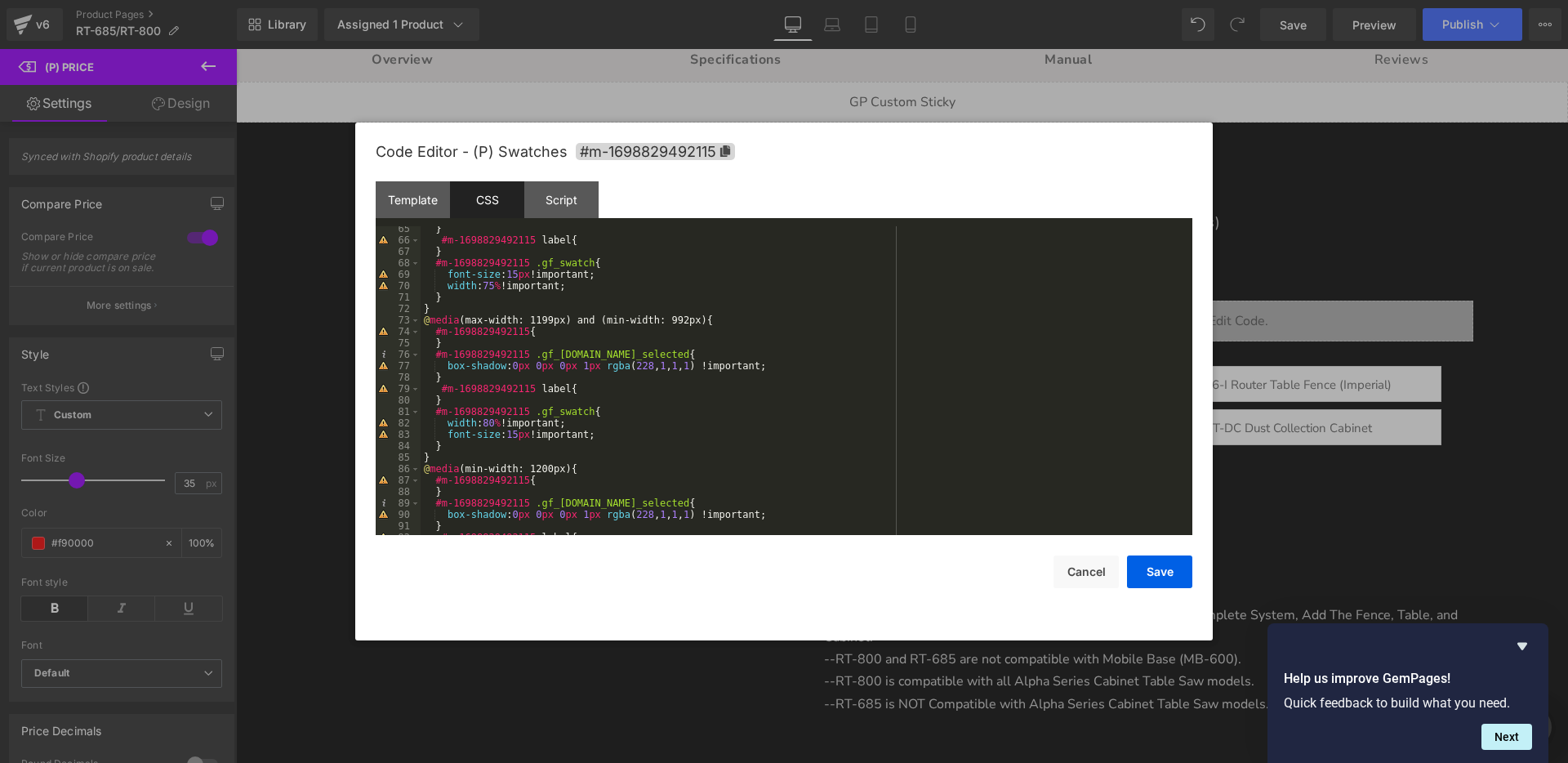
scroll to position [972, 0]
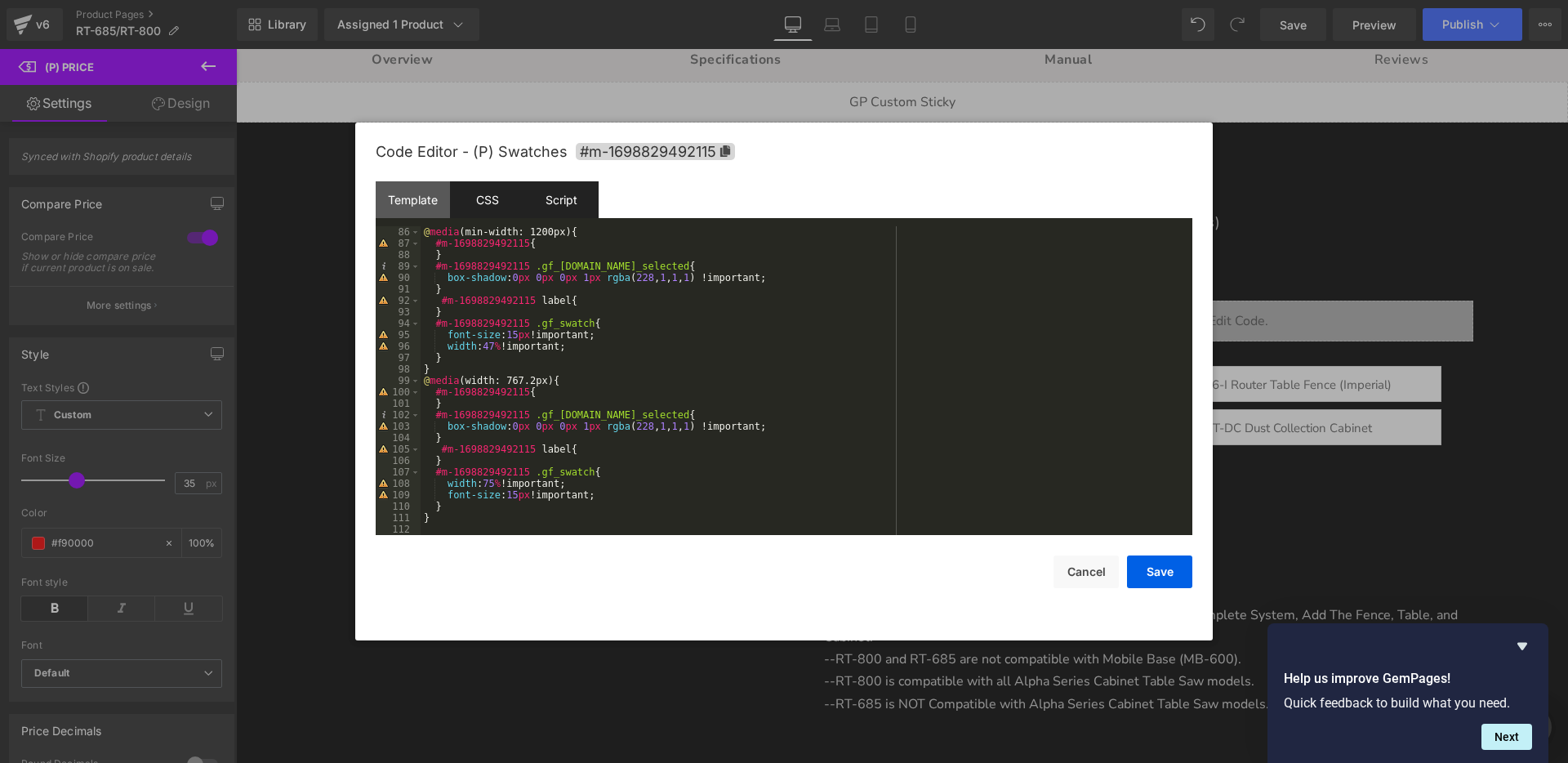
click at [554, 199] on div "Script" at bounding box center [561, 199] width 74 height 37
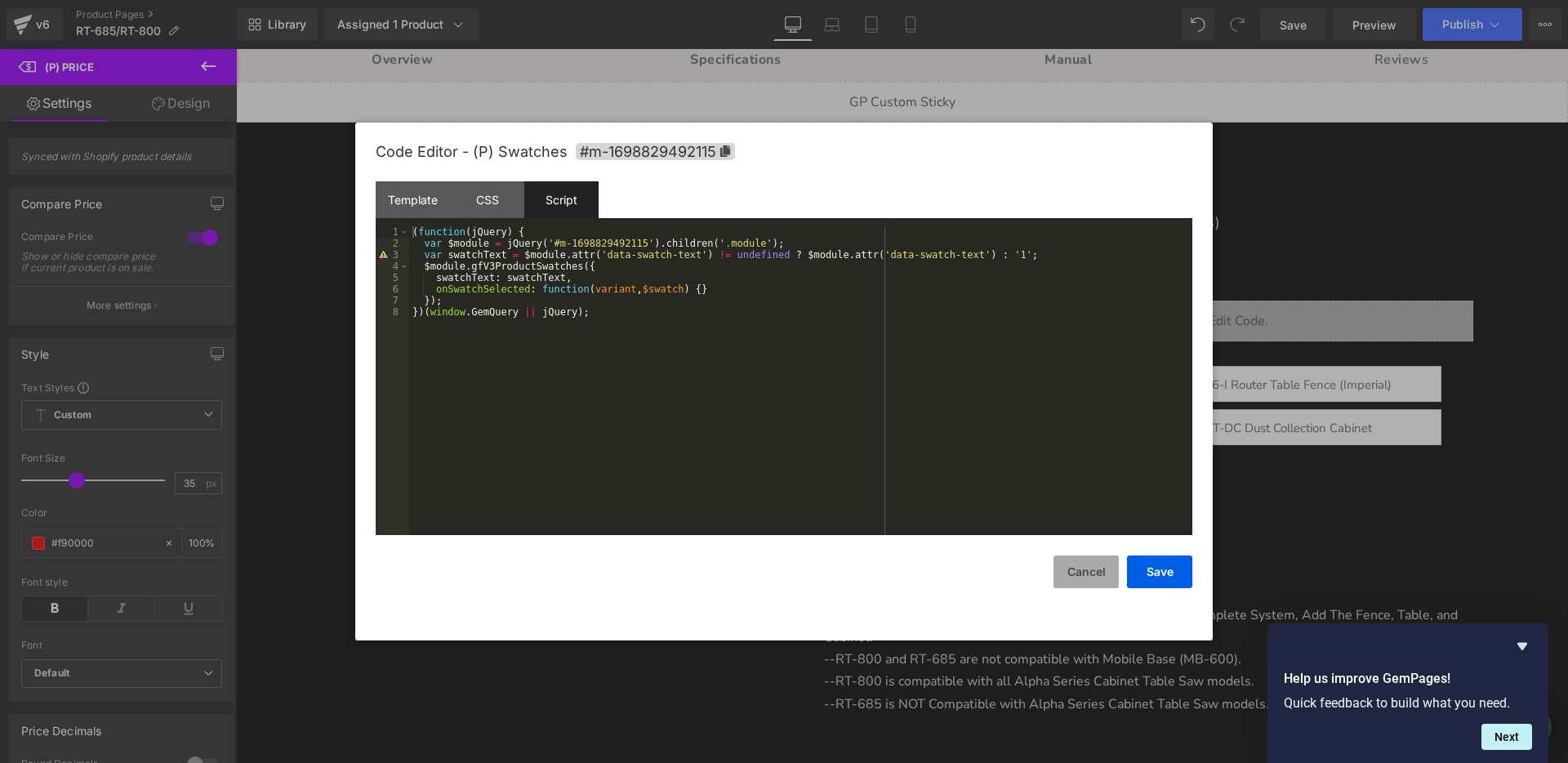
click at [1083, 570] on button "Cancel" at bounding box center [1086, 572] width 65 height 33
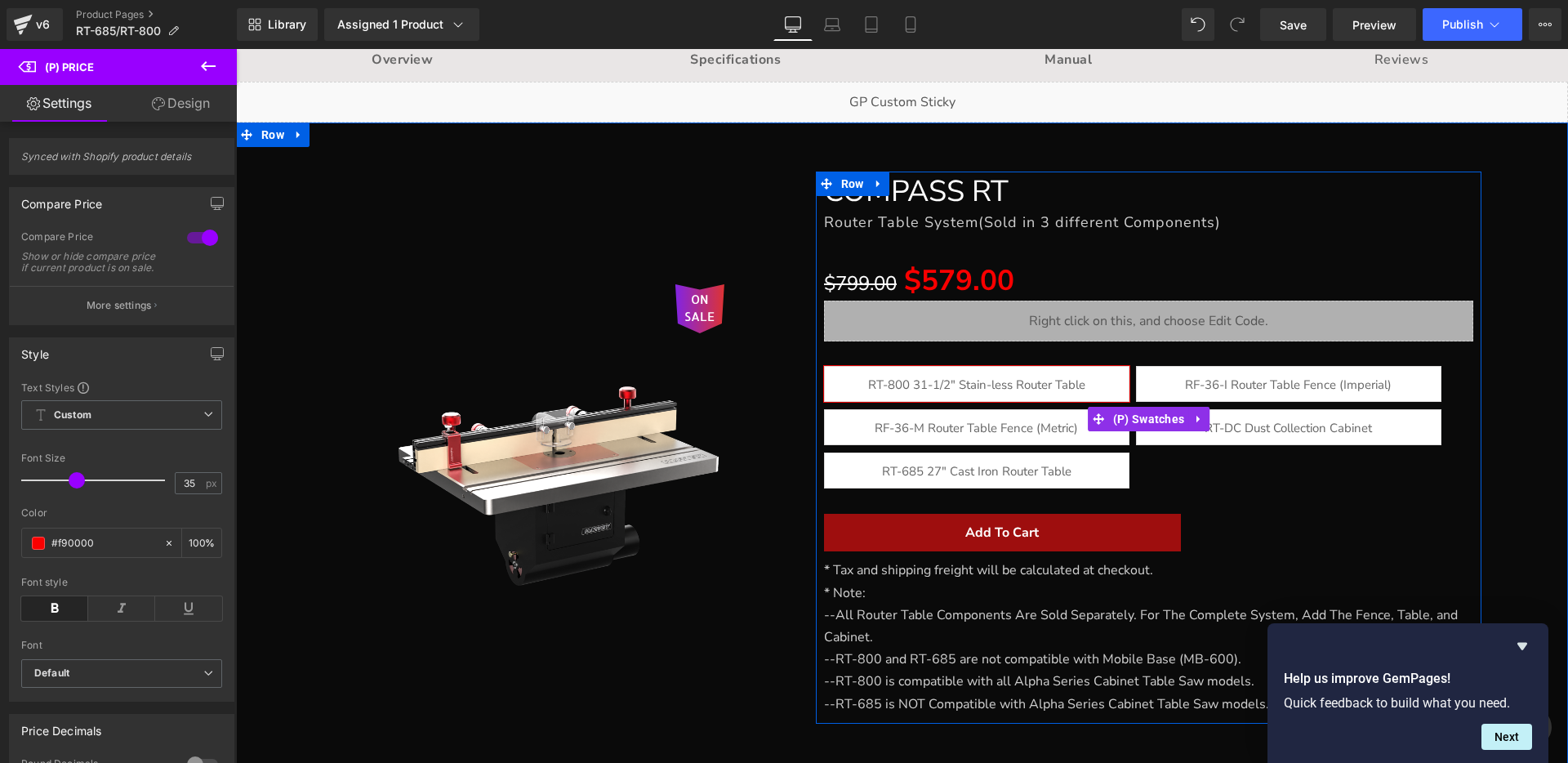
click at [954, 428] on span "RF-36-M Router Table Fence (Metric)" at bounding box center [976, 427] width 203 height 35
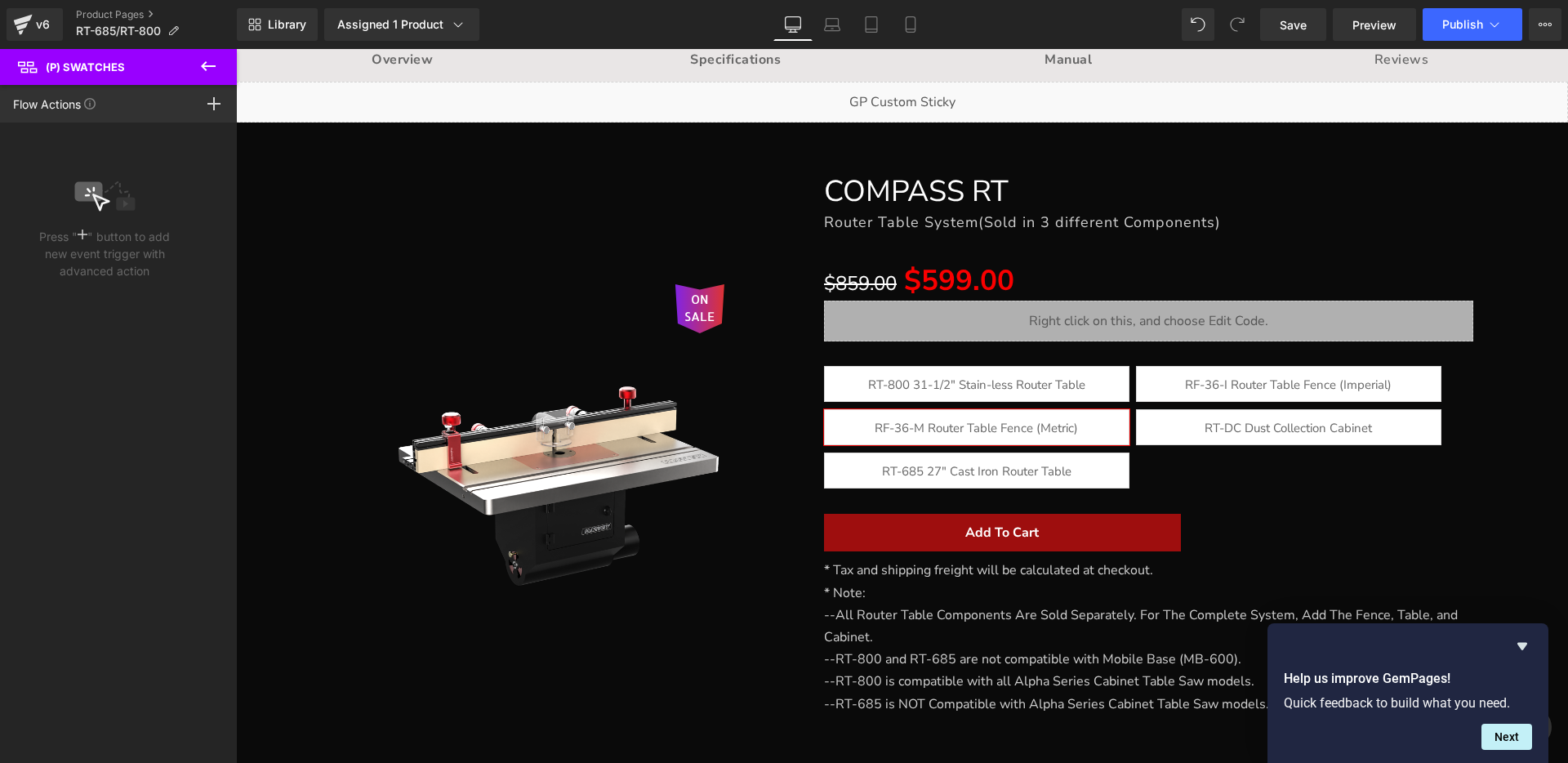
click at [213, 64] on icon at bounding box center [208, 66] width 20 height 20
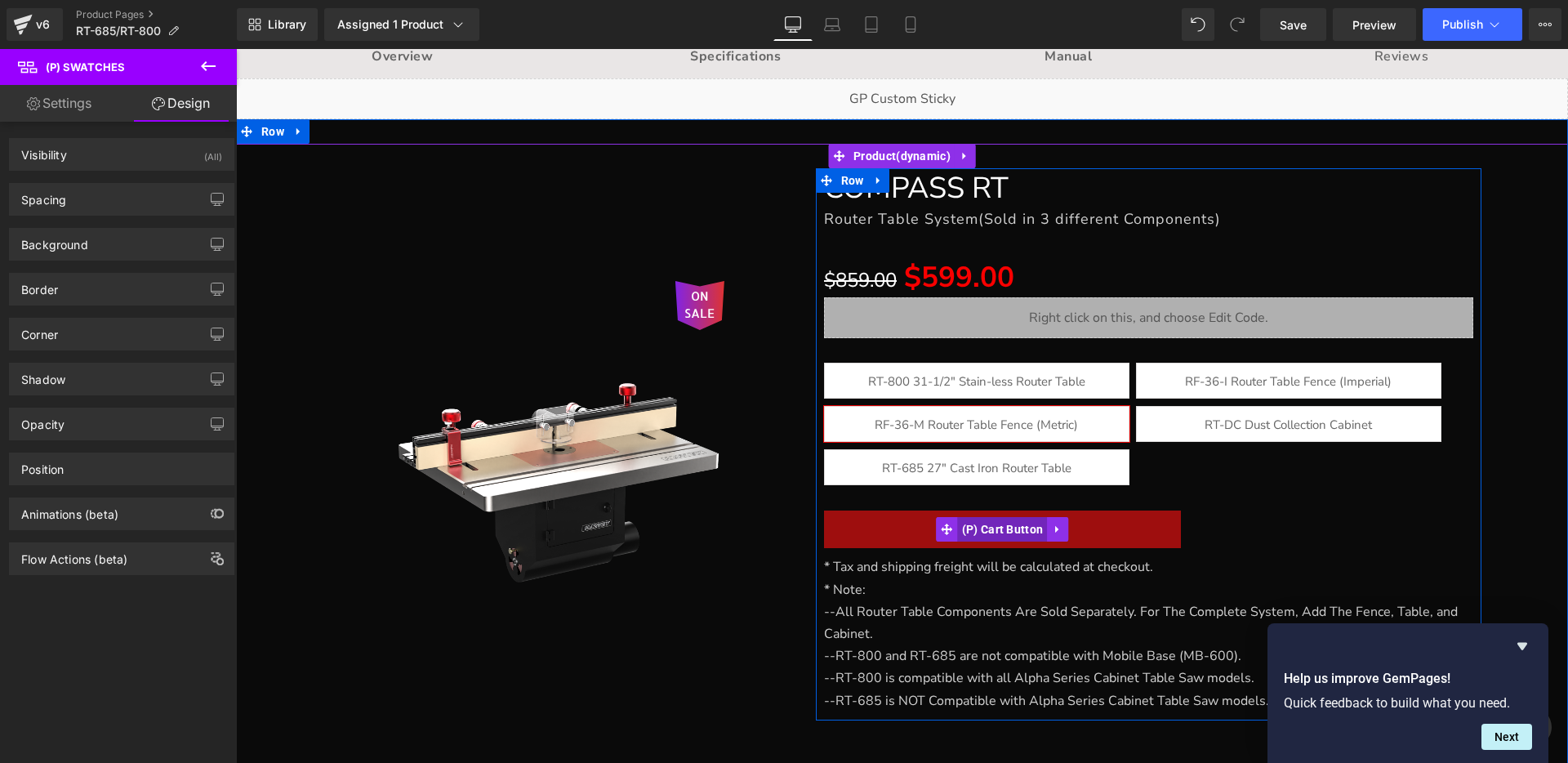
scroll to position [145, 0]
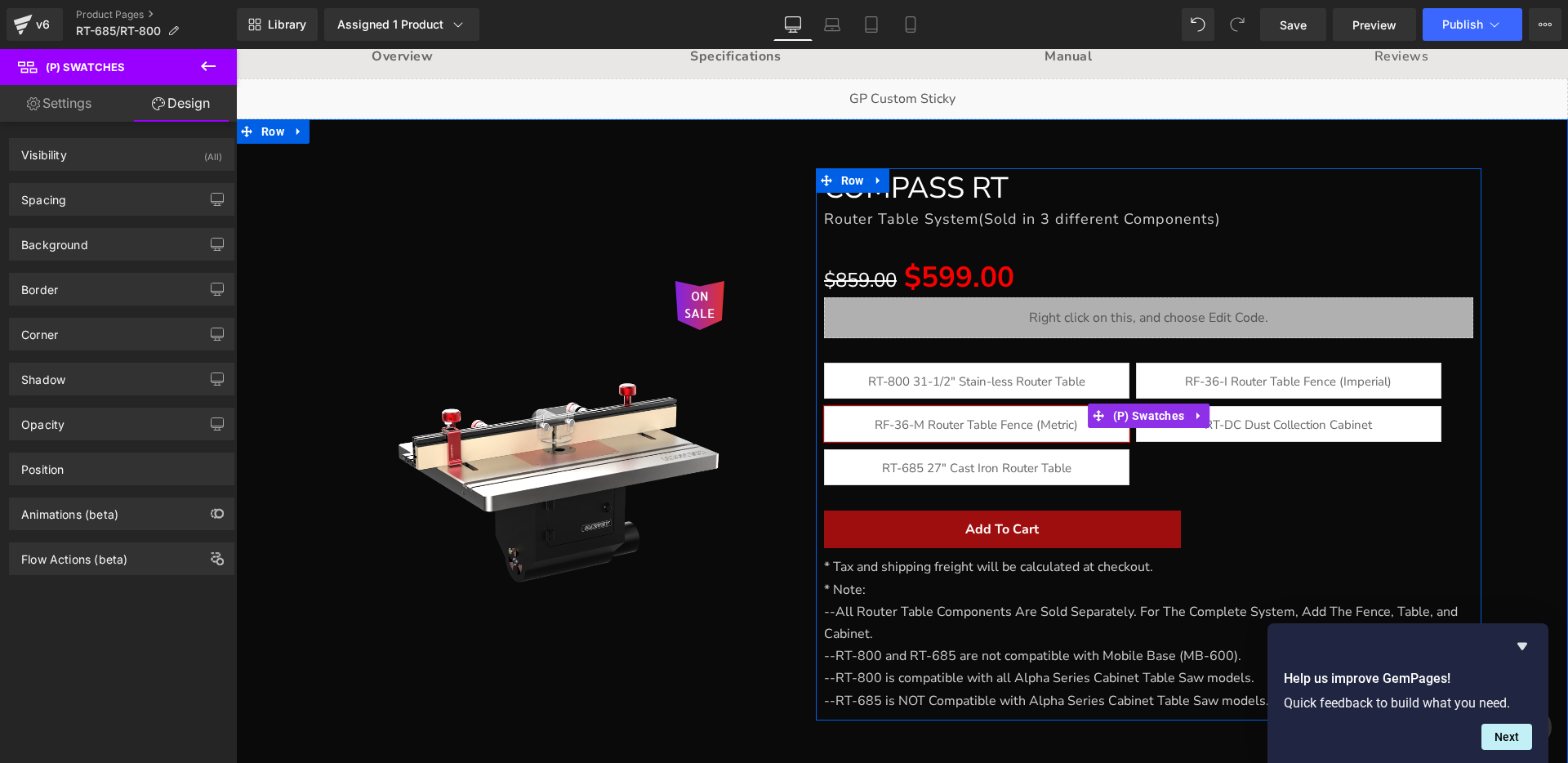
click at [949, 424] on span "RF-36-M Router Table Fence (Metric)" at bounding box center [976, 424] width 203 height 35
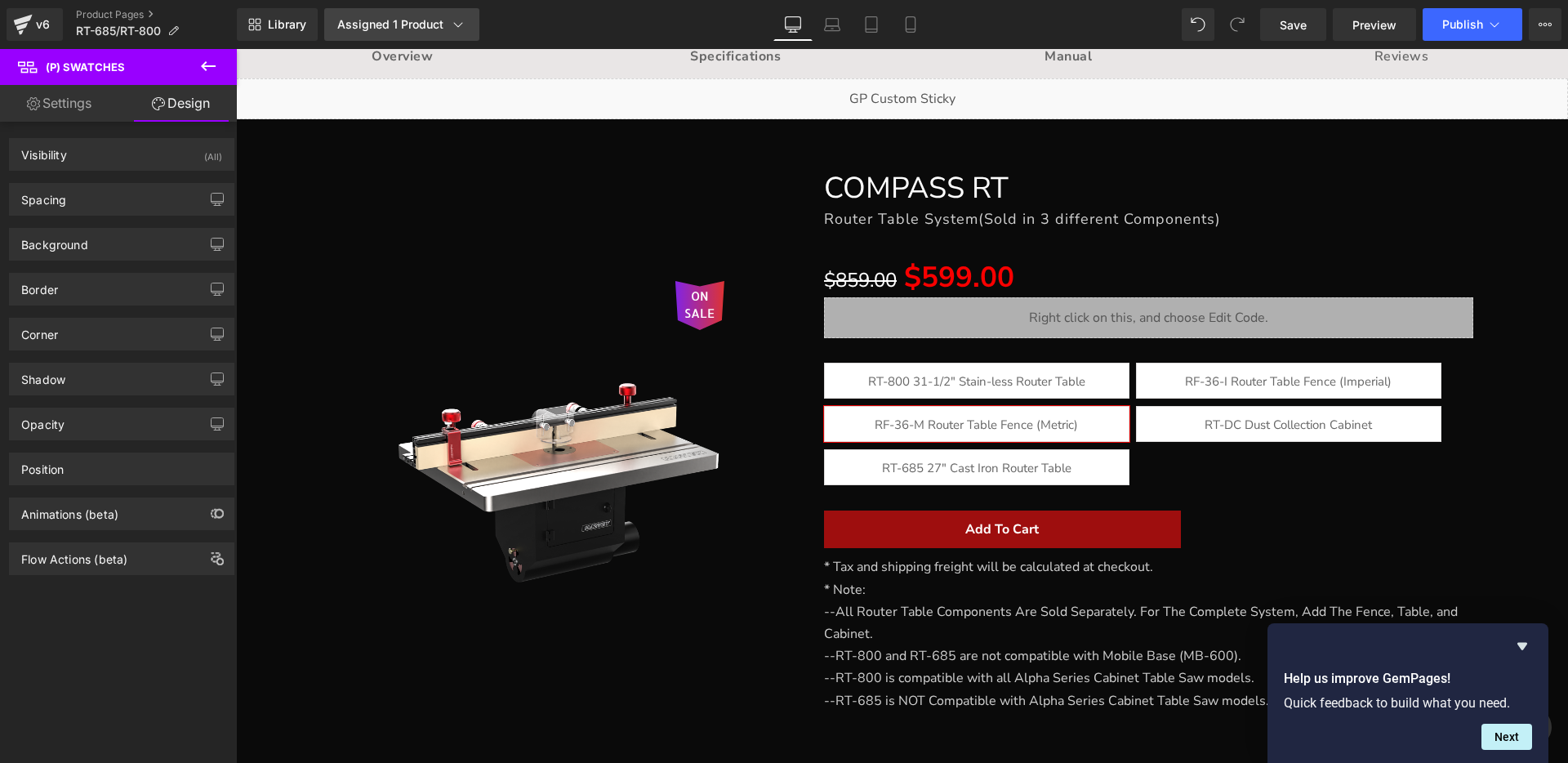
click at [460, 24] on icon at bounding box center [458, 25] width 9 height 5
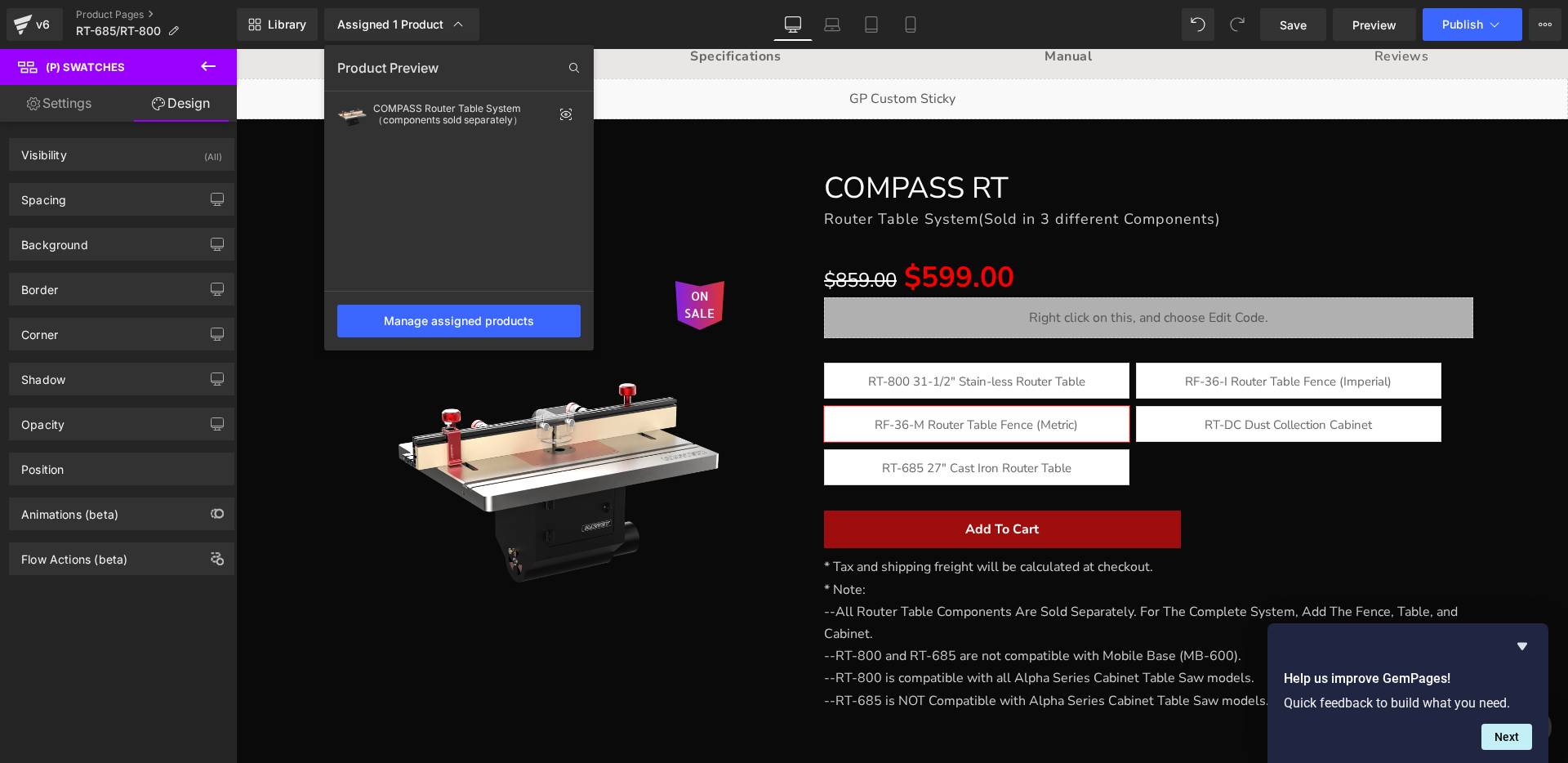
click at [681, 203] on div at bounding box center [901, 406] width 1332 height 714
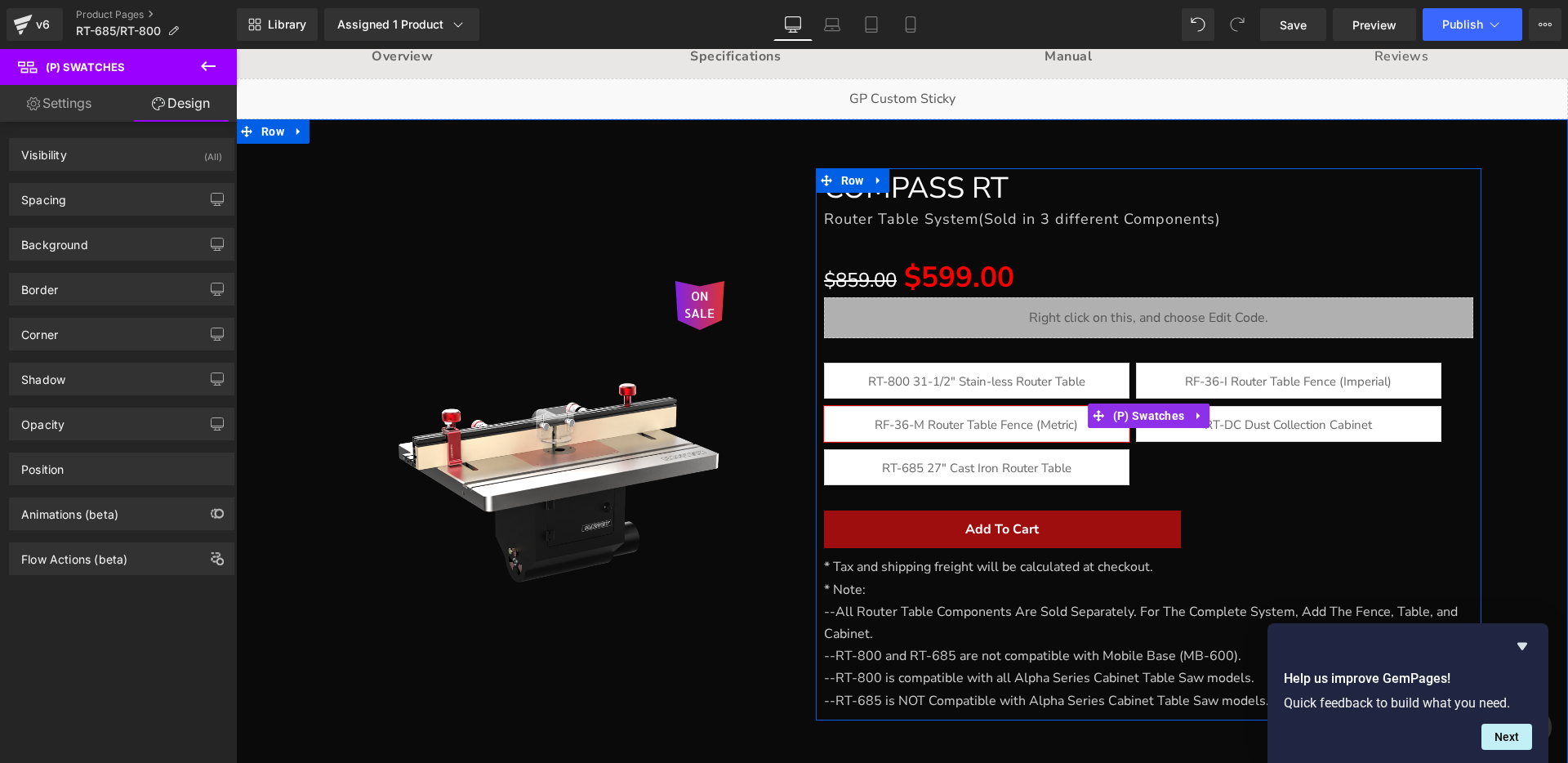
click at [951, 430] on span "RF-36-M Router Table Fence (Metric)" at bounding box center [976, 424] width 203 height 35
click at [953, 425] on span "RF-36-M Router Table Fence (Metric)" at bounding box center [976, 424] width 203 height 35
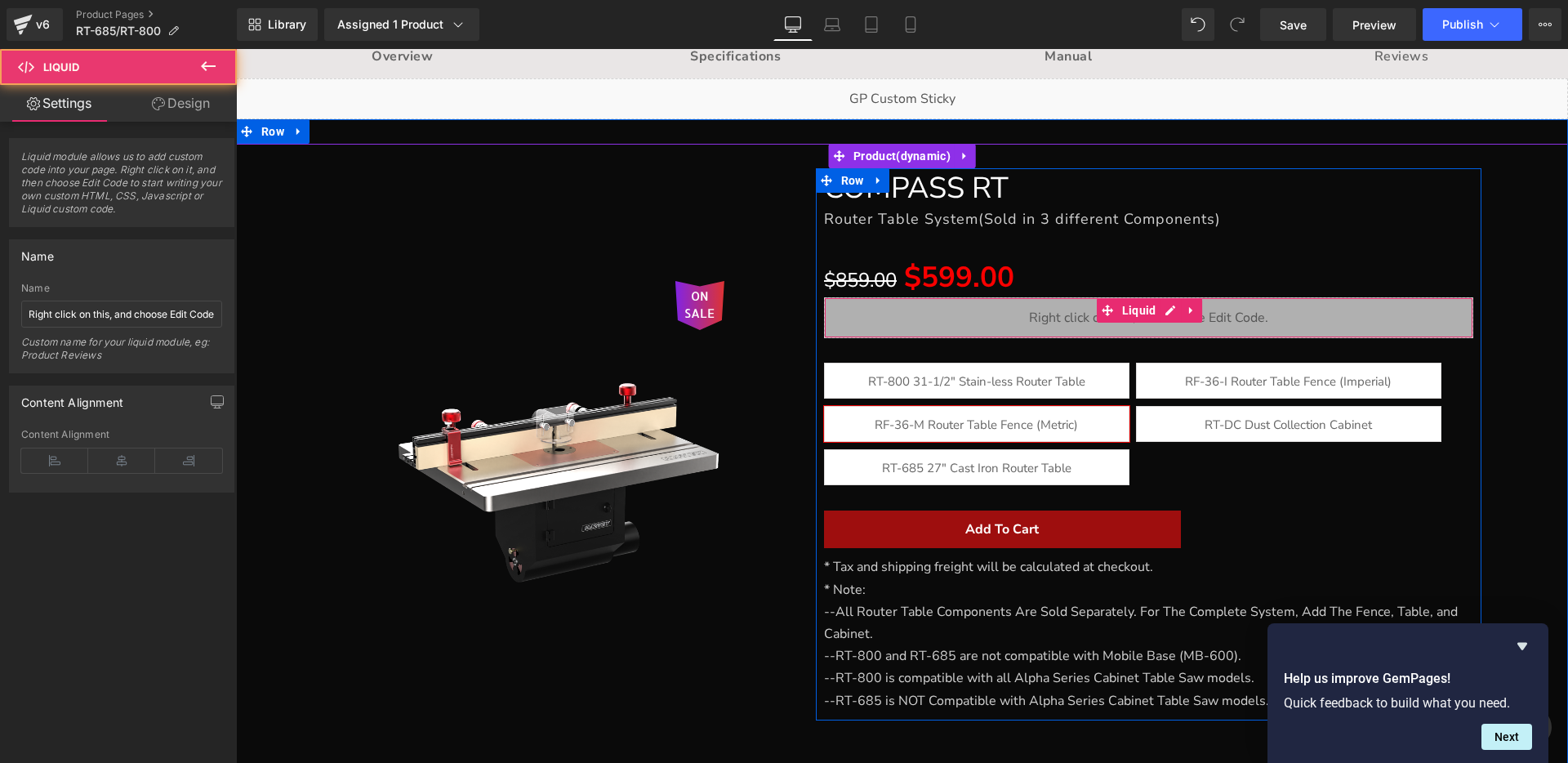
click at [974, 309] on div "Liquid" at bounding box center [1149, 318] width 650 height 41
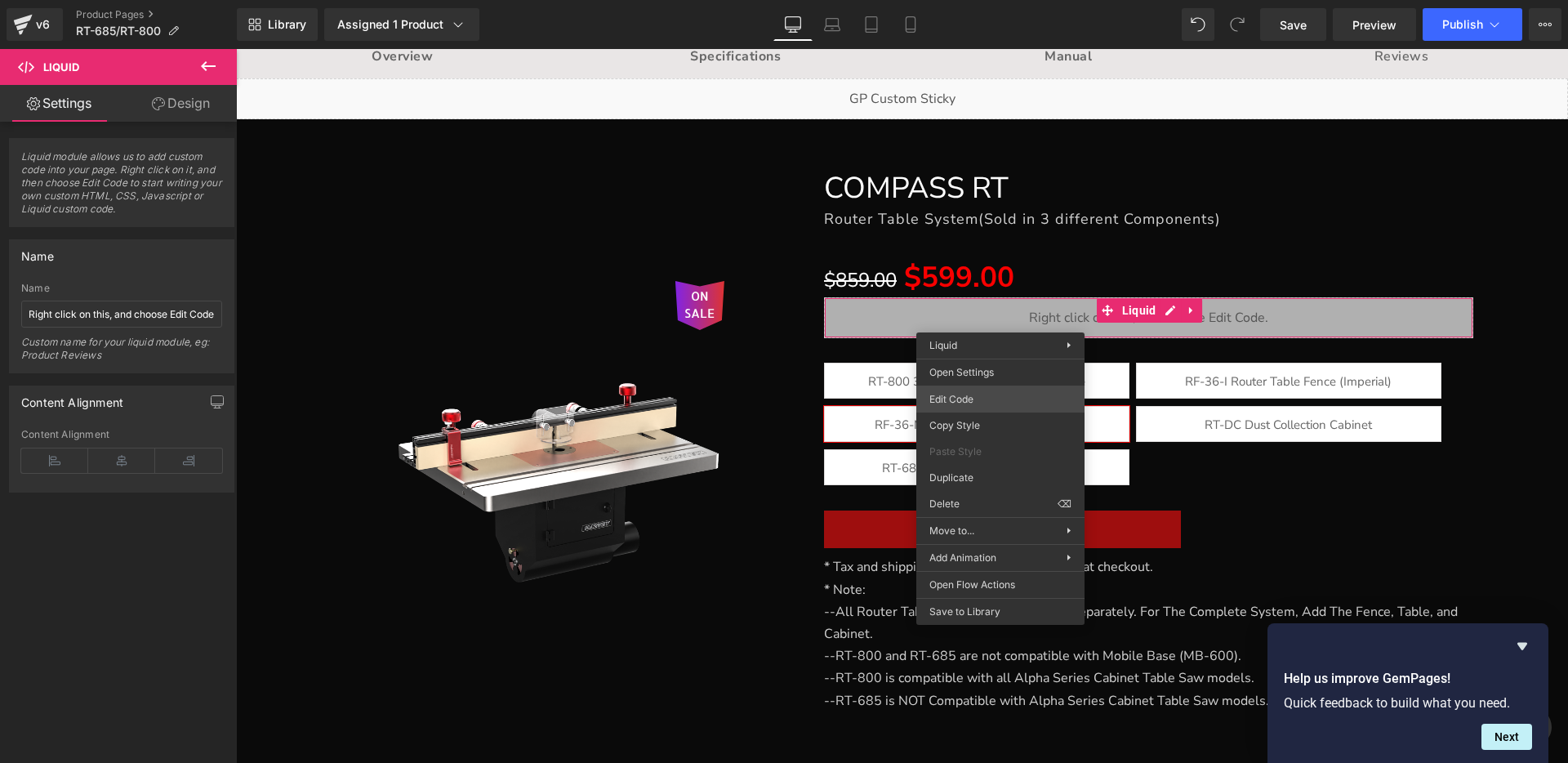
click at [973, 0] on div "(P) Swatches You are previewing how the will restyle your page. You can not edi…" at bounding box center [784, 0] width 1568 height 0
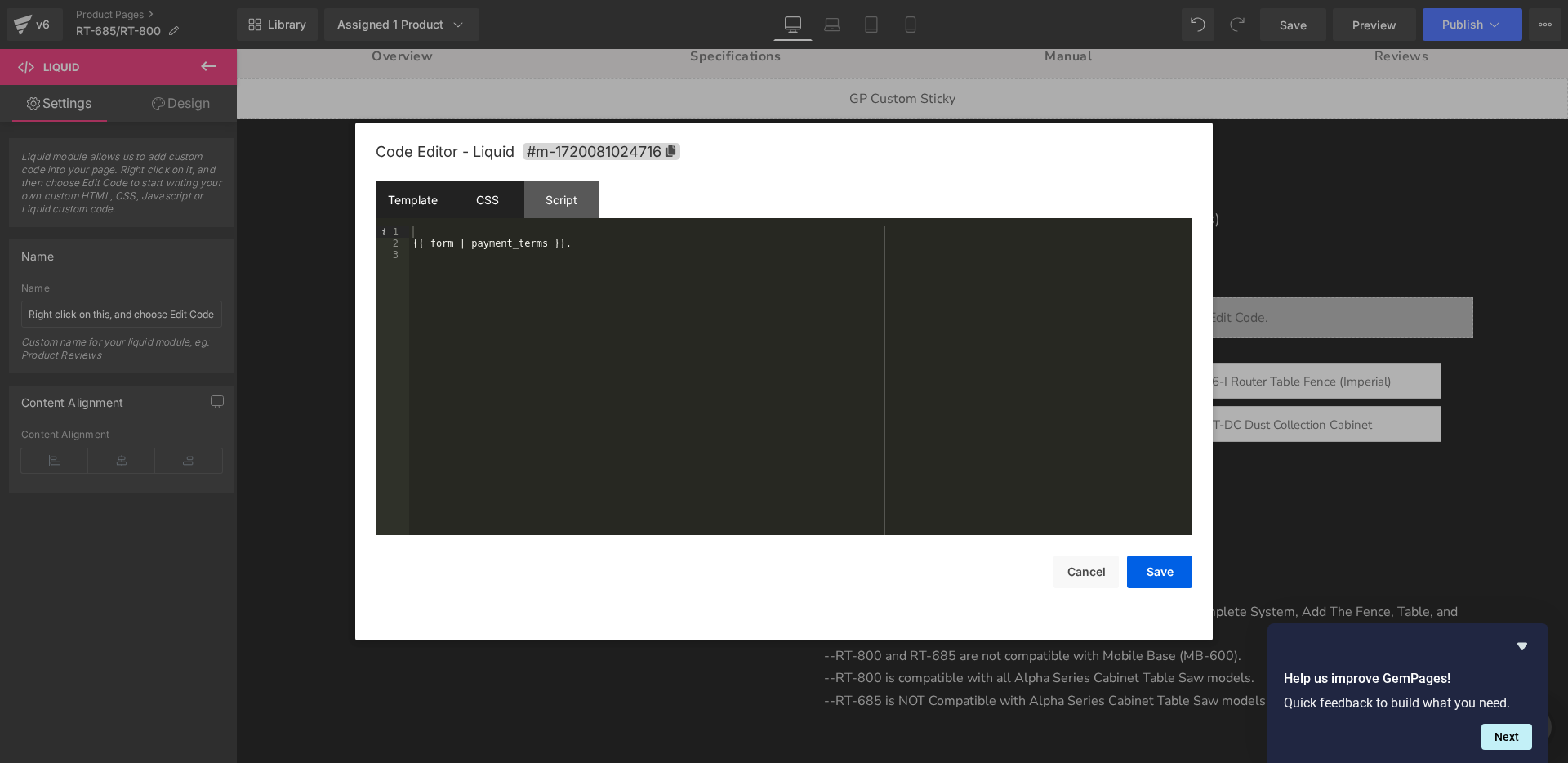
click at [492, 211] on div "CSS" at bounding box center [487, 199] width 74 height 37
click at [551, 209] on div "Script" at bounding box center [561, 199] width 74 height 37
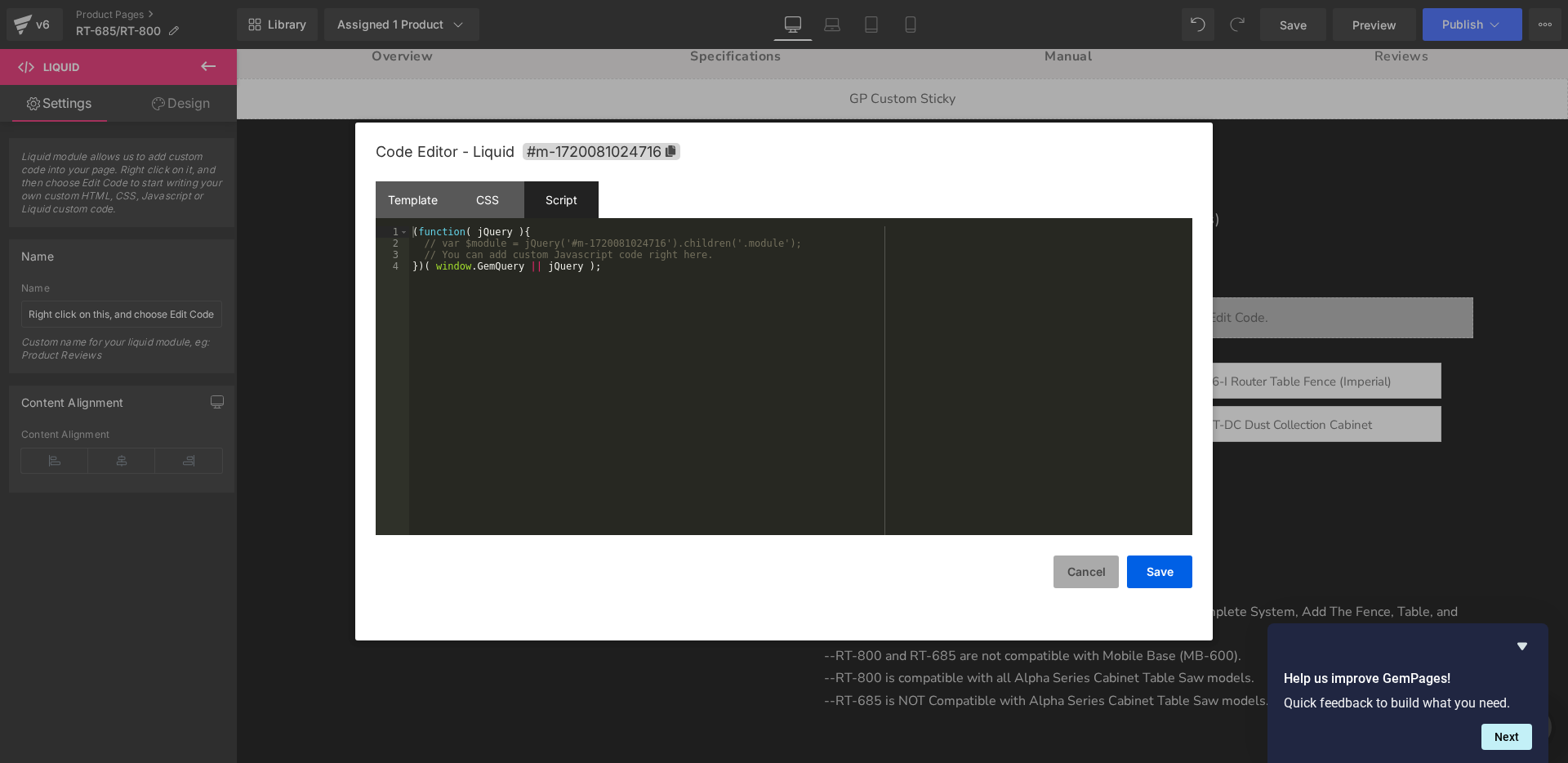
click at [1069, 569] on button "Cancel" at bounding box center [1086, 572] width 65 height 33
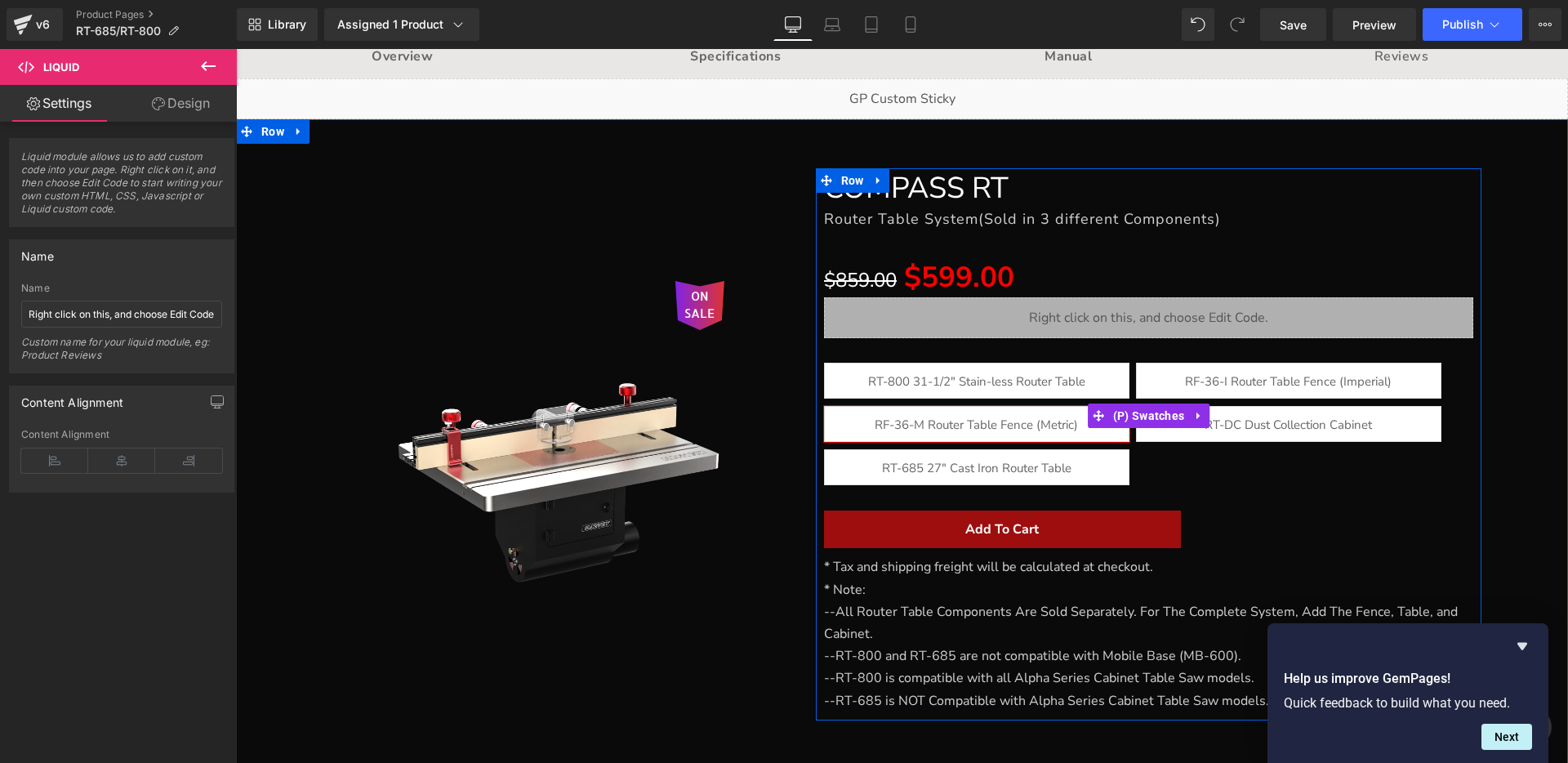
click at [1216, 378] on span "RF-36-I Router Table Fence (Imperial)" at bounding box center [1288, 380] width 206 height 35
click at [1208, 380] on span "RF-36-I Router Table Fence (Imperial)" at bounding box center [1288, 380] width 206 height 35
click at [1253, 469] on div "RT-800 31-1/2" Stain-less Router Table RF-36-I Router Table Fence (Imperial) RF…" at bounding box center [1149, 427] width 650 height 130
click at [1225, 379] on span "RF-36-I Router Table Fence (Imperial)" at bounding box center [1288, 380] width 206 height 35
click at [1079, 378] on span "RT-800 31-1/2" Stain-less Router Table" at bounding box center [976, 380] width 217 height 35
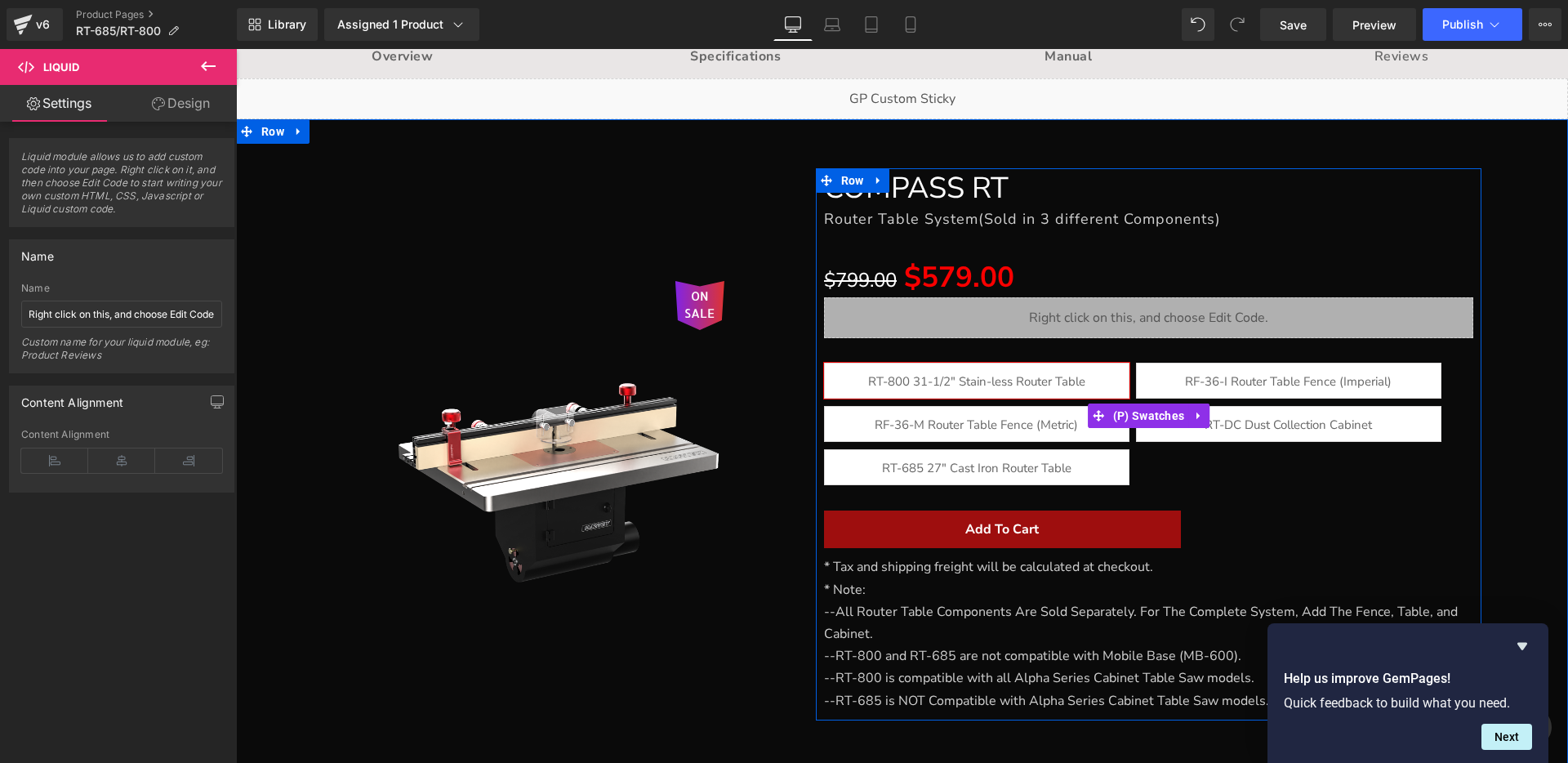
click at [1026, 414] on span "RF-36-M Router Table Fence (Metric)" at bounding box center [976, 424] width 203 height 35
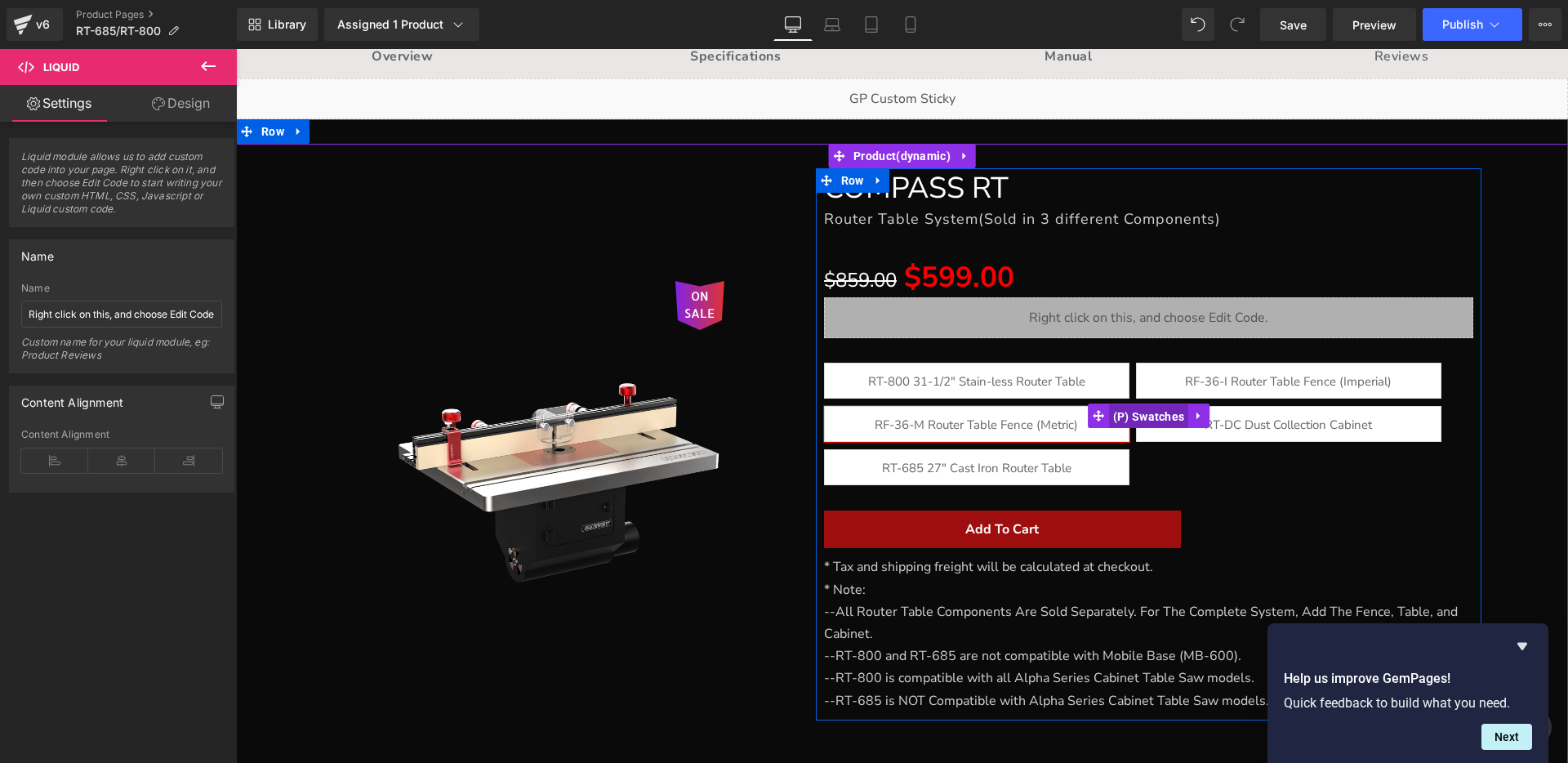
click at [1147, 418] on span "(P) Swatches" at bounding box center [1149, 417] width 80 height 25
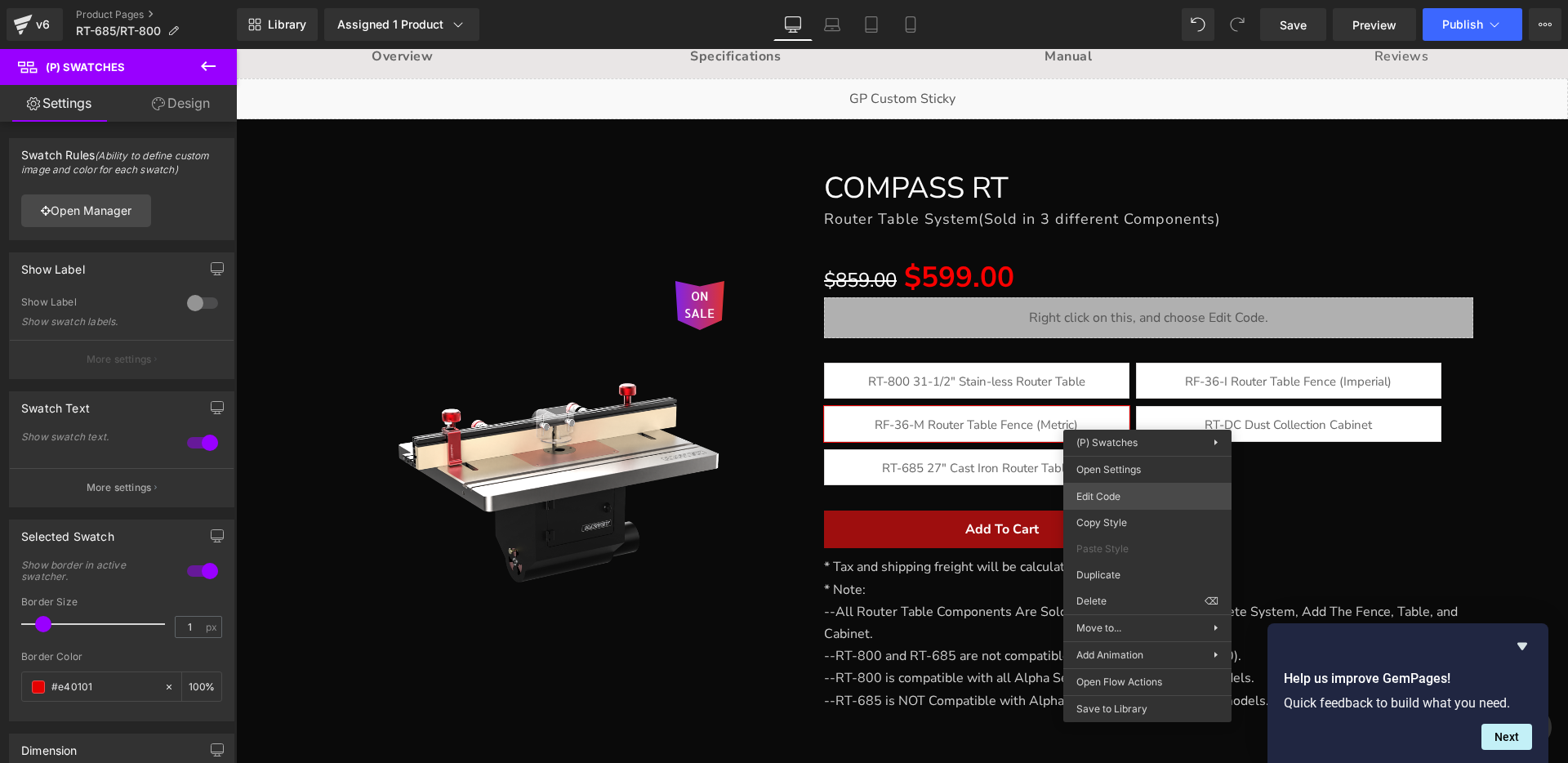
click at [1128, 0] on div "(P) Swatches You are previewing how the will restyle your page. You can not edi…" at bounding box center [784, 0] width 1568 height 0
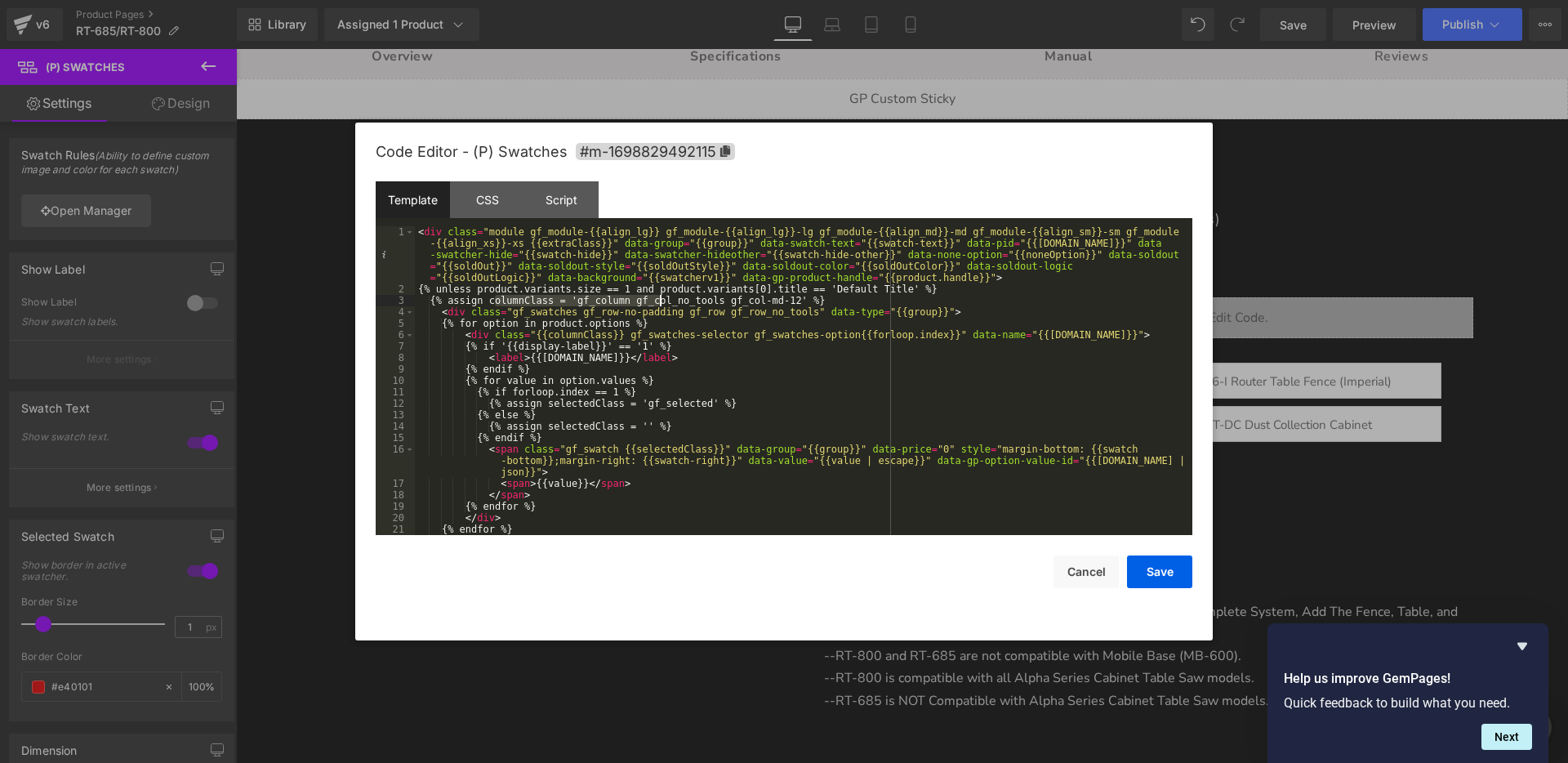
drag, startPoint x: 497, startPoint y: 302, endPoint x: 662, endPoint y: 303, distance: 165.0
click at [662, 303] on div "< div class = "module gf_module-{{align_lg}} gf_module-{{align_lg}}-lg gf_modul…" at bounding box center [800, 415] width 771 height 377
click at [716, 312] on div "< div class = "module gf_module-{{align_lg}} gf_module-{{align_lg}}-lg gf_modul…" at bounding box center [800, 415] width 771 height 377
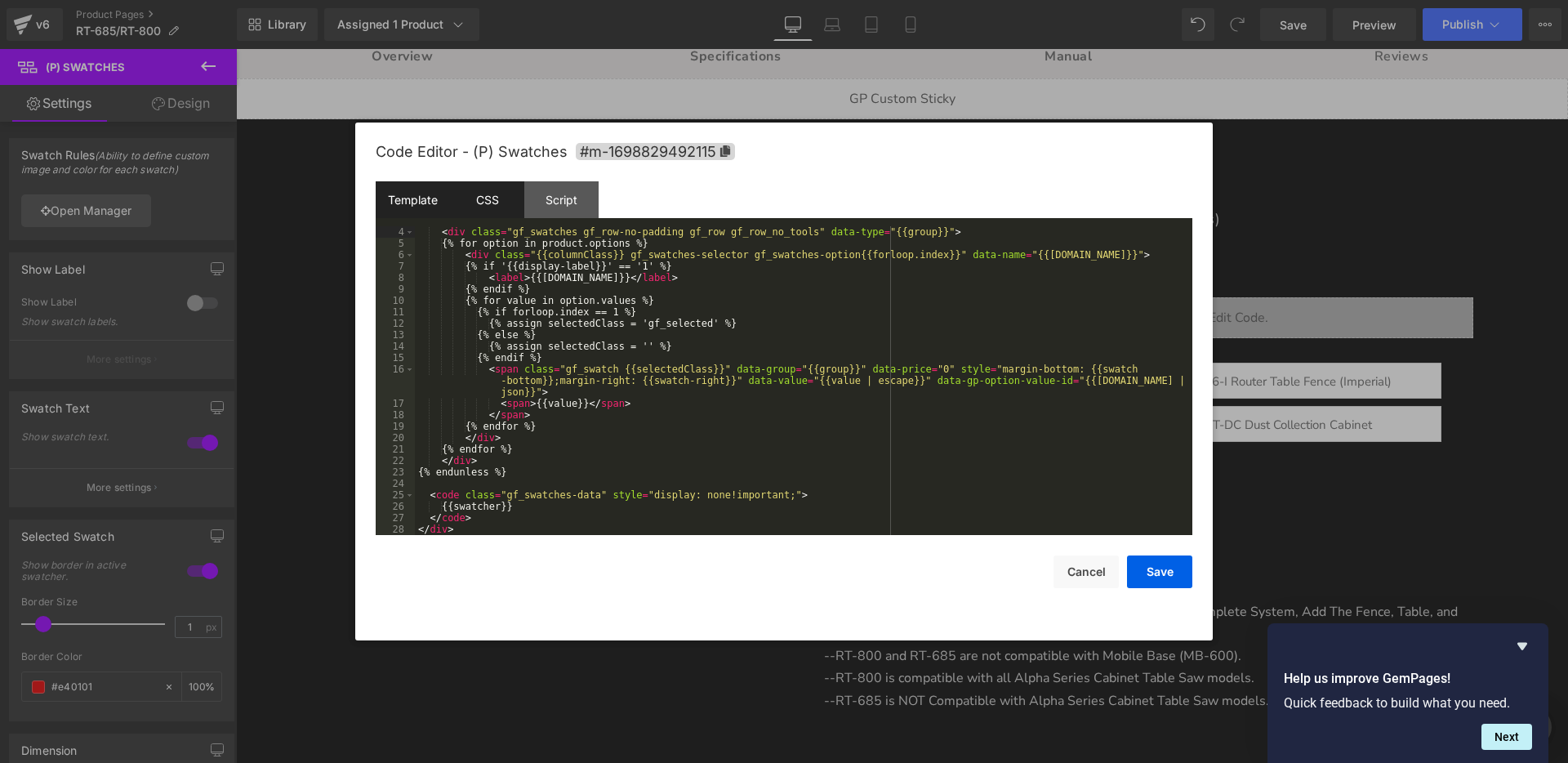
click at [485, 194] on div "CSS" at bounding box center [487, 199] width 74 height 37
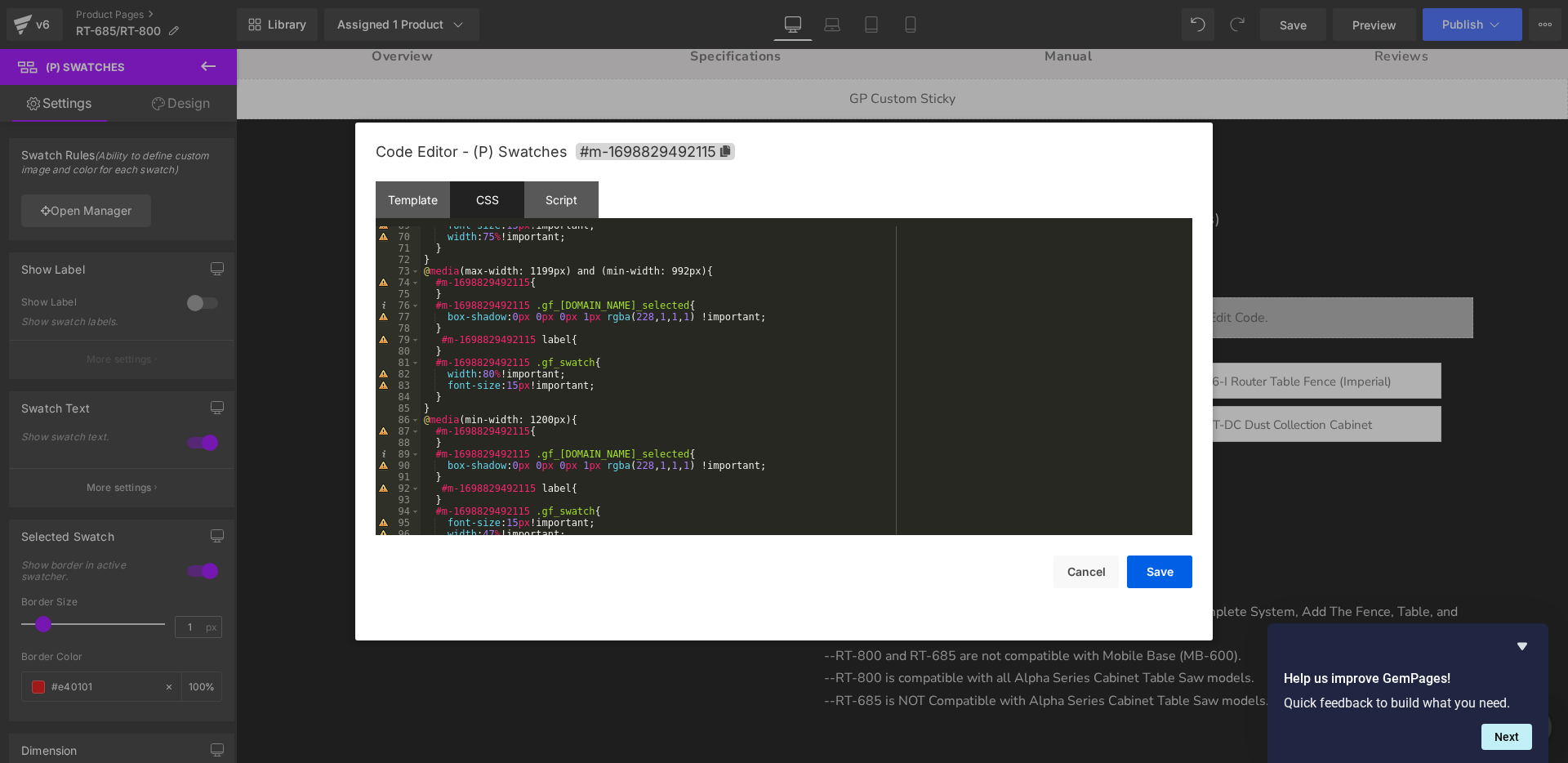
scroll to position [972, 0]
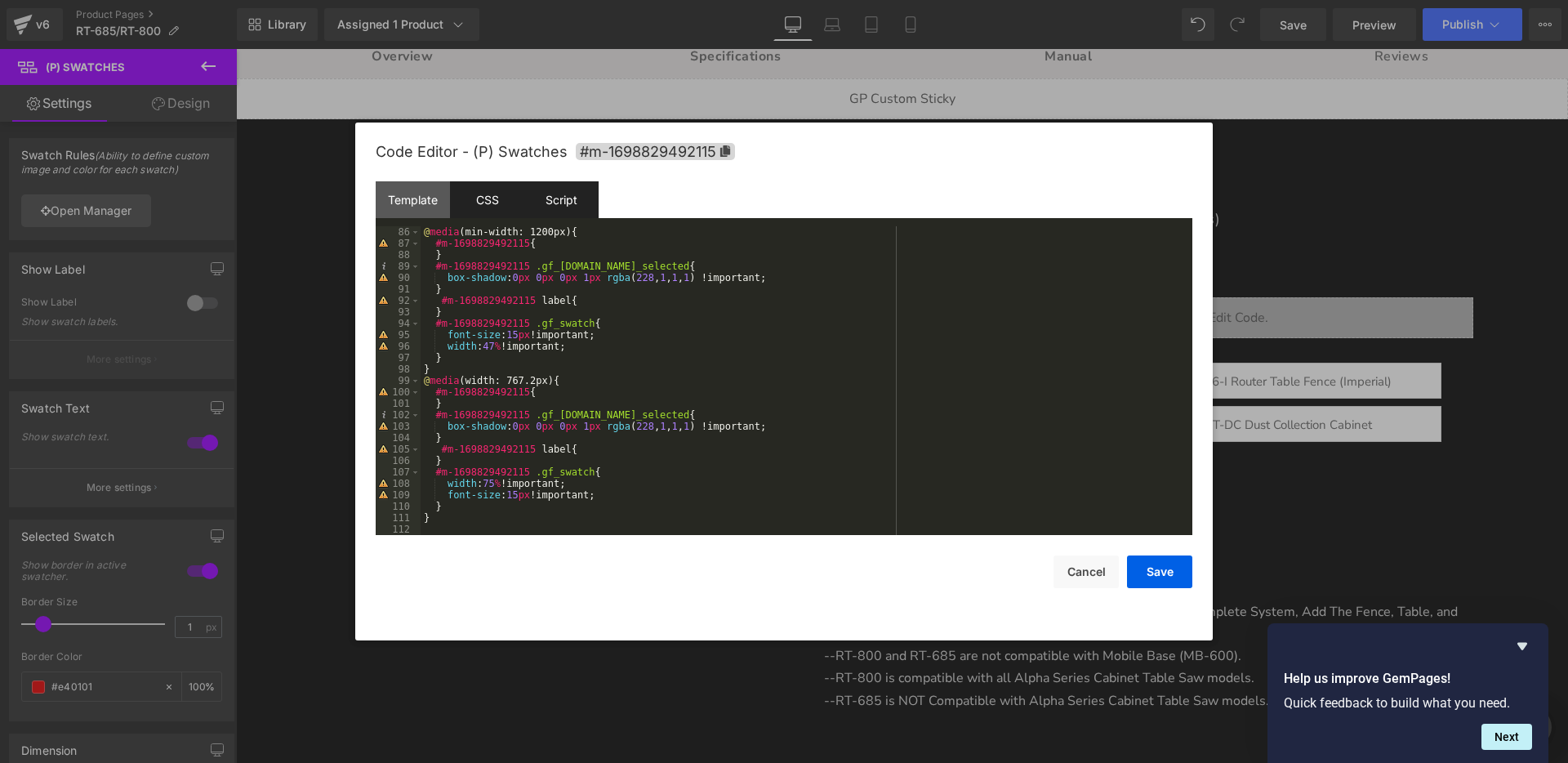
click at [549, 198] on div "Script" at bounding box center [561, 199] width 74 height 37
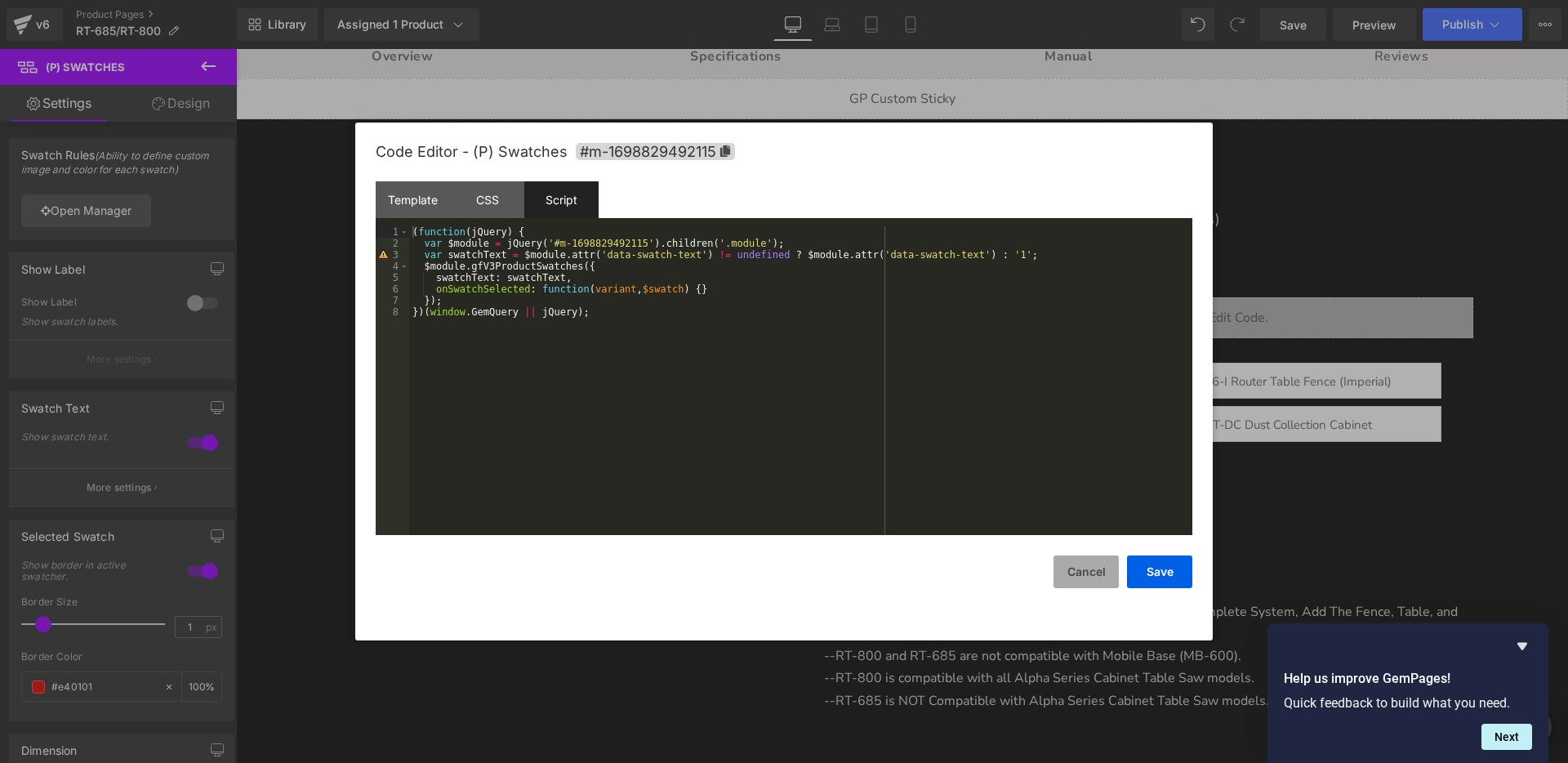
click at [1067, 577] on button "Cancel" at bounding box center [1086, 572] width 65 height 33
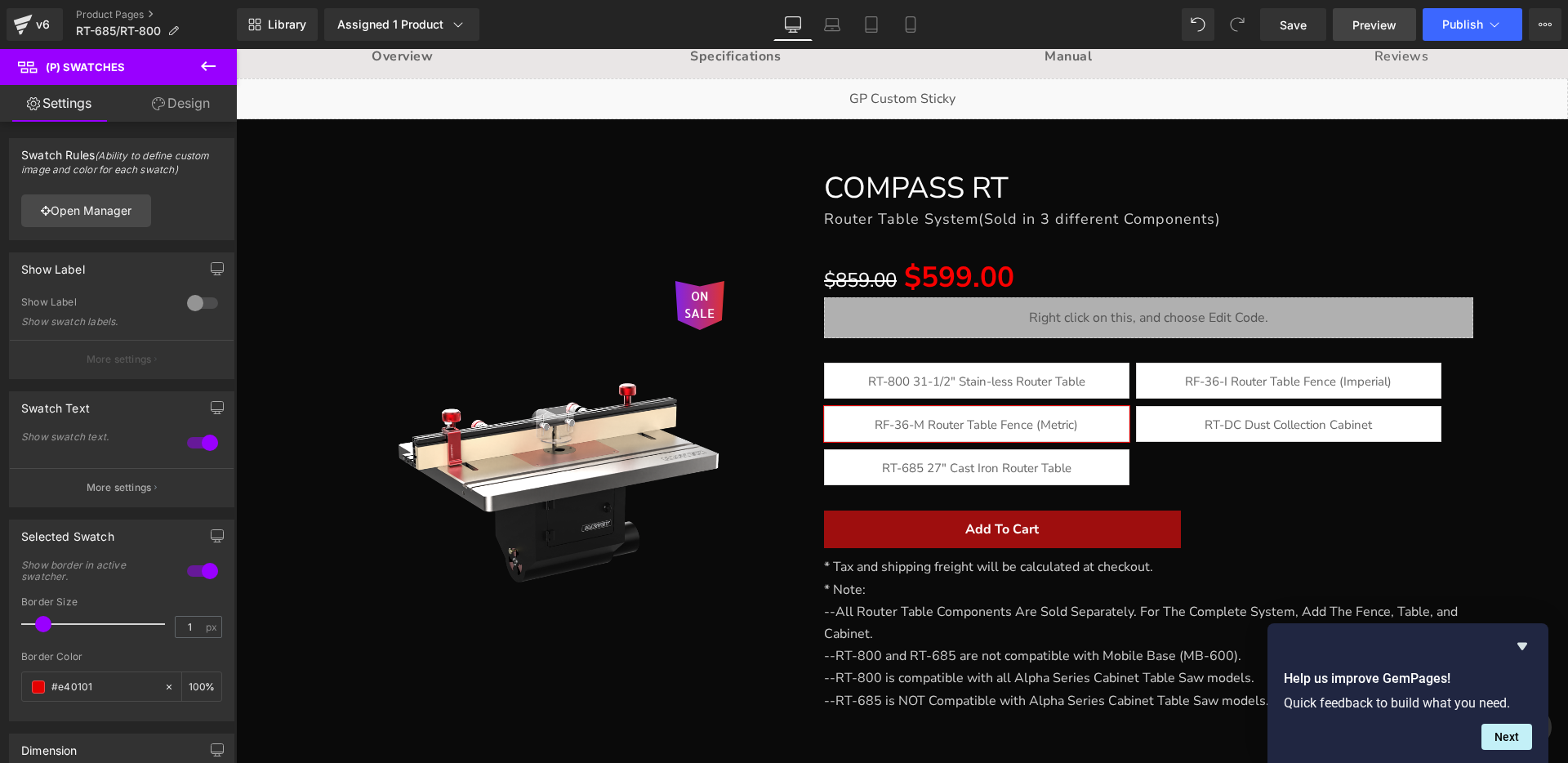
click at [1367, 29] on span "Preview" at bounding box center [1374, 24] width 44 height 17
